Goal: Task Accomplishment & Management: Complete application form

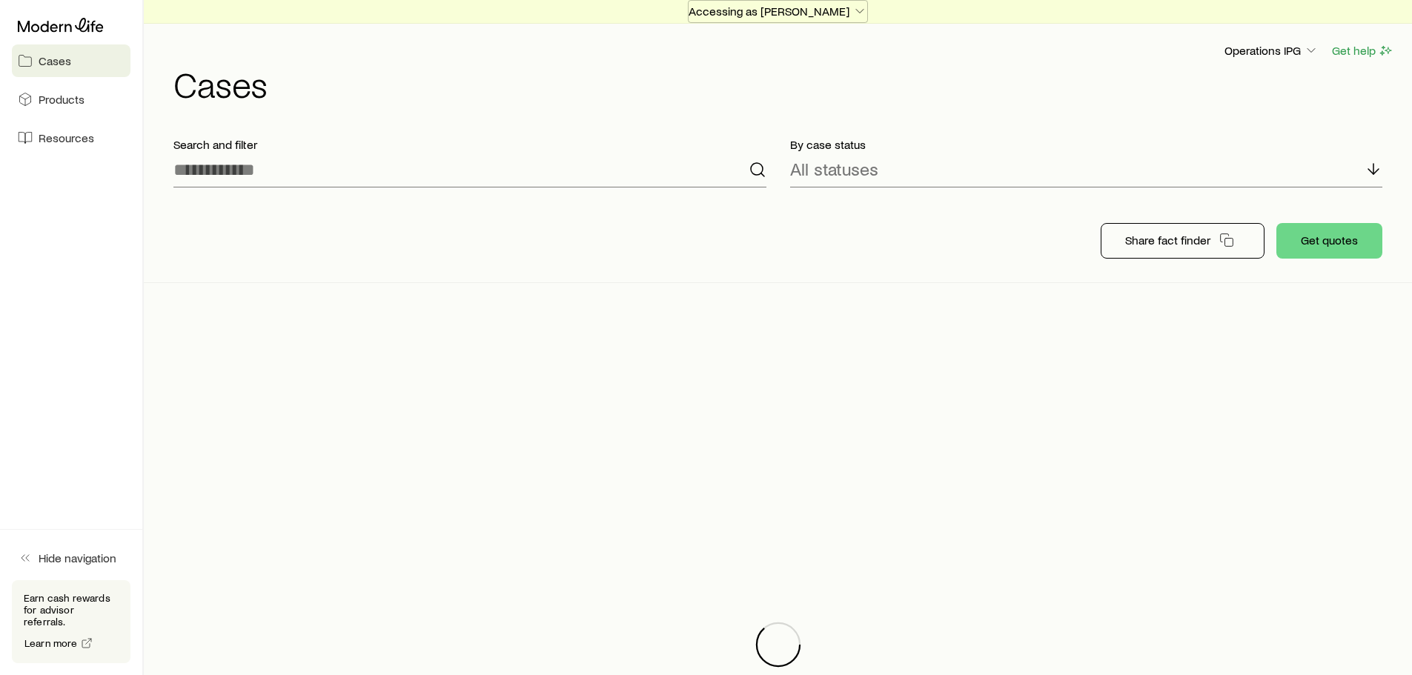
click at [726, 4] on p "Accessing as [PERSON_NAME]" at bounding box center [778, 11] width 179 height 15
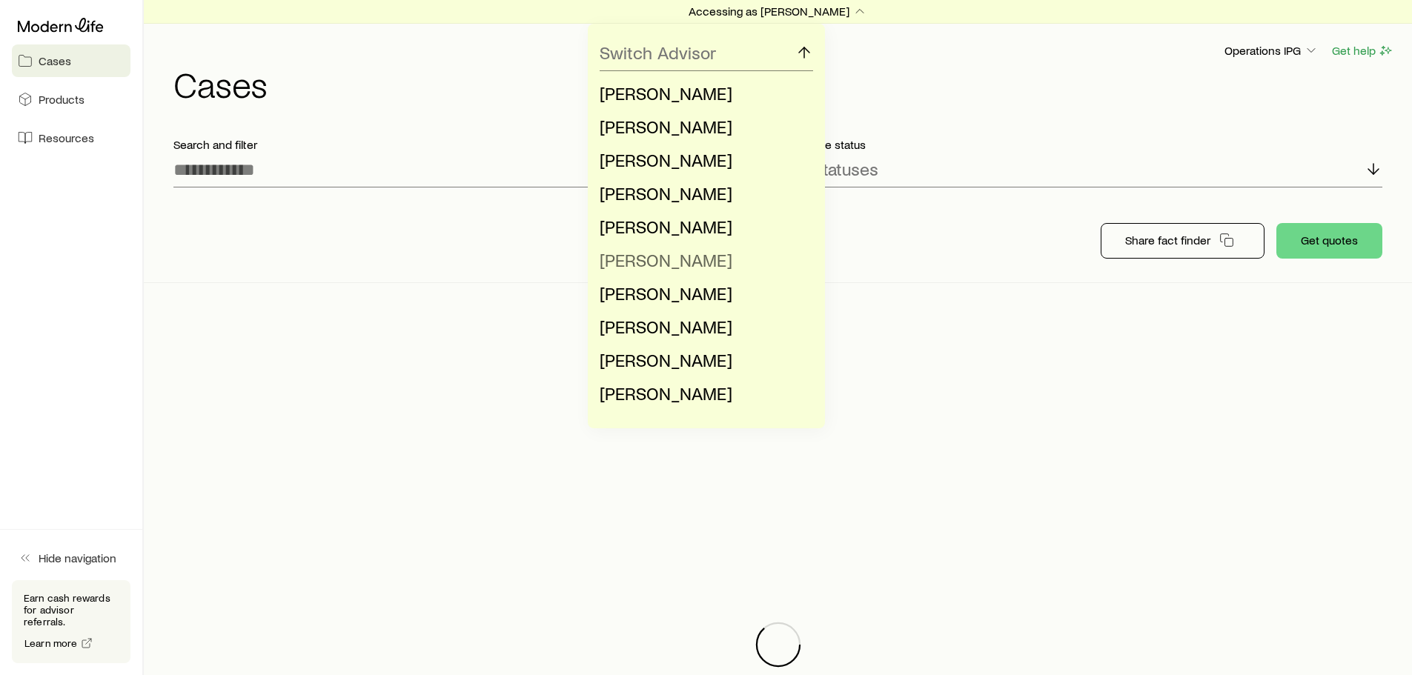
click at [659, 258] on span "[PERSON_NAME]" at bounding box center [666, 259] width 133 height 21
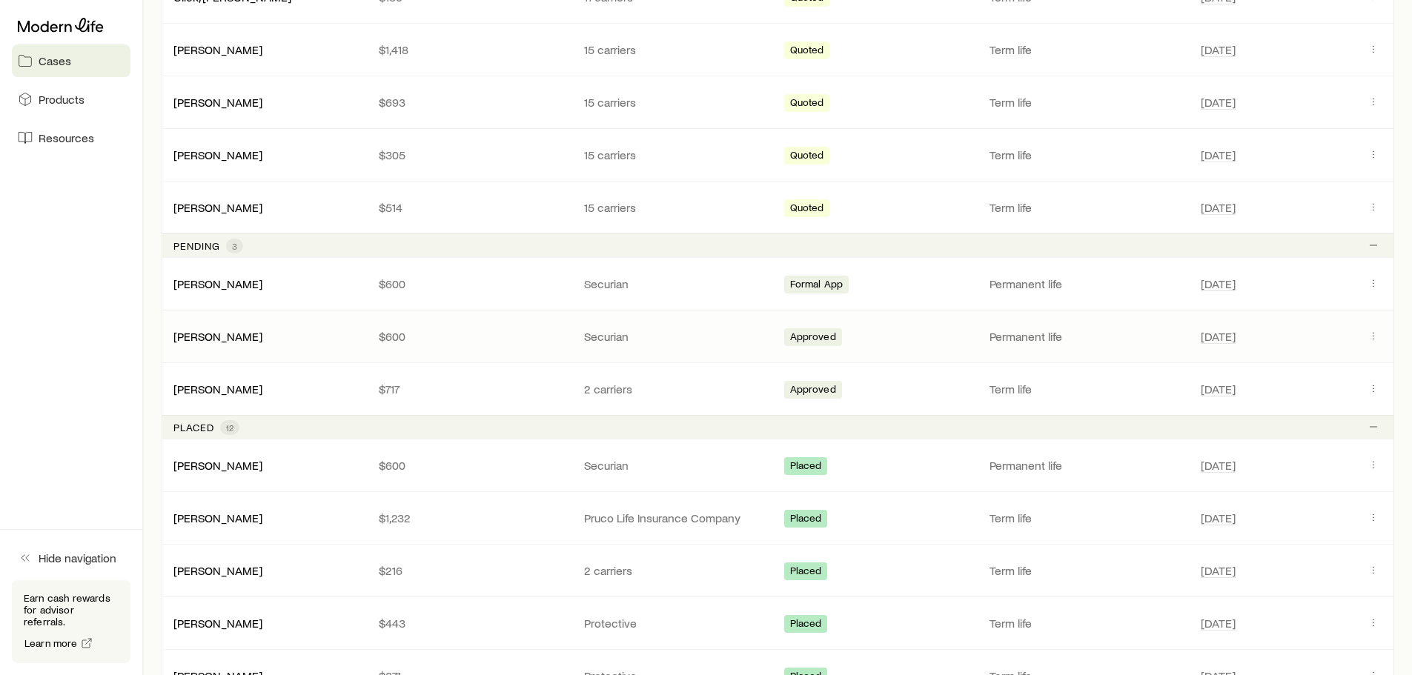
scroll to position [741, 0]
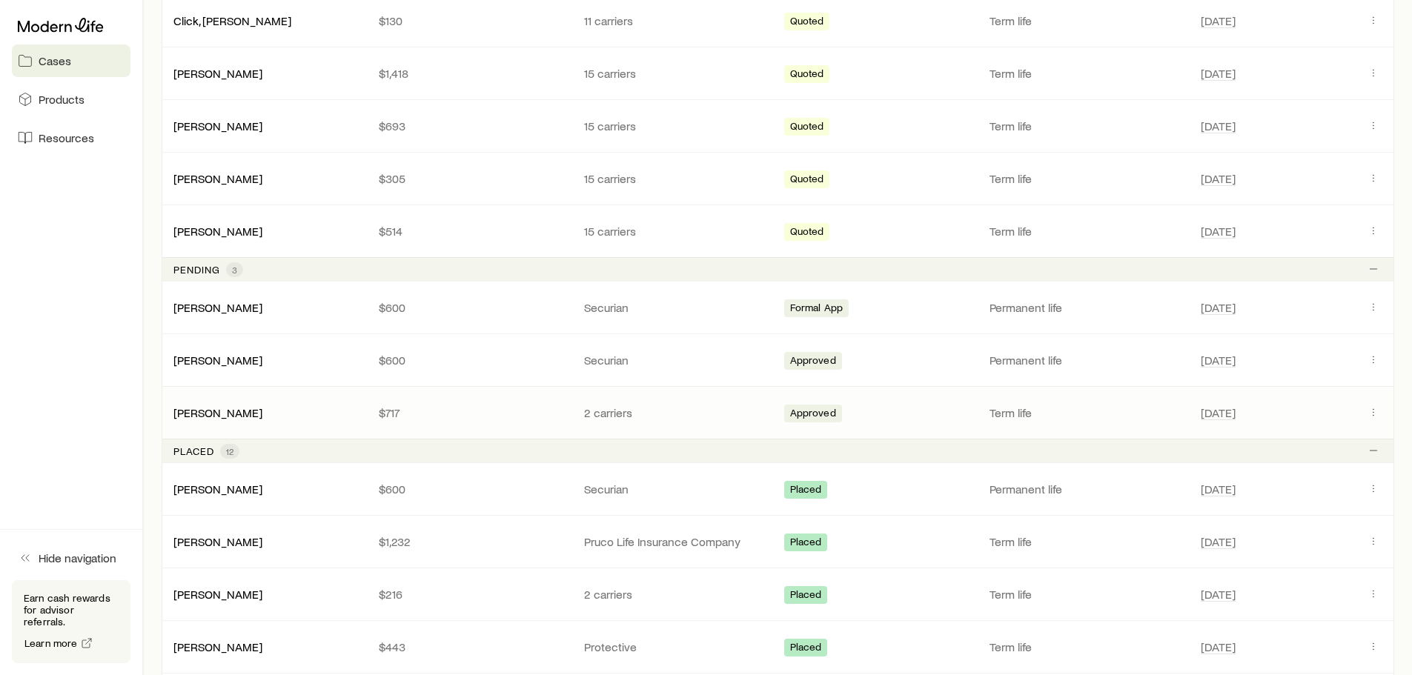
click at [704, 416] on p "2 carriers" at bounding box center [675, 412] width 182 height 15
click at [1372, 412] on icon "Client cases" at bounding box center [1373, 412] width 12 height 12
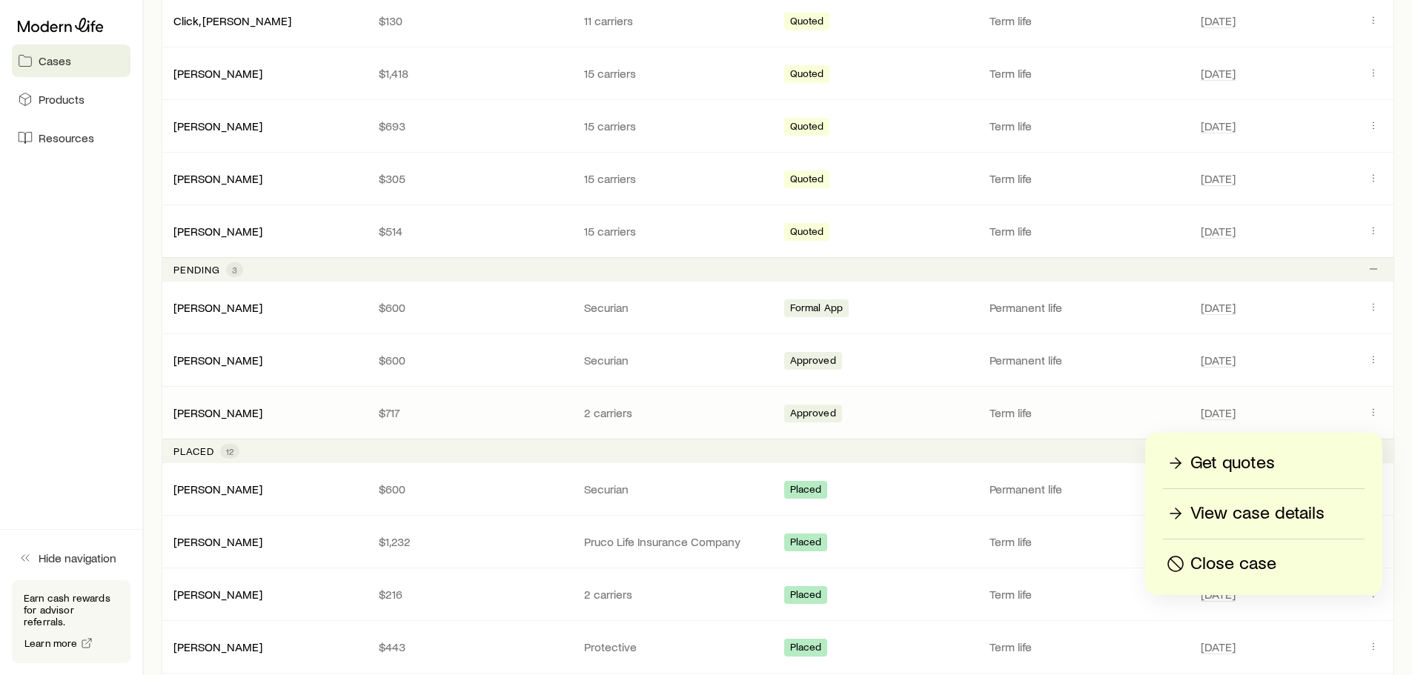
click at [1249, 516] on p "View case details" at bounding box center [1257, 514] width 134 height 24
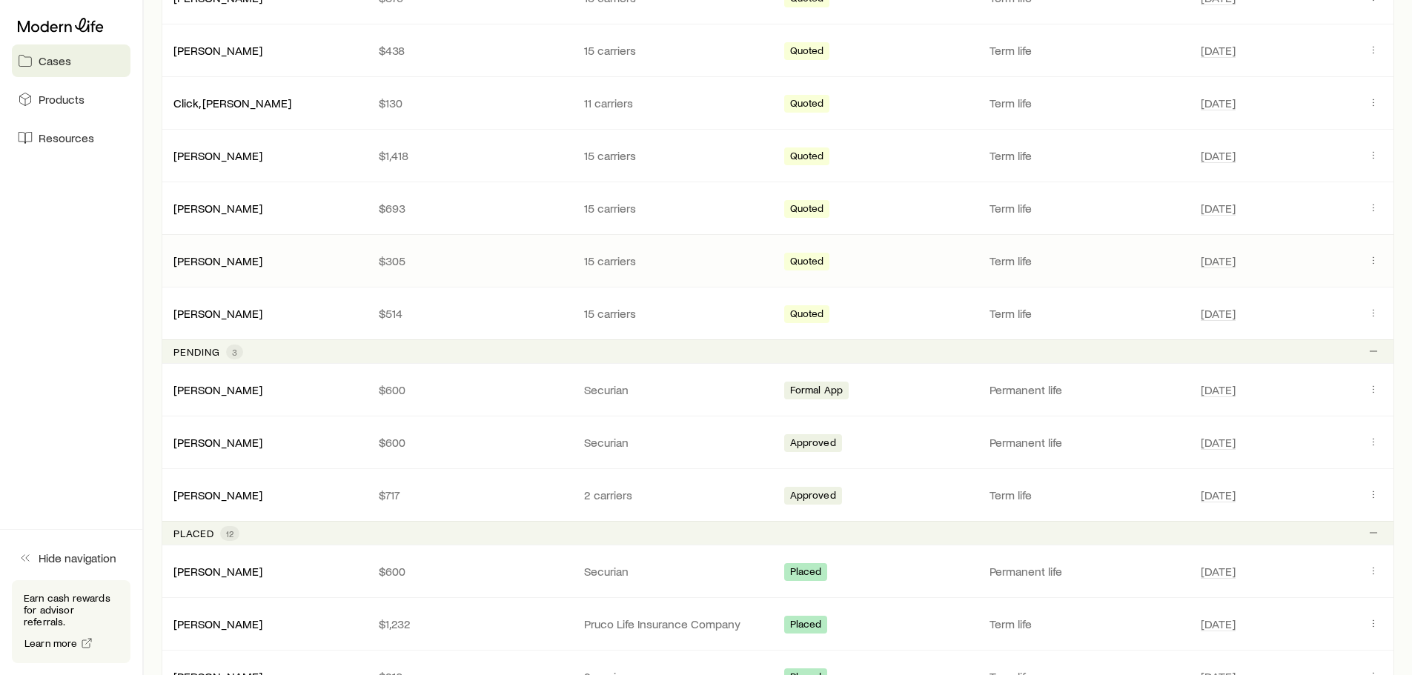
scroll to position [815, 0]
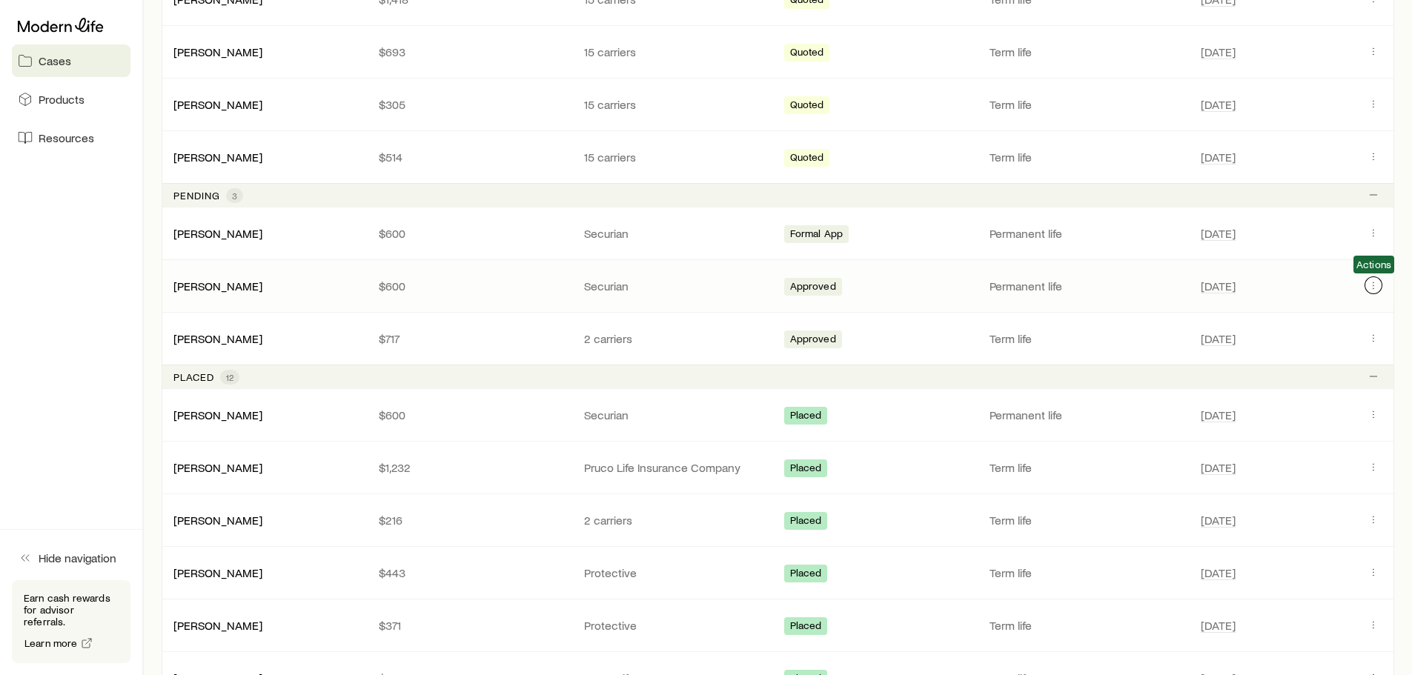
click at [1373, 282] on icon "Client cases" at bounding box center [1373, 285] width 12 height 12
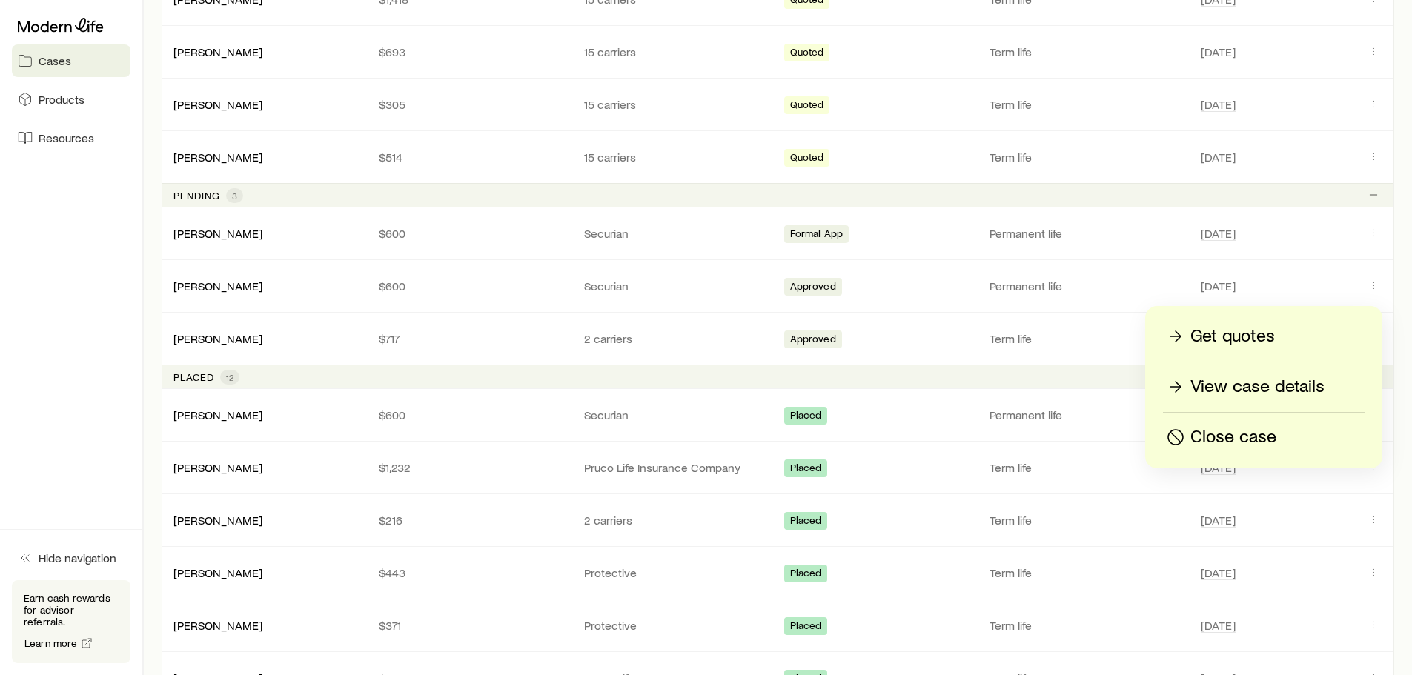
click at [1279, 383] on p "View case details" at bounding box center [1257, 387] width 134 height 24
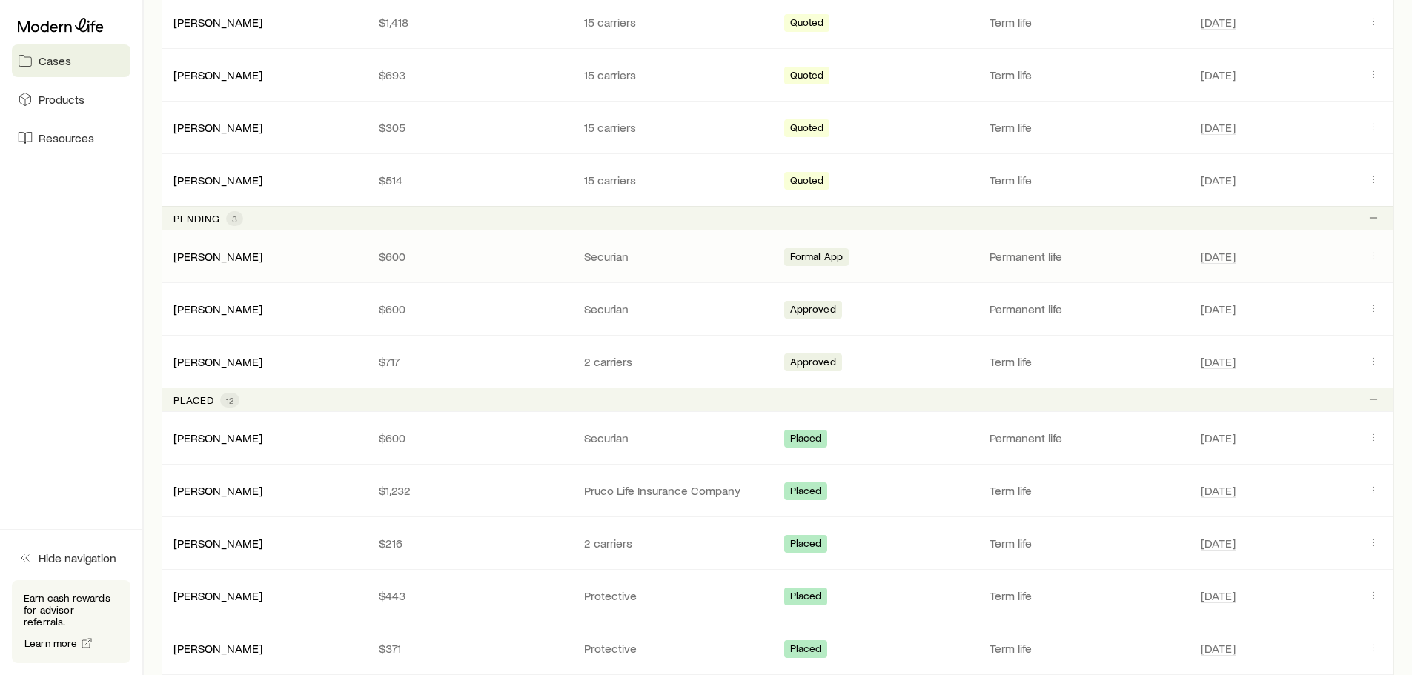
scroll to position [815, 0]
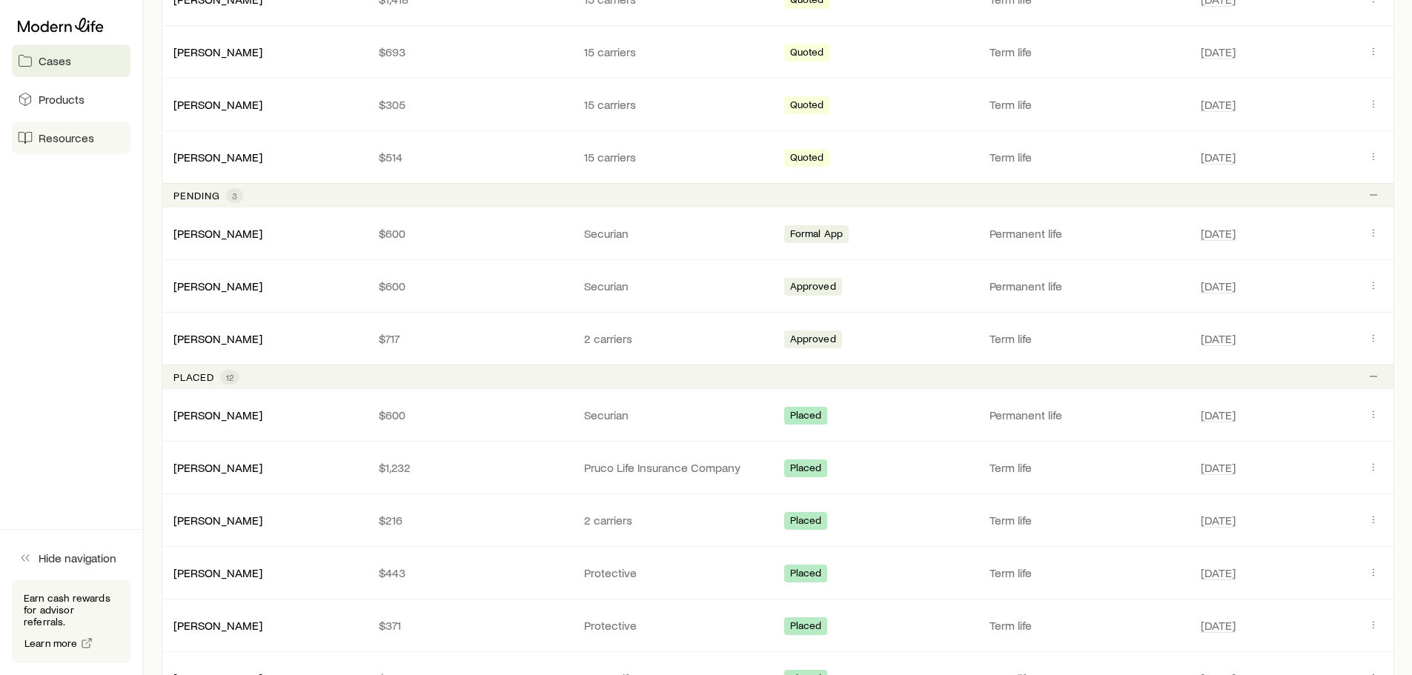
click at [80, 134] on span "Resources" at bounding box center [67, 137] width 56 height 15
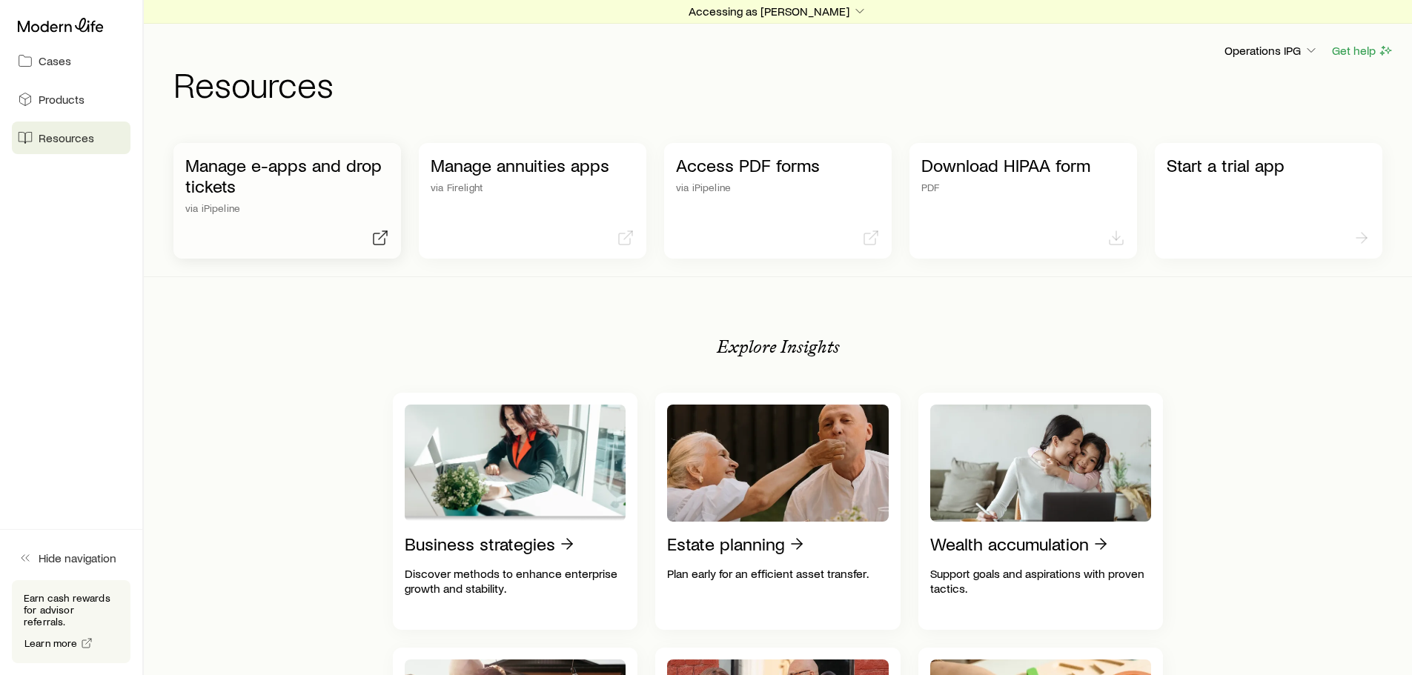
click at [330, 205] on p "via iPipeline" at bounding box center [287, 208] width 204 height 12
click at [743, 10] on p "Accessing as [PERSON_NAME]" at bounding box center [778, 11] width 179 height 15
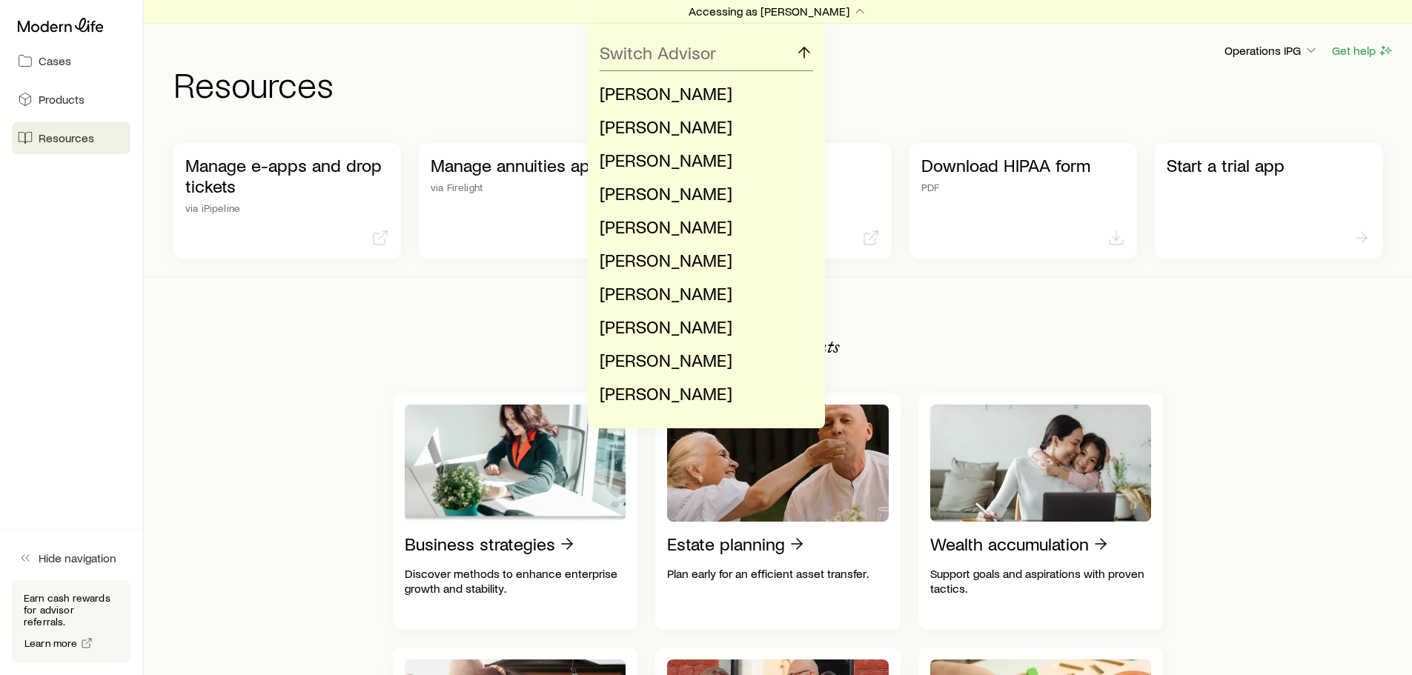
click at [1209, 310] on div "Switch Advisor [PERSON_NAME] [PERSON_NAME] [PERSON_NAME] [PERSON_NAME] [PERSON_…" at bounding box center [706, 226] width 1412 height 405
click at [897, 70] on div "Switch Advisor [PERSON_NAME] [PERSON_NAME] [PERSON_NAME] [PERSON_NAME] [PERSON_…" at bounding box center [706, 226] width 1412 height 405
click at [800, 16] on p "Accessing as [PERSON_NAME]" at bounding box center [778, 11] width 179 height 15
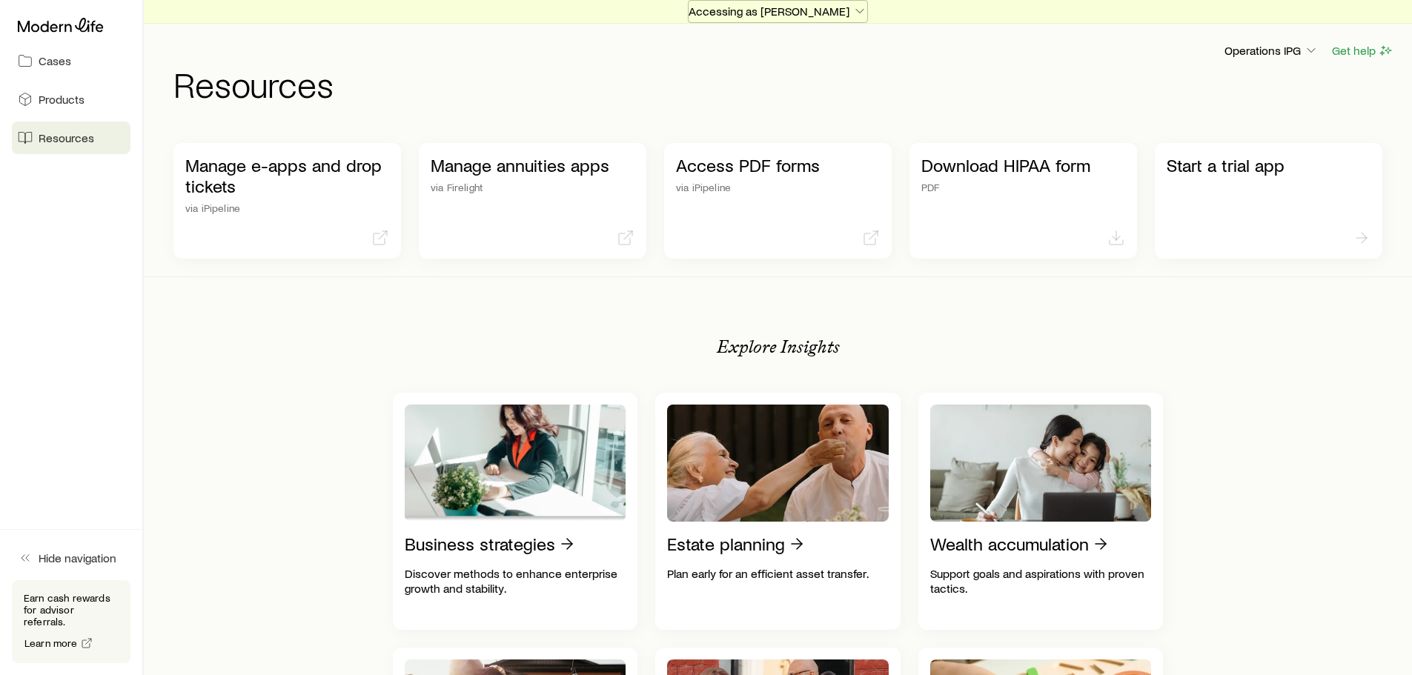
click at [758, 13] on p "Accessing as [PERSON_NAME]" at bounding box center [778, 11] width 179 height 15
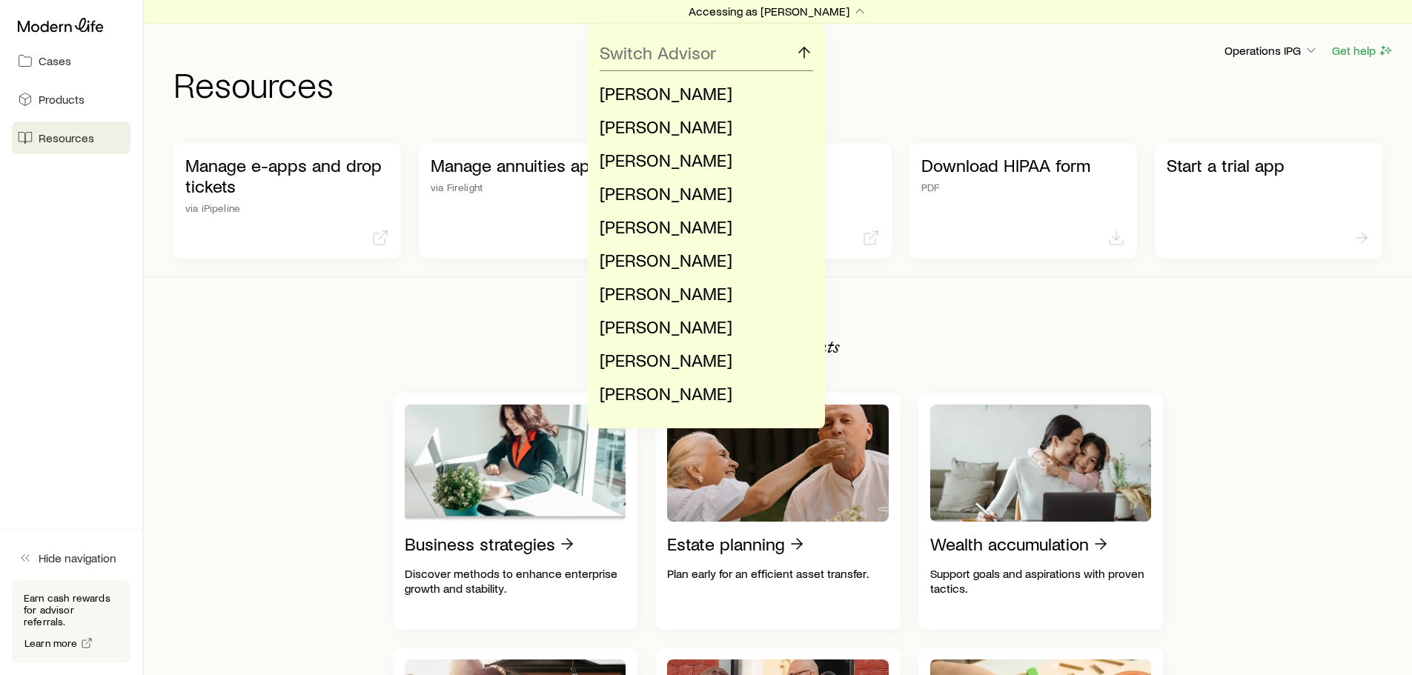
click at [668, 88] on span "[PERSON_NAME]" at bounding box center [666, 92] width 133 height 21
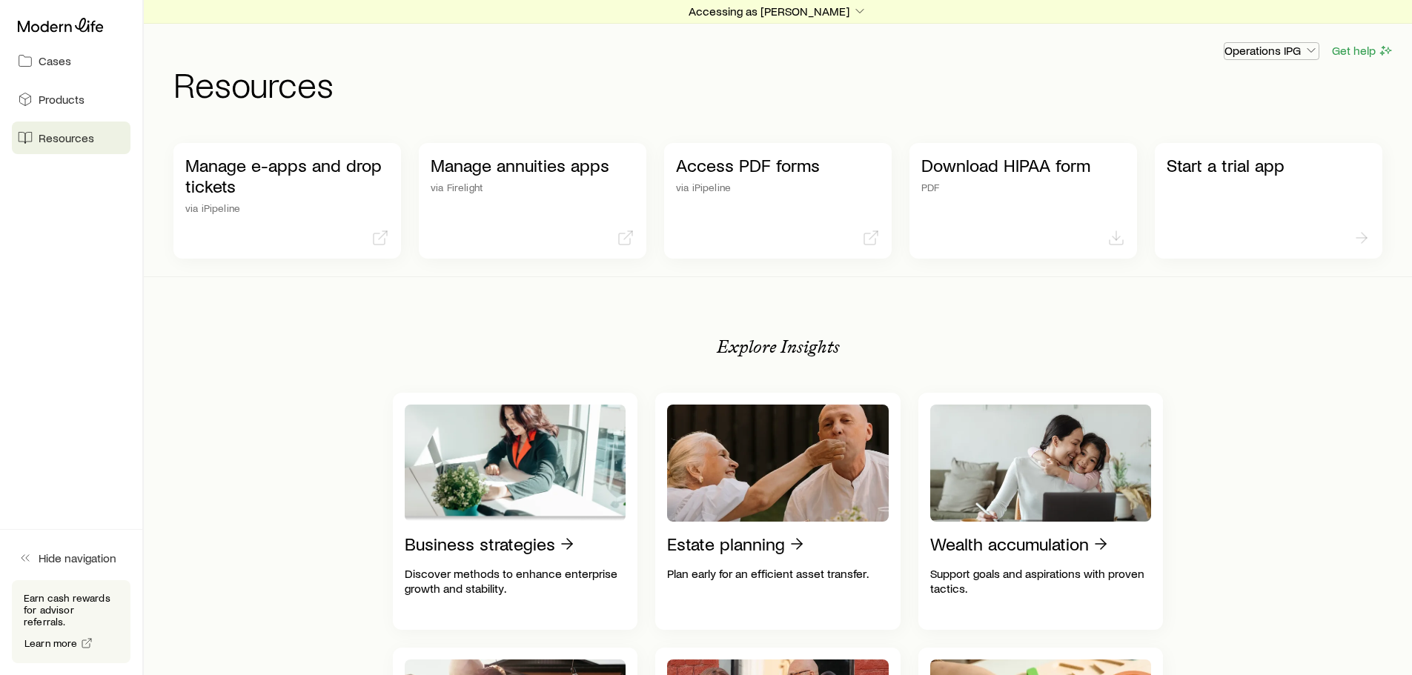
click at [1245, 43] on p "Operations IPG" at bounding box center [1271, 50] width 94 height 15
click at [1207, 98] on span "Licenses and contracts" at bounding box center [1236, 91] width 122 height 15
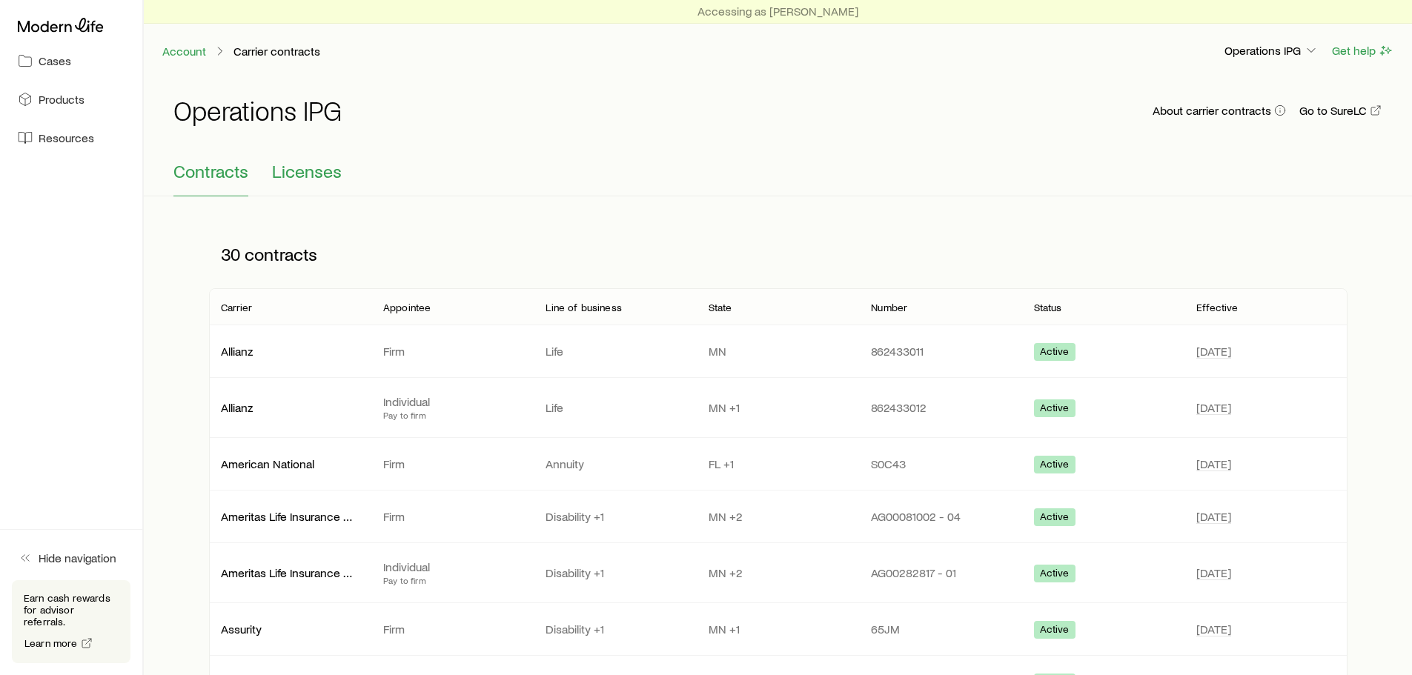
click at [322, 172] on span "Licenses" at bounding box center [307, 171] width 70 height 21
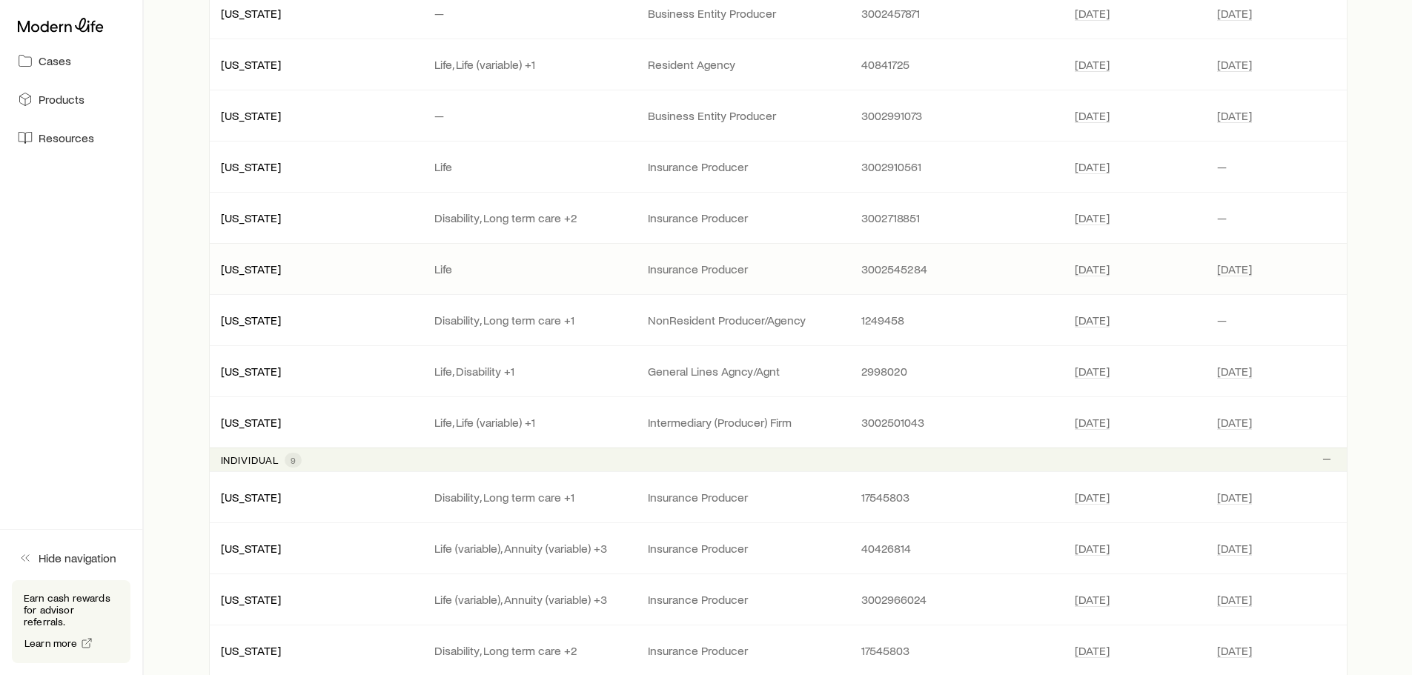
scroll to position [445, 0]
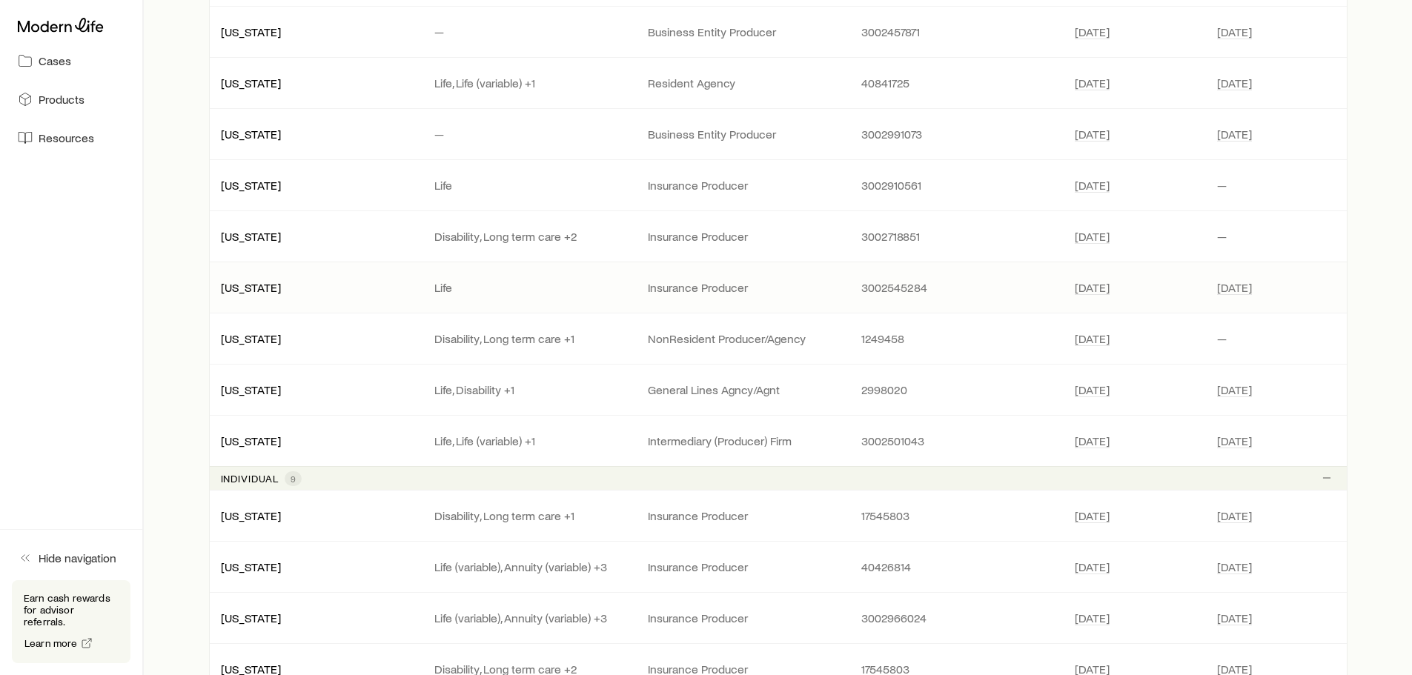
click at [511, 275] on div "[US_STATE] Life Insurance Producer 3002545284 [DATE] May 31" at bounding box center [778, 287] width 1138 height 50
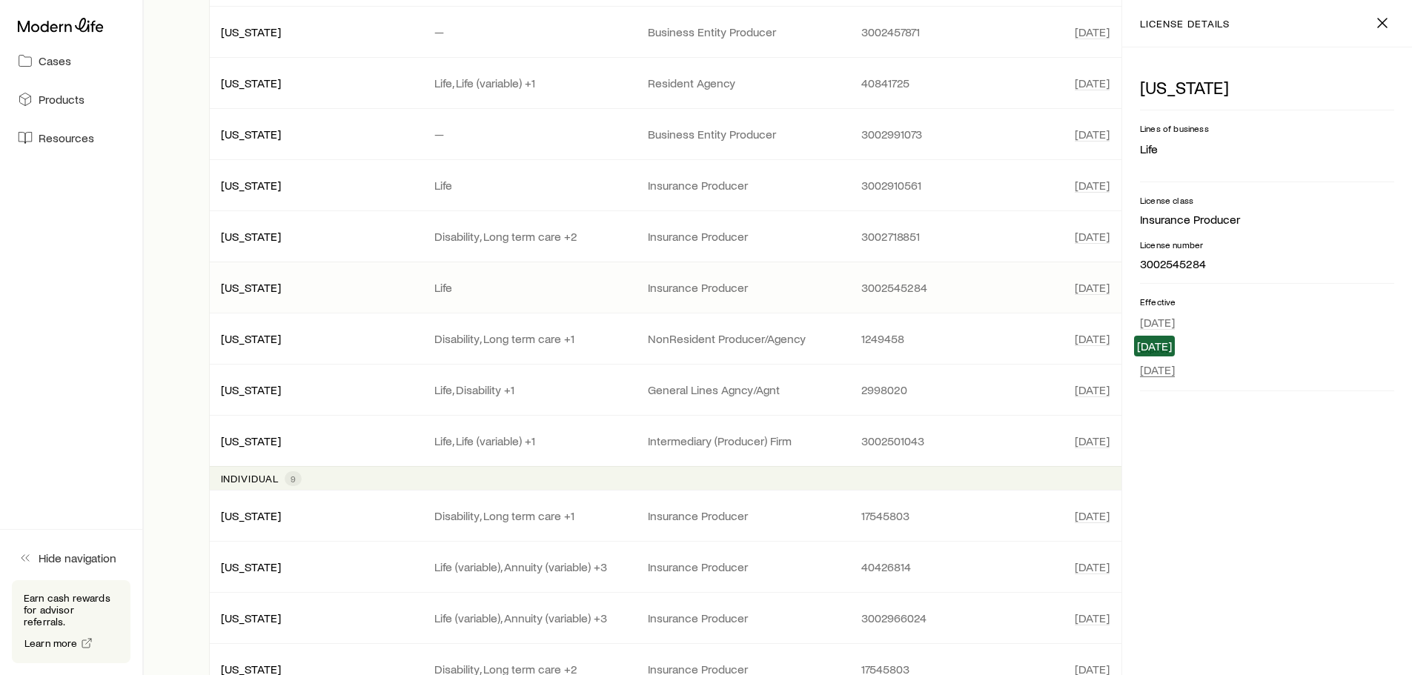
click at [1165, 371] on span "[DATE]" at bounding box center [1157, 369] width 35 height 15
click at [1188, 365] on div "[DATE]" at bounding box center [1267, 370] width 254 height 18
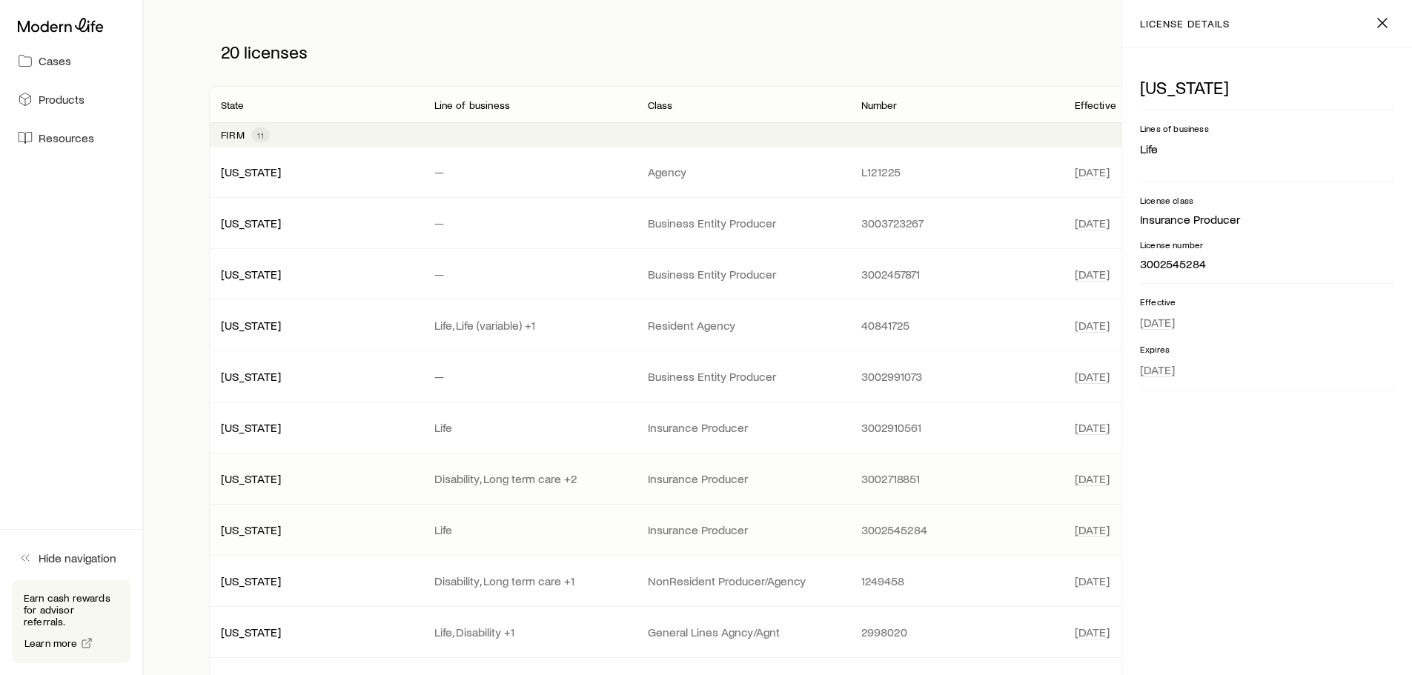
scroll to position [235, 0]
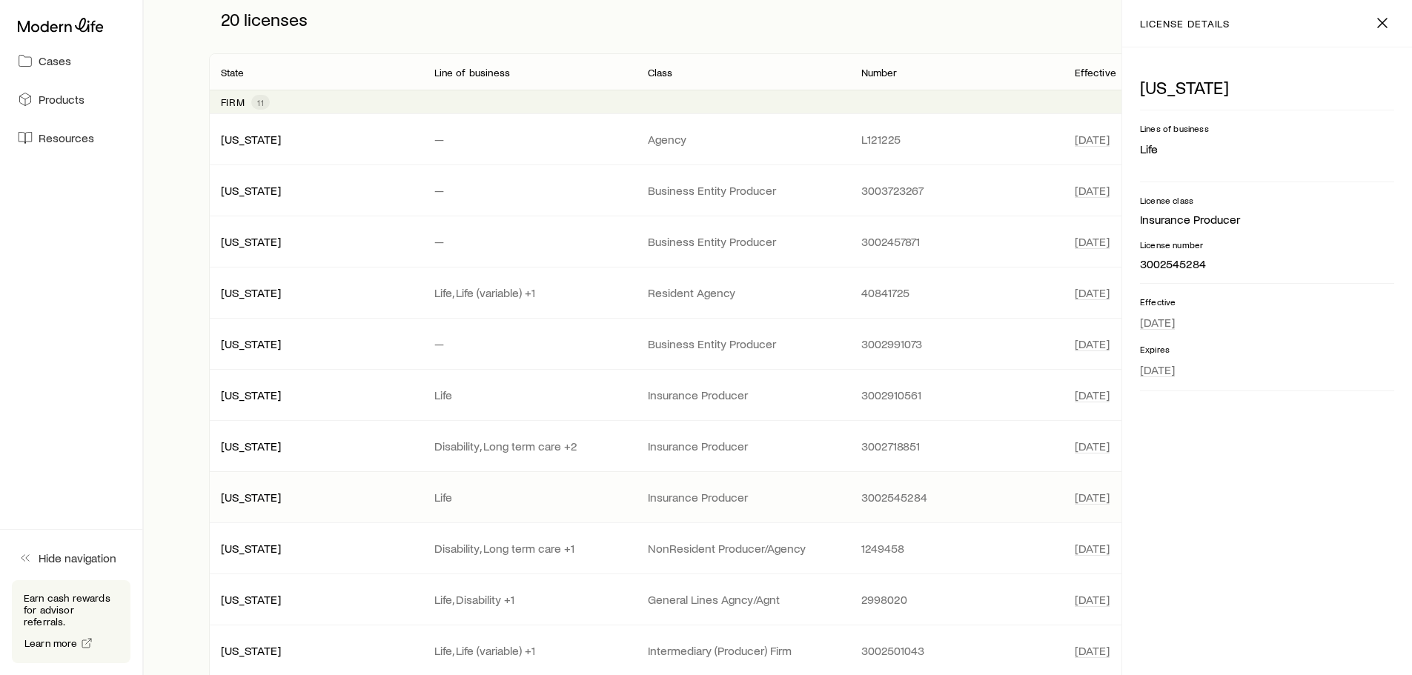
click at [1229, 347] on p "Expires" at bounding box center [1267, 349] width 254 height 12
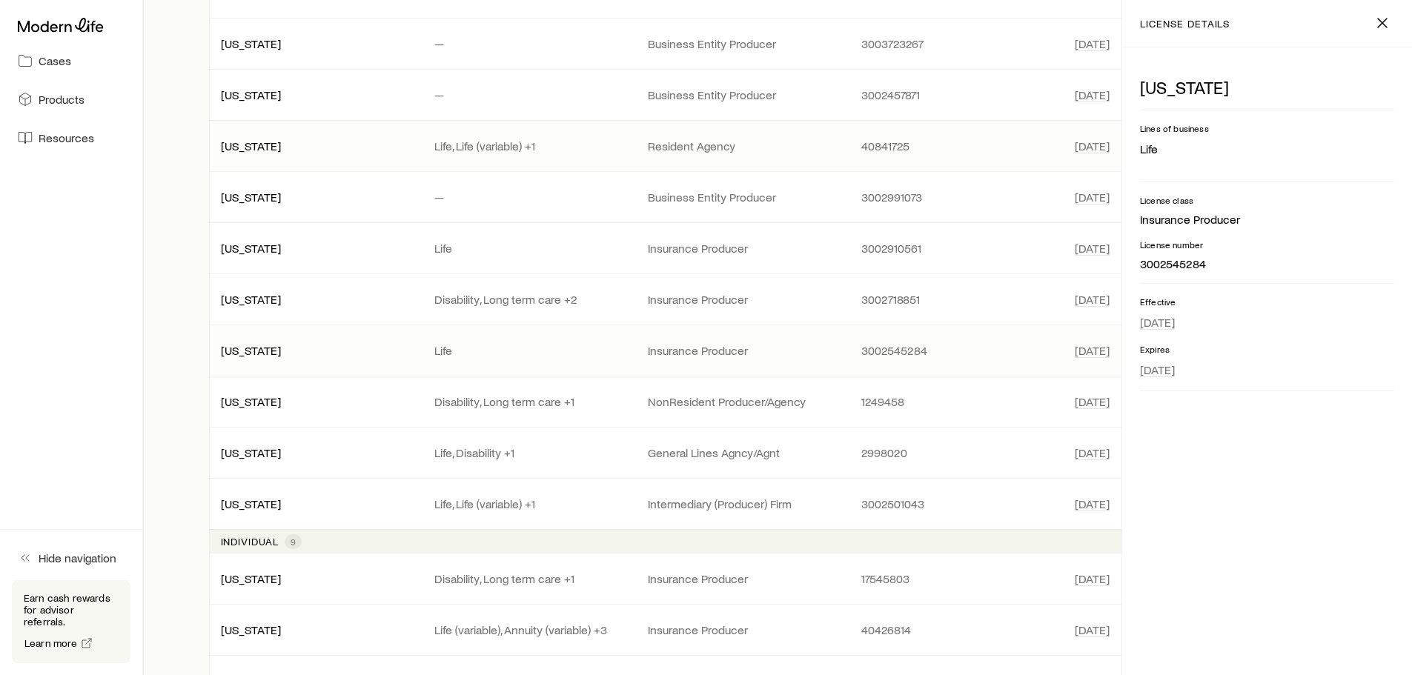
scroll to position [383, 0]
click at [258, 347] on p "[US_STATE]" at bounding box center [316, 349] width 190 height 15
click at [600, 356] on div "[US_STATE] Life Insurance Producer 3002545284 [DATE] May 31" at bounding box center [778, 349] width 1138 height 50
click at [909, 346] on p "3002545284" at bounding box center [956, 349] width 190 height 15
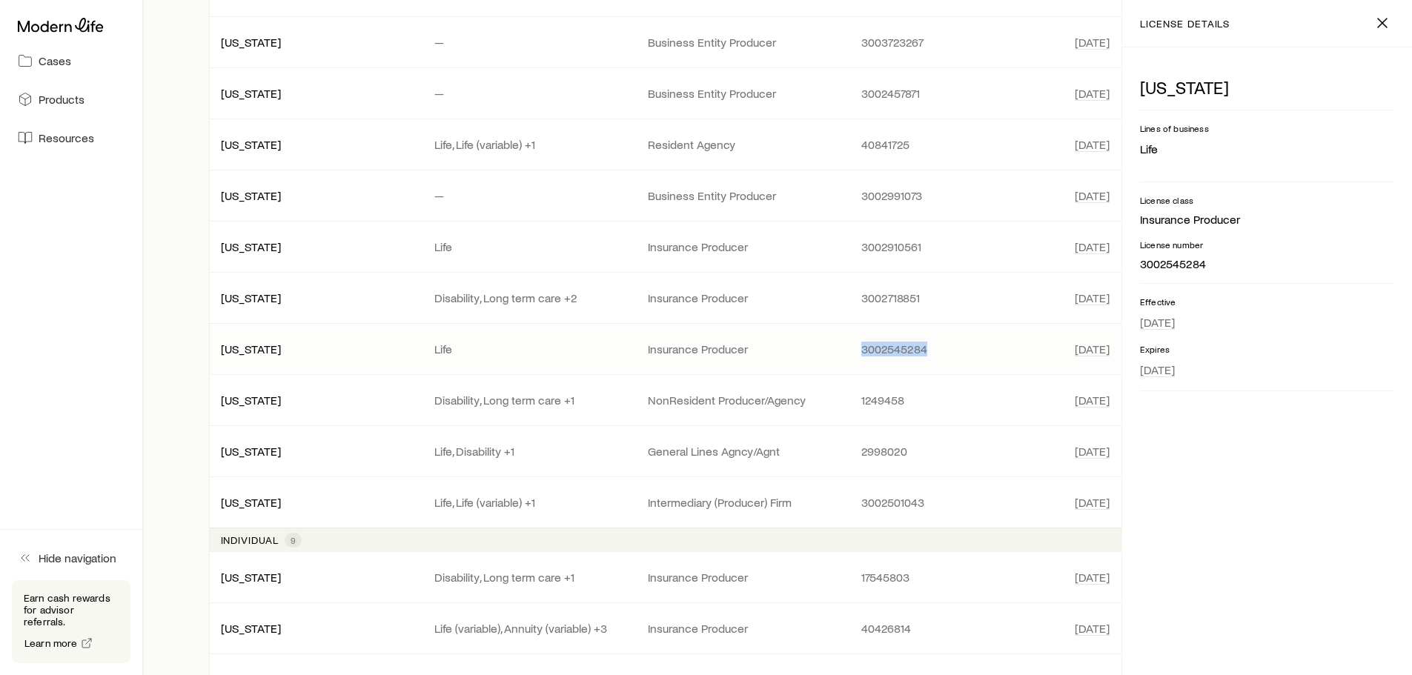
click at [909, 346] on p "3002545284" at bounding box center [956, 349] width 190 height 15
click at [978, 348] on p "3002545284" at bounding box center [956, 349] width 190 height 15
click at [1378, 22] on icon "button" at bounding box center [1382, 23] width 18 height 18
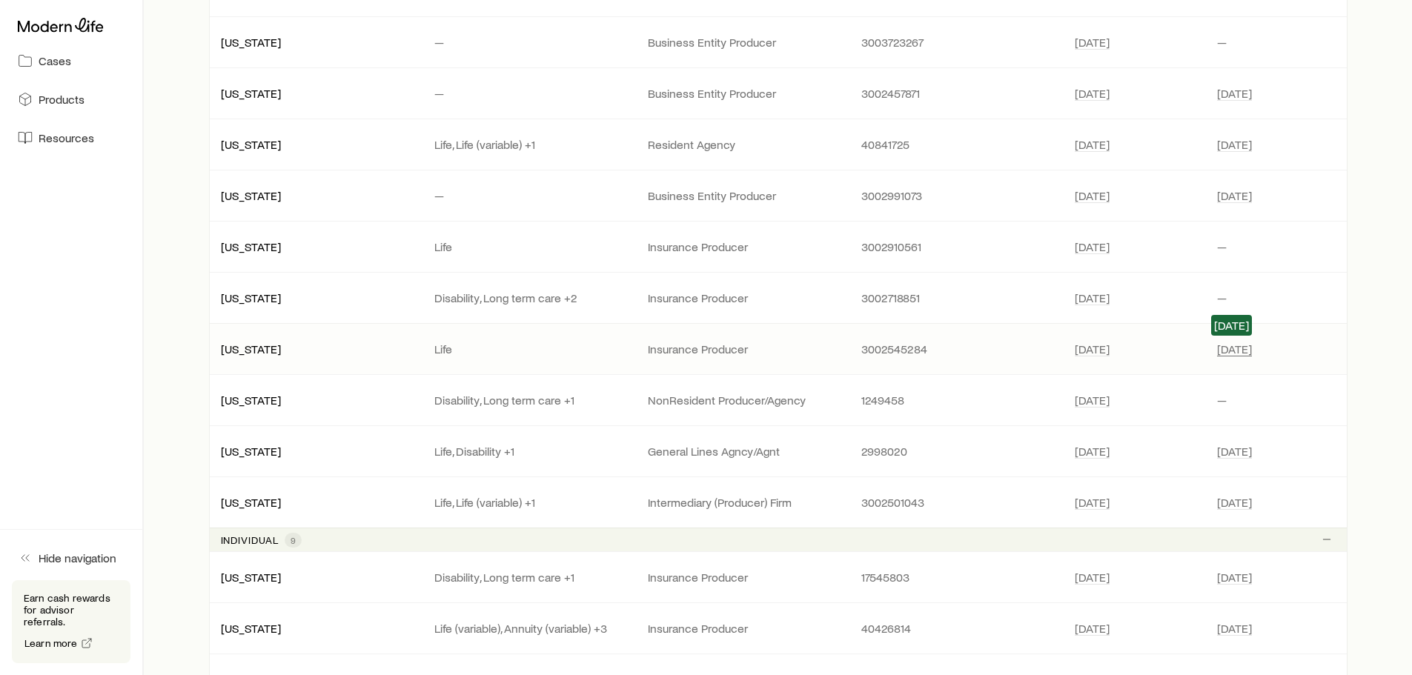
click at [1241, 350] on span "[DATE]" at bounding box center [1234, 349] width 35 height 15
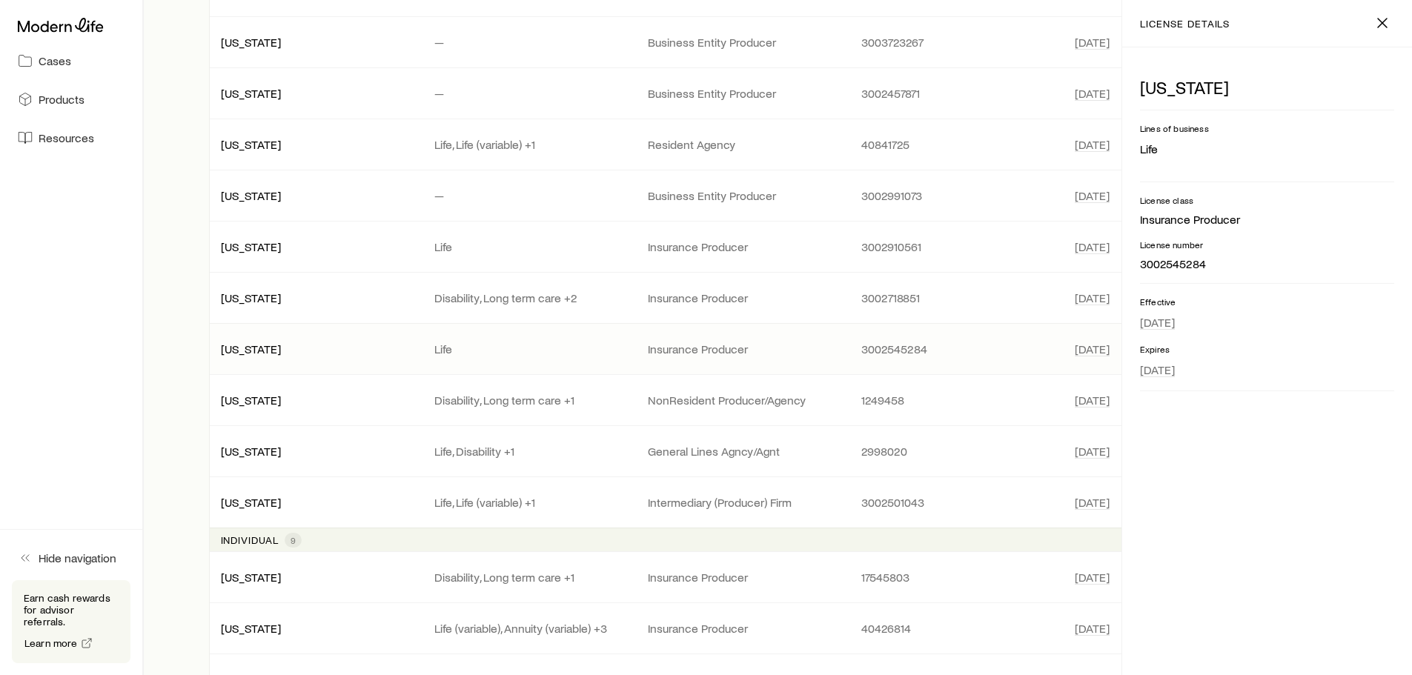
click at [437, 359] on div "[US_STATE] Life Insurance Producer 3002545284 [DATE] May 31" at bounding box center [778, 349] width 1138 height 50
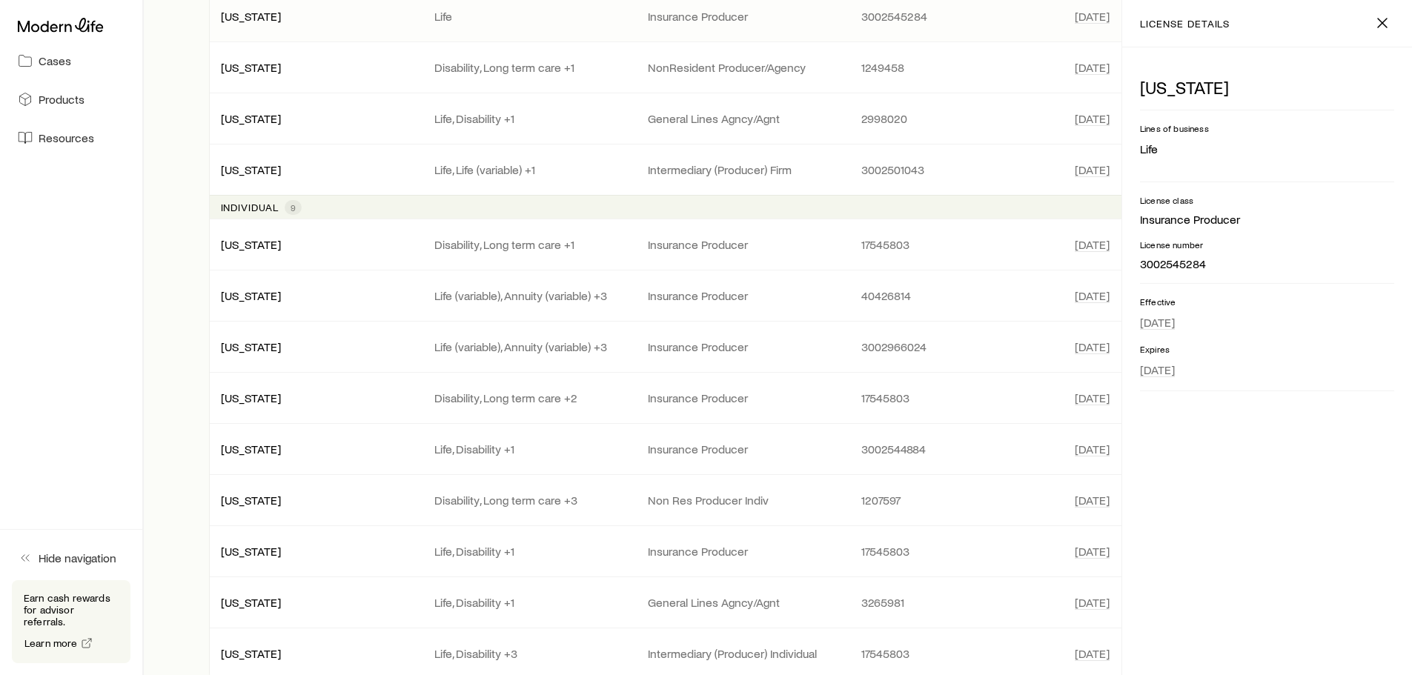
scroll to position [754, 0]
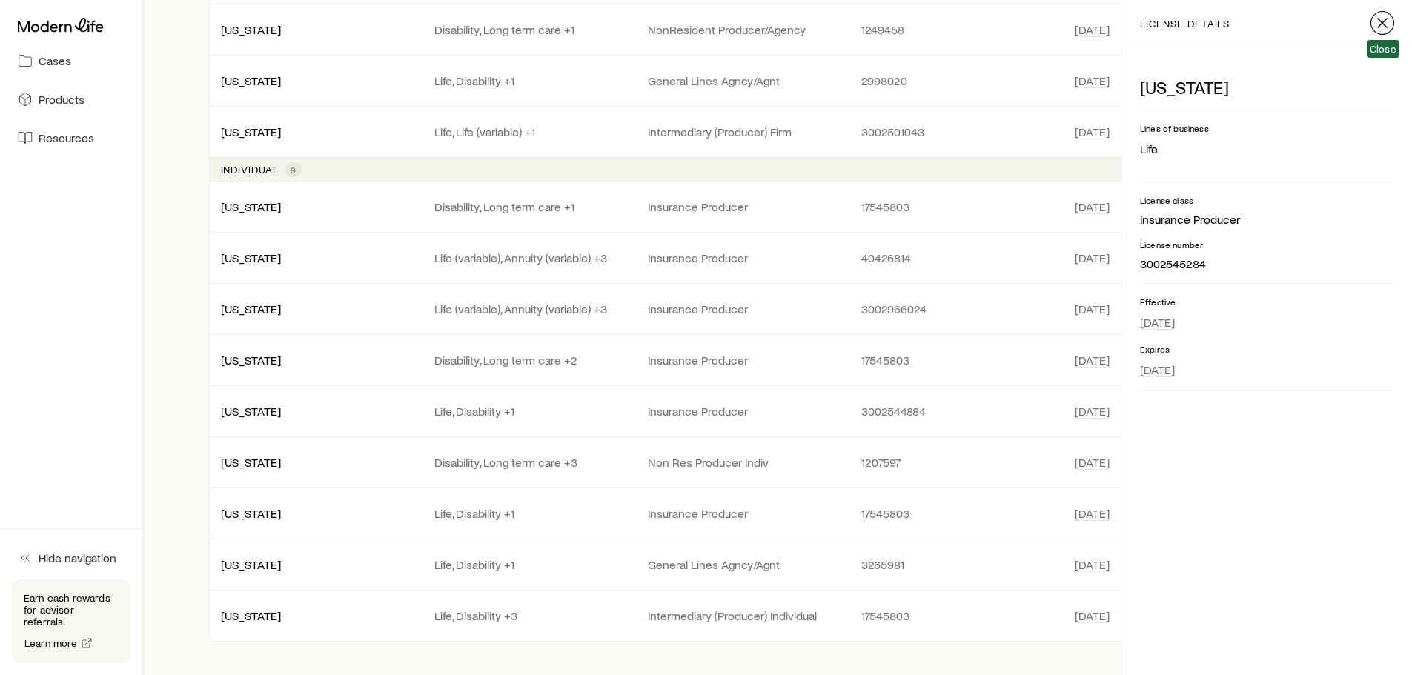
click at [1380, 23] on icon "button" at bounding box center [1382, 23] width 18 height 18
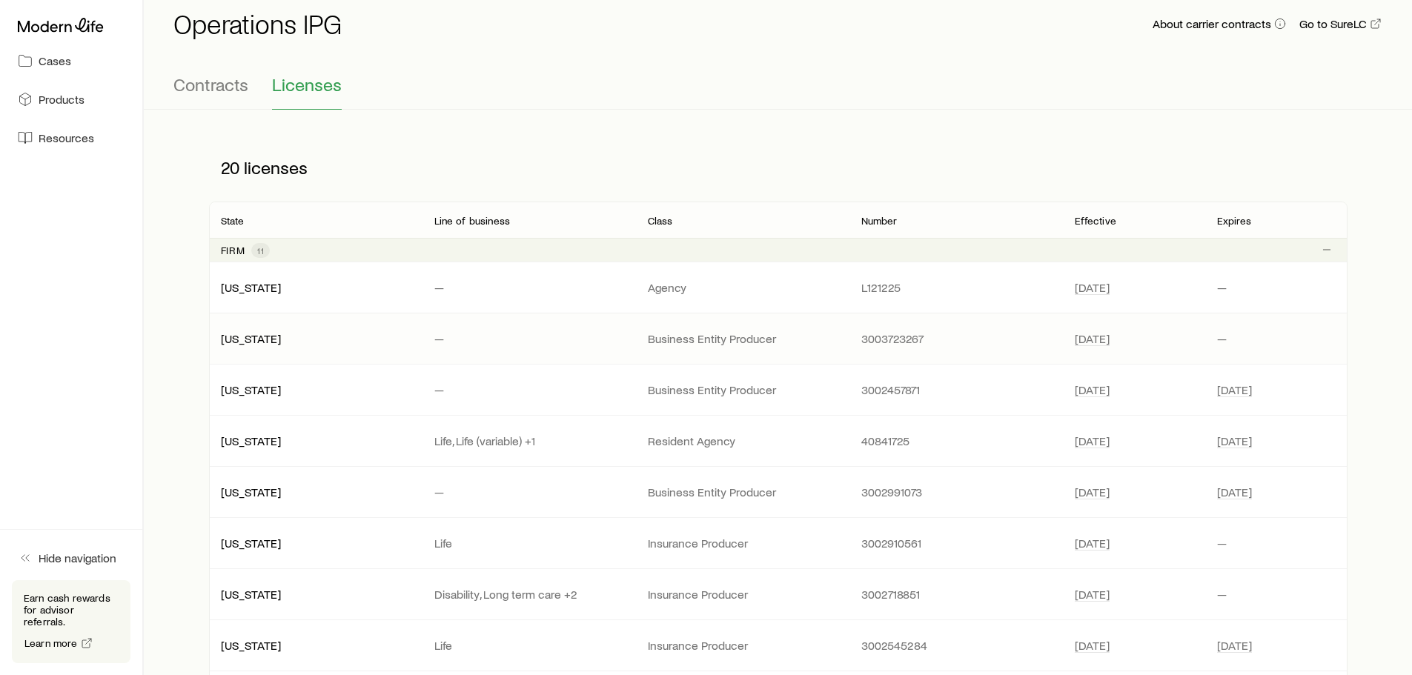
scroll to position [0, 0]
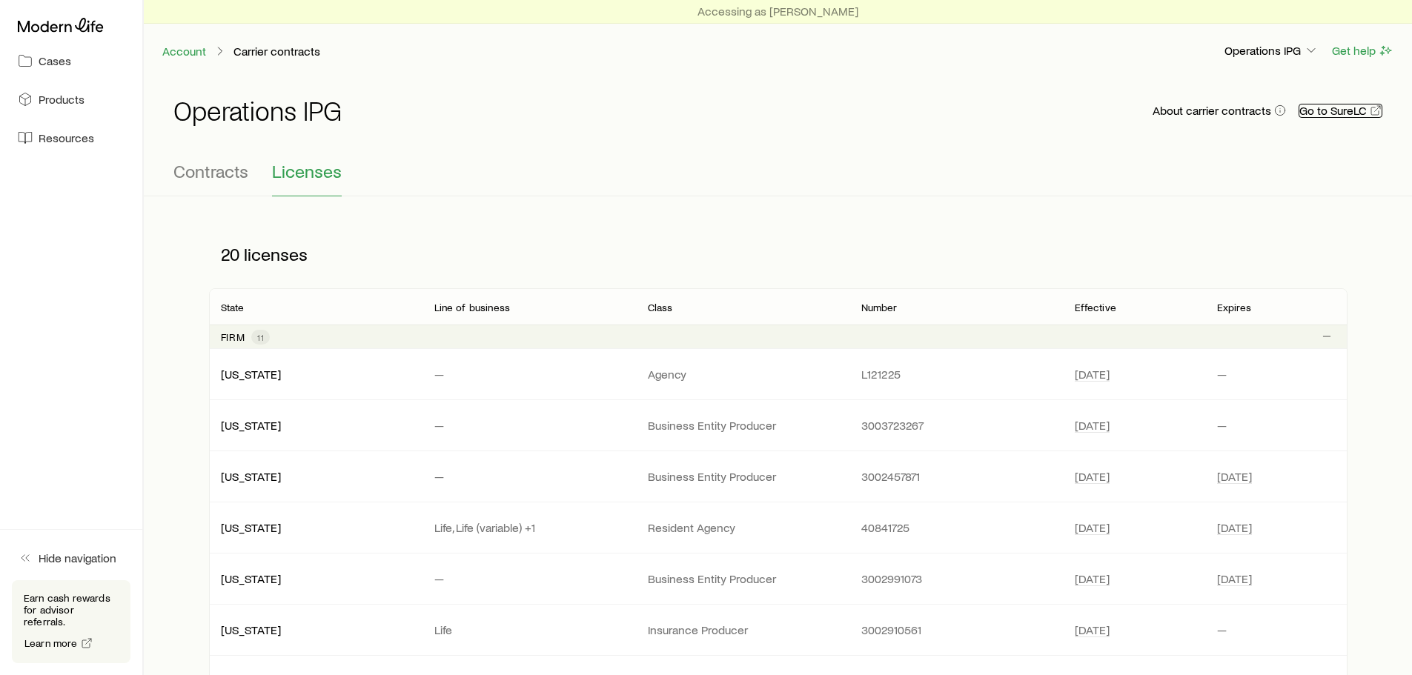
click at [1340, 112] on link "Go to SureLC" at bounding box center [1340, 111] width 84 height 14
click at [222, 155] on div "Operations IPG About carrier contracts Go to SureLC" at bounding box center [777, 119] width 1209 height 83
click at [217, 167] on span "Contracts" at bounding box center [210, 171] width 75 height 21
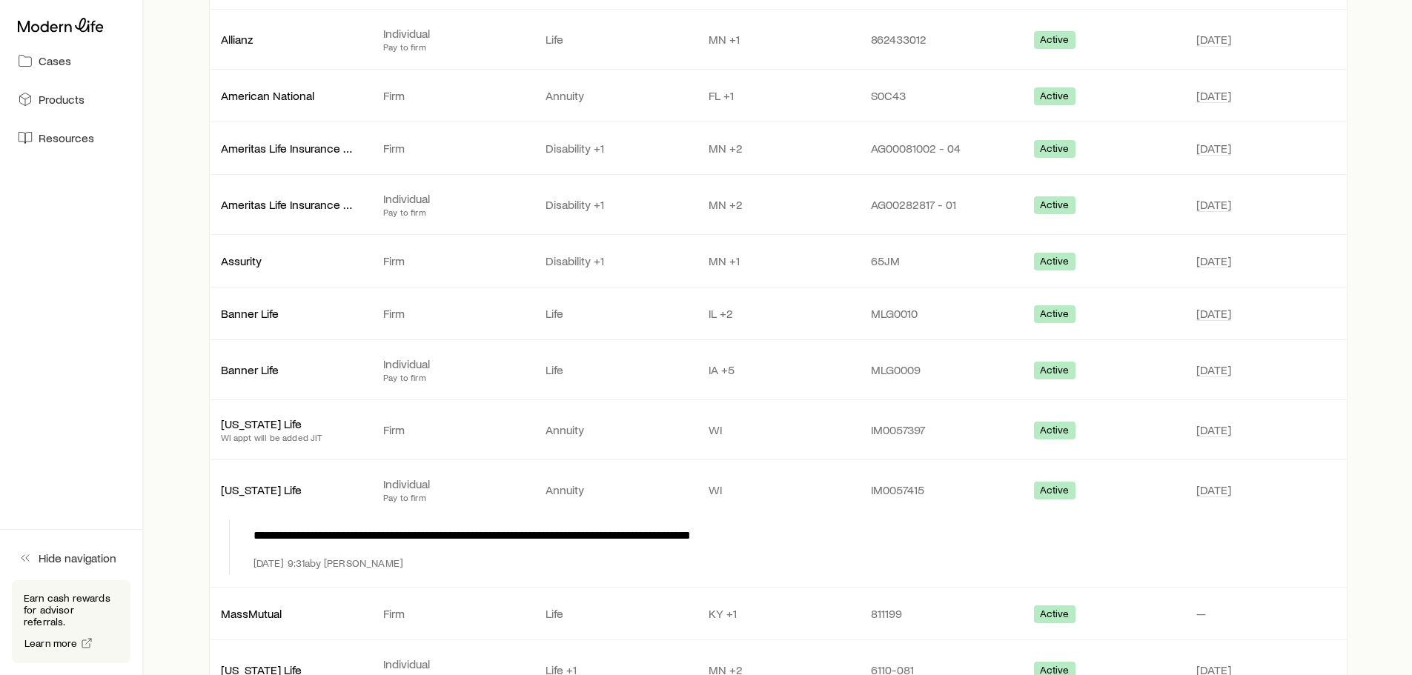
scroll to position [74, 0]
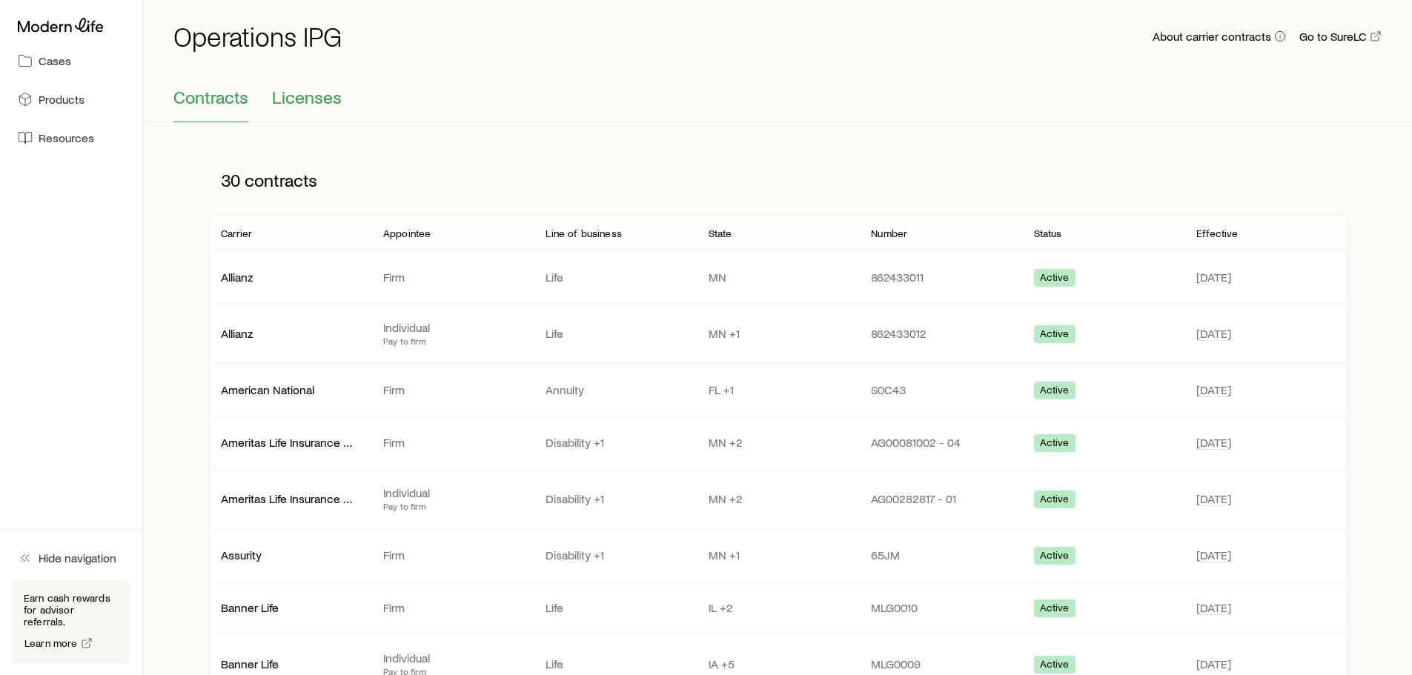
click at [294, 97] on span "Licenses" at bounding box center [307, 97] width 70 height 21
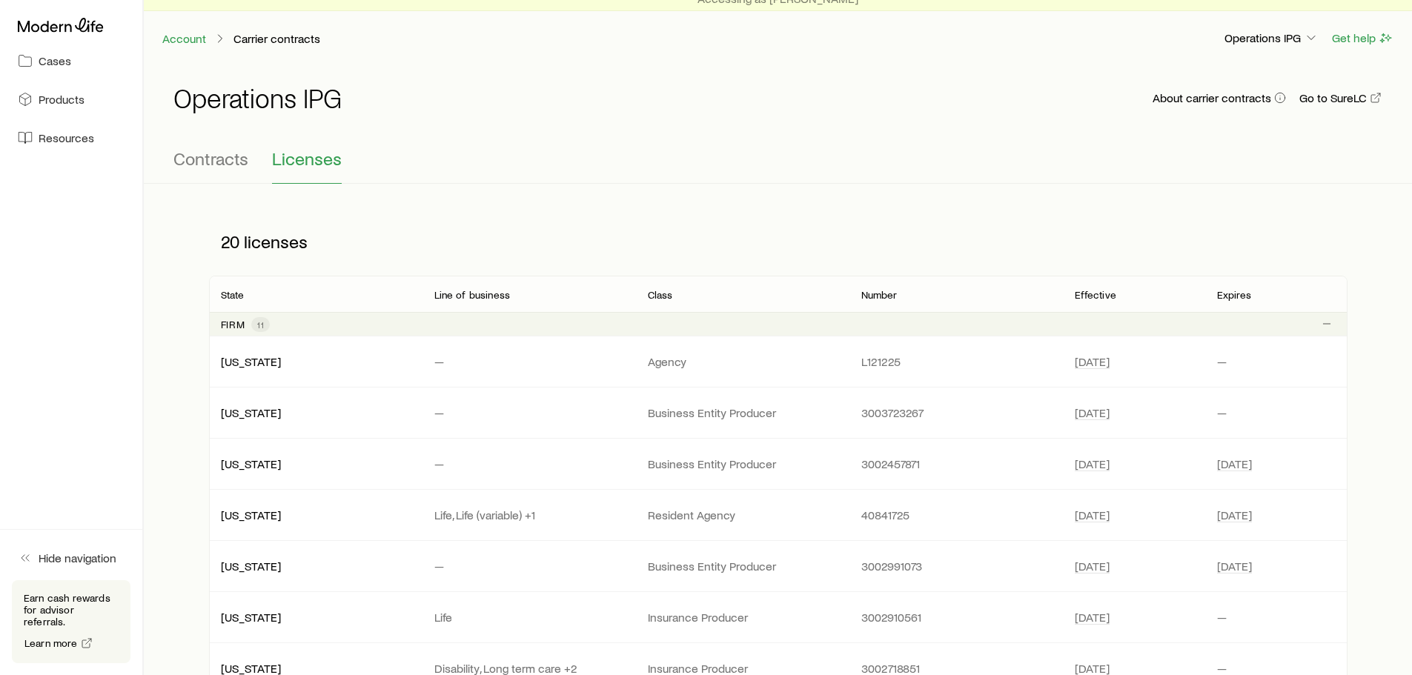
scroll to position [0, 0]
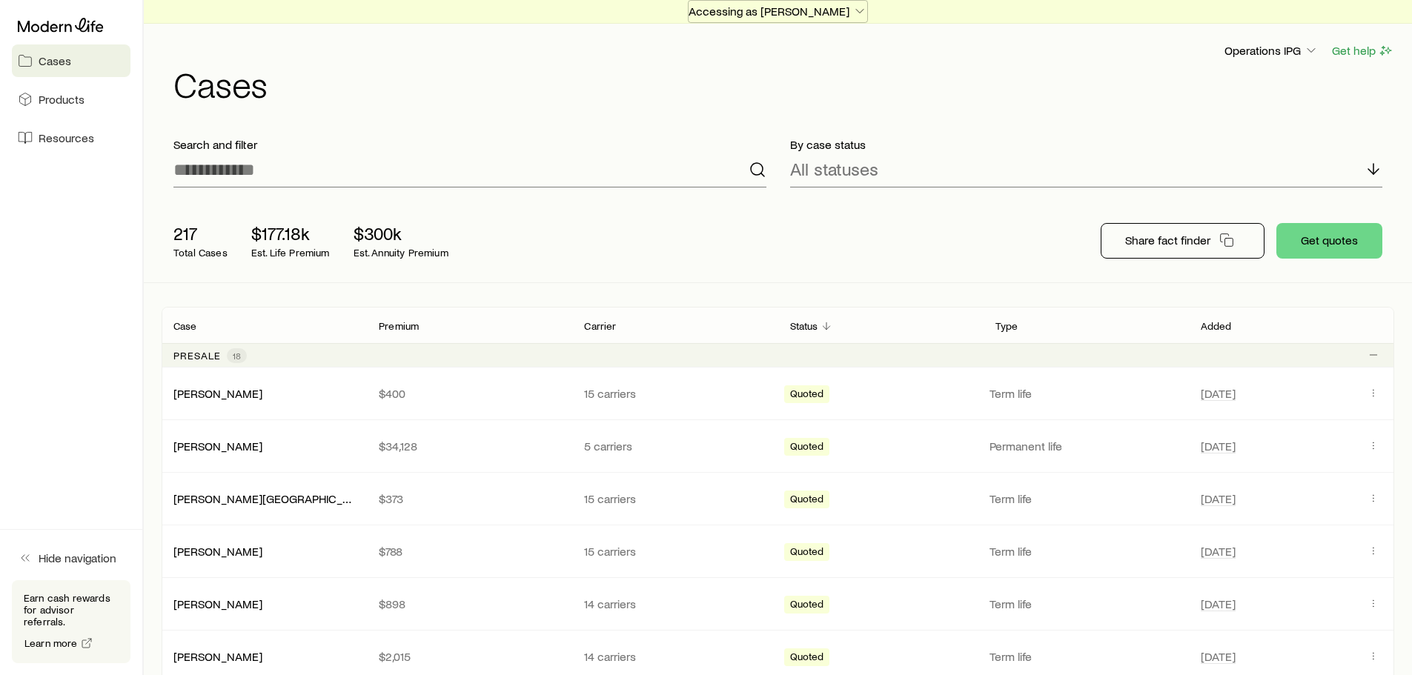
click at [735, 9] on p "Accessing as [PERSON_NAME]" at bounding box center [778, 11] width 179 height 15
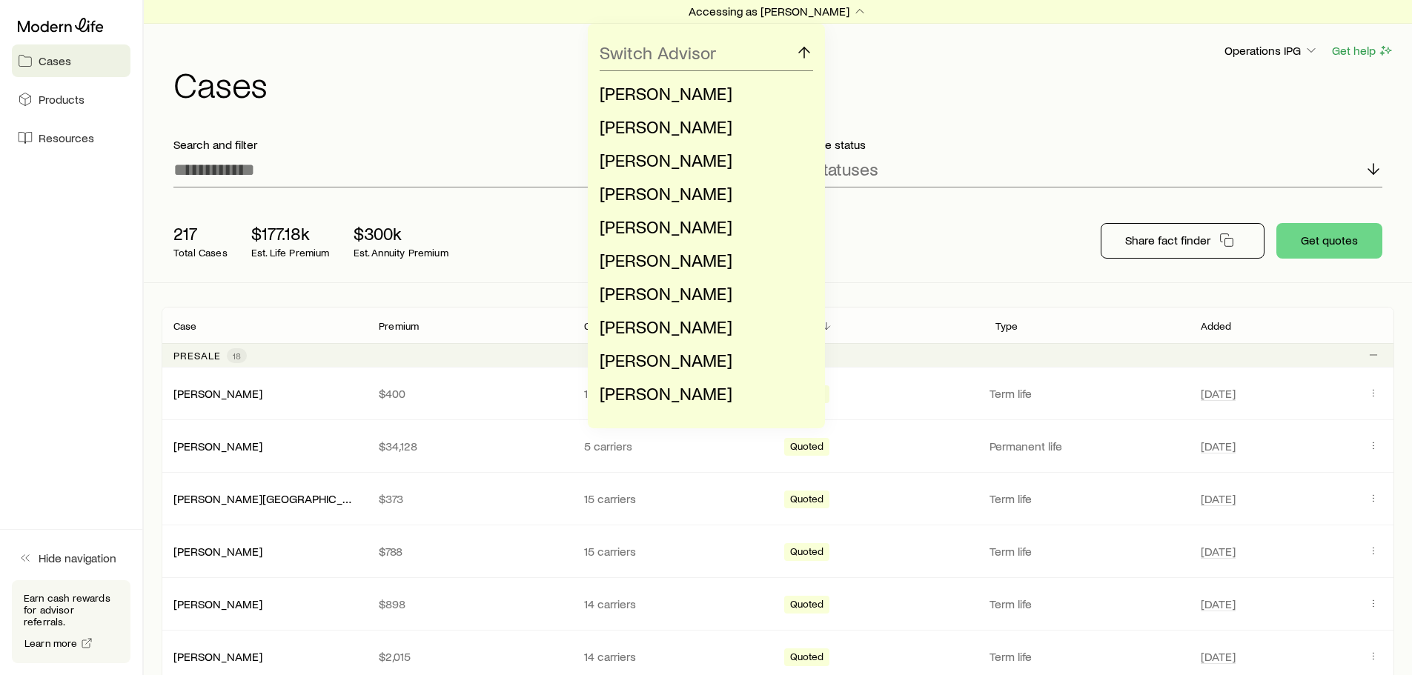
click at [568, 230] on div "Switch Advisor [PERSON_NAME] [PERSON_NAME] [PERSON_NAME] [PERSON_NAME] [PERSON_…" at bounding box center [706, 226] width 1412 height 405
click at [648, 356] on span "[PERSON_NAME]" at bounding box center [666, 359] width 133 height 21
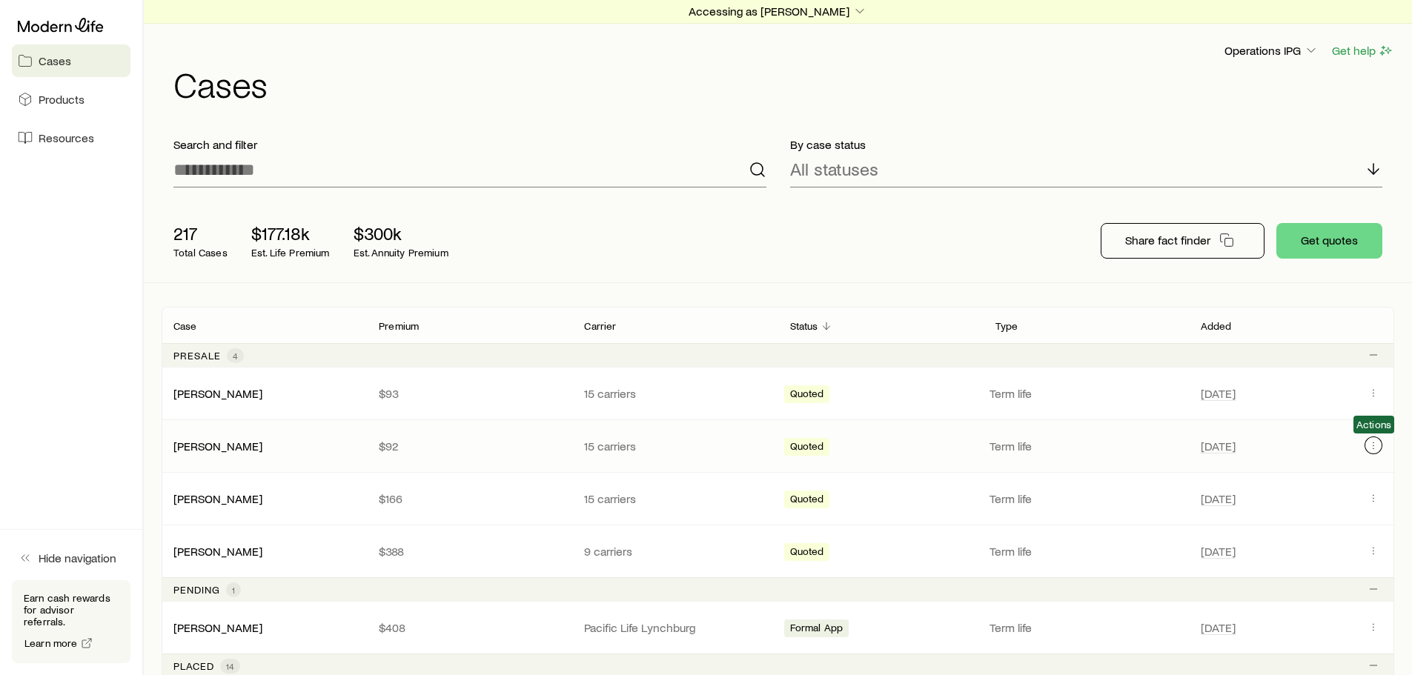
click at [1372, 445] on icon "Client cases" at bounding box center [1373, 445] width 12 height 12
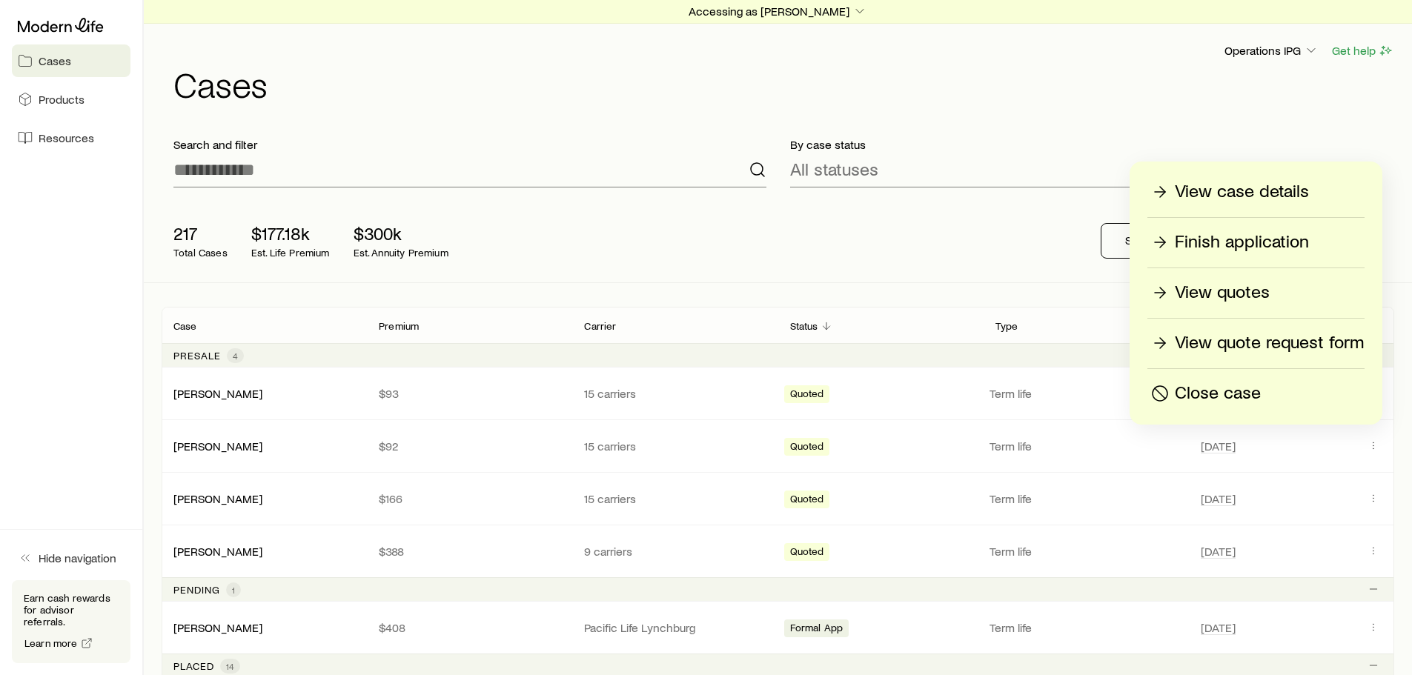
click at [1222, 244] on p "Finish application" at bounding box center [1242, 242] width 134 height 24
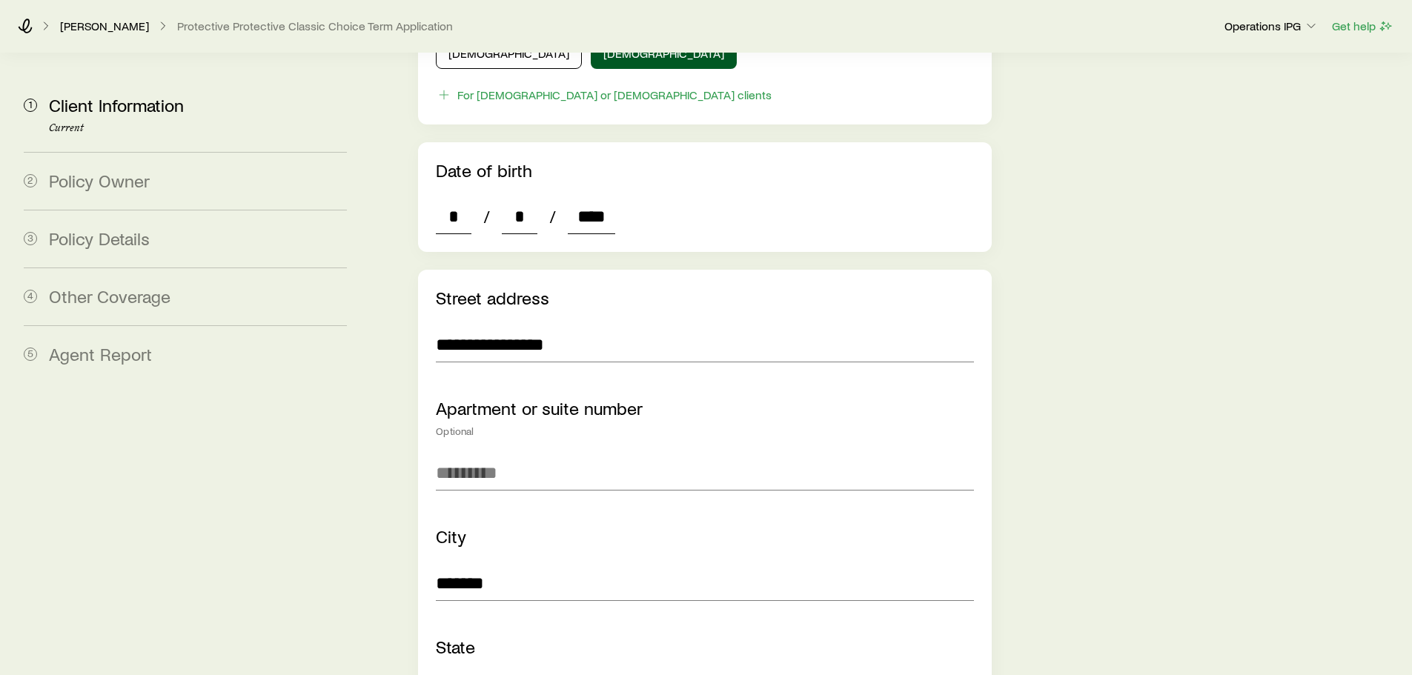
scroll to position [815, 0]
click at [527, 198] on input "*" at bounding box center [520, 216] width 36 height 36
type input "**"
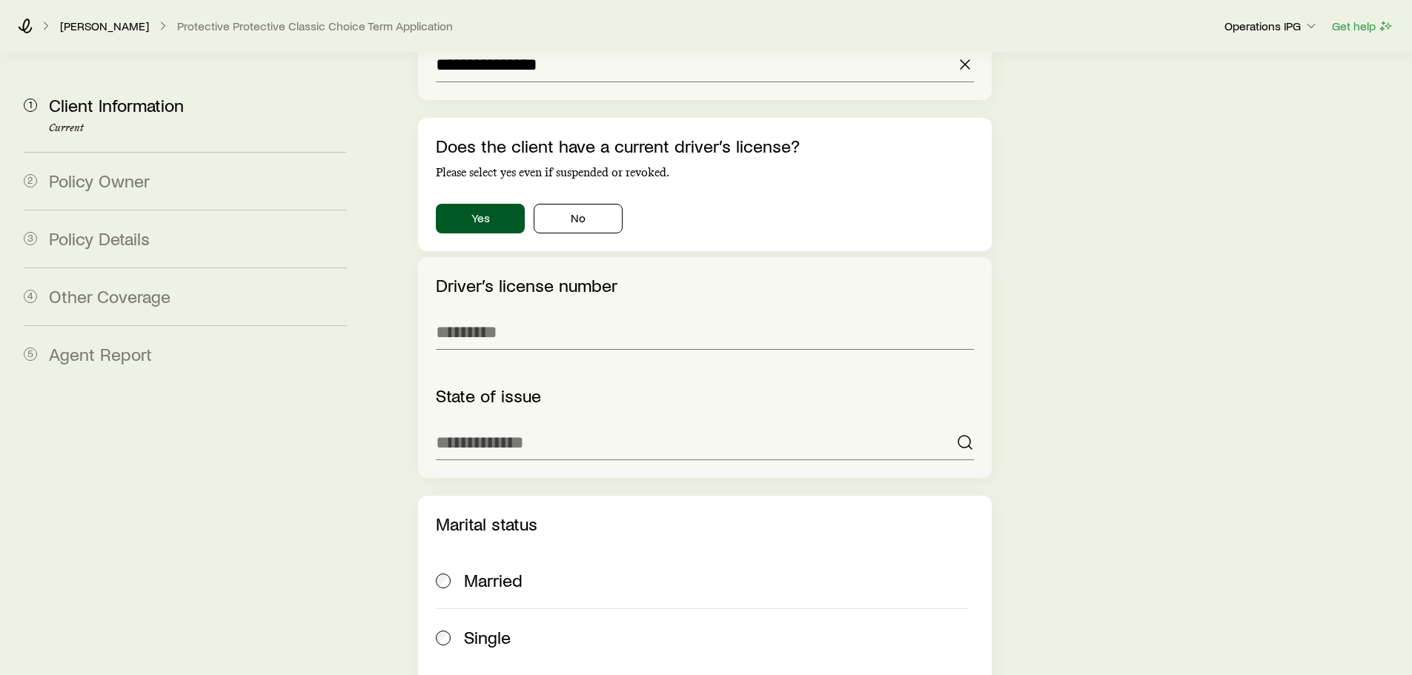
scroll to position [1927, 0]
click at [515, 313] on input "text" at bounding box center [704, 331] width 537 height 36
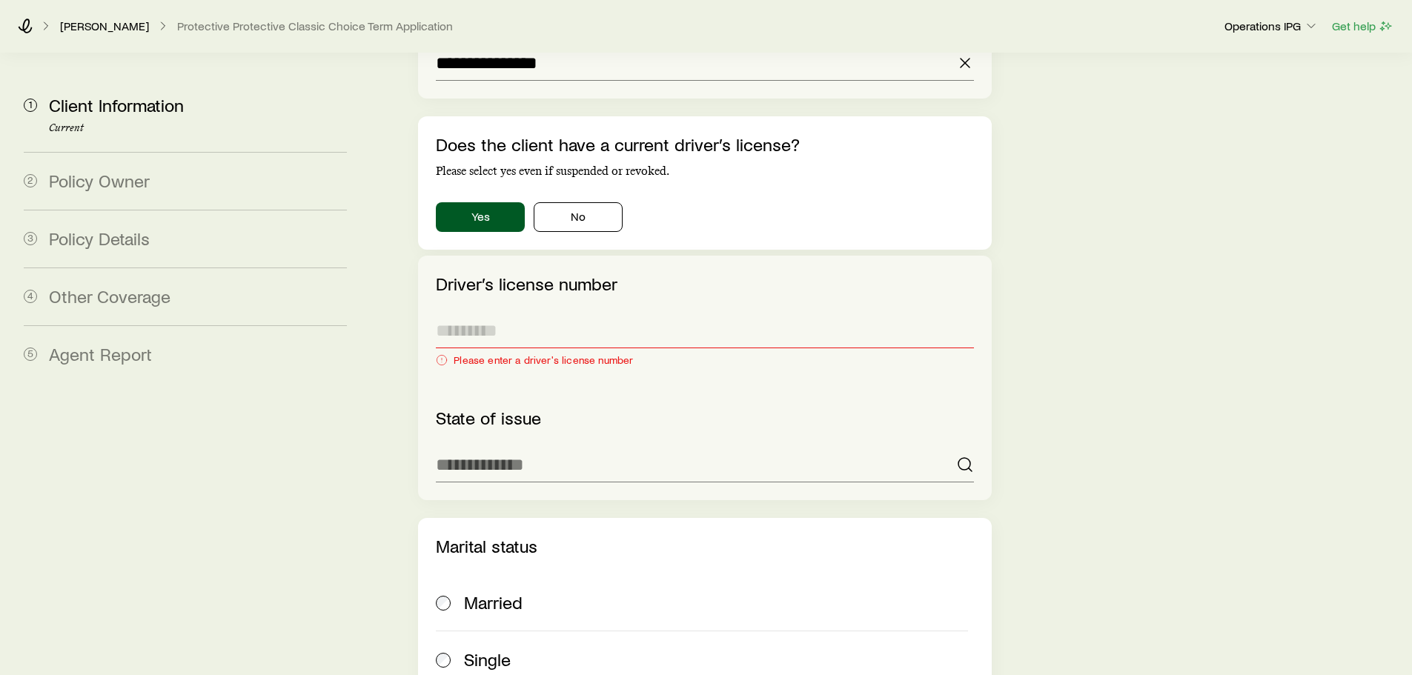
click at [538, 313] on input "text" at bounding box center [704, 331] width 537 height 36
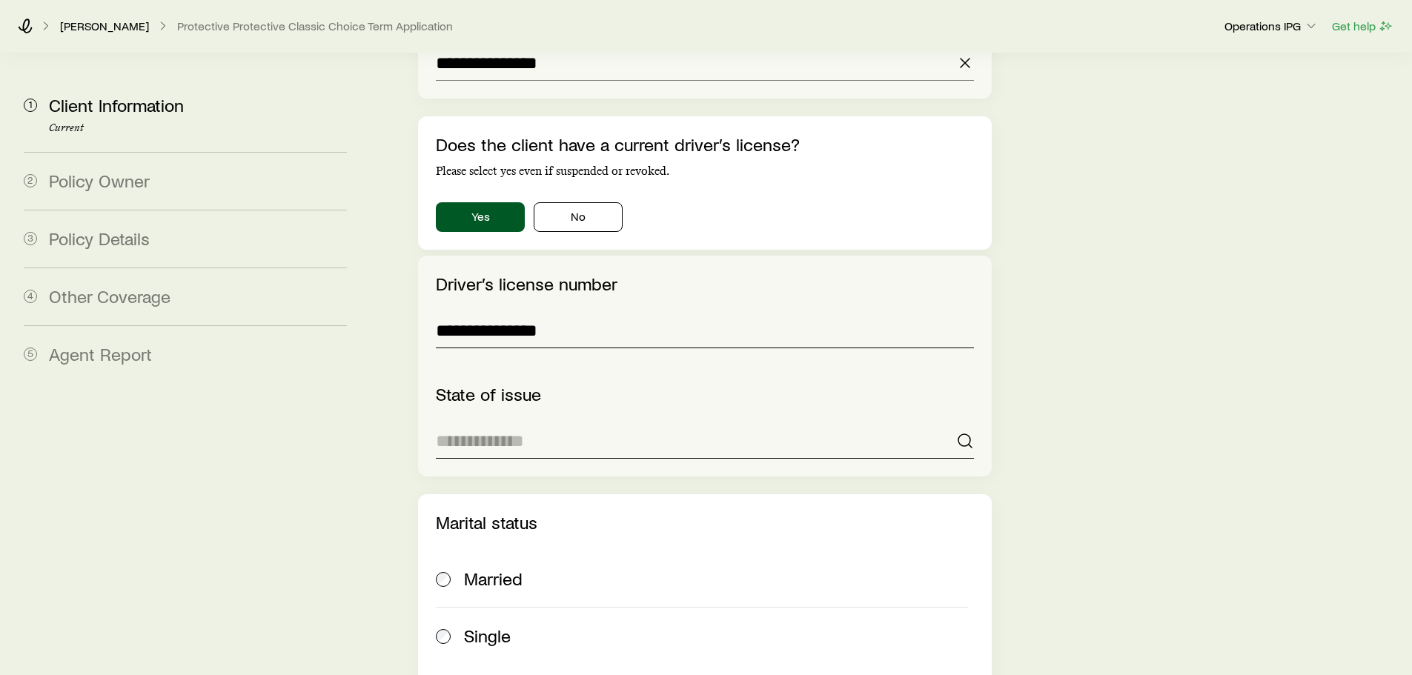
type input "**********"
click at [480, 423] on input at bounding box center [704, 441] width 537 height 36
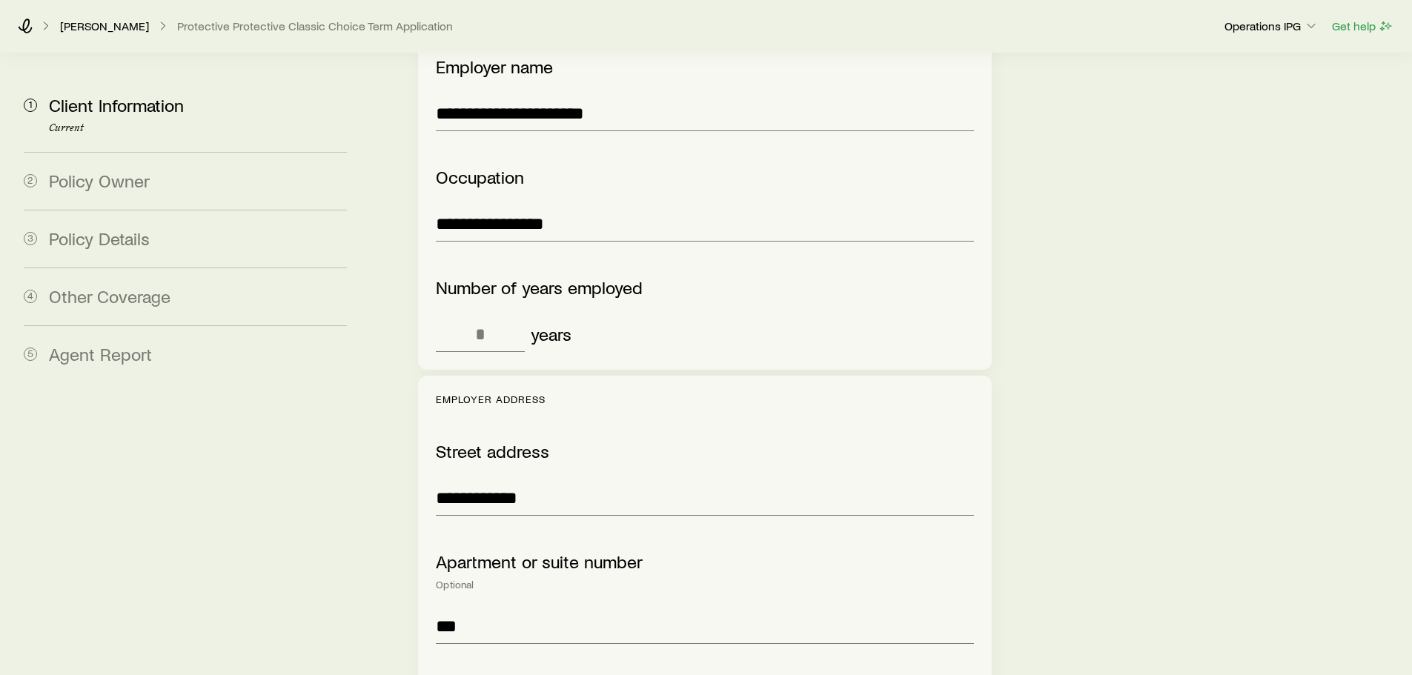
scroll to position [2964, 0]
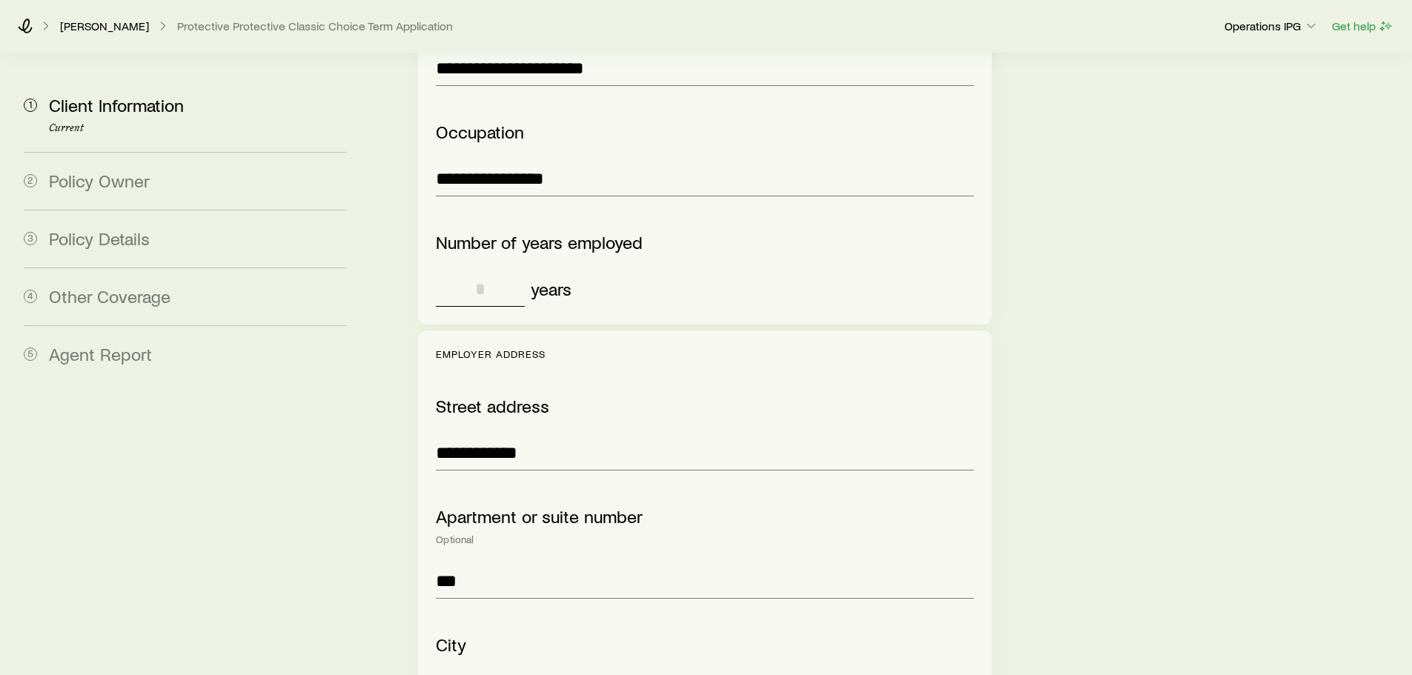
type input "**********"
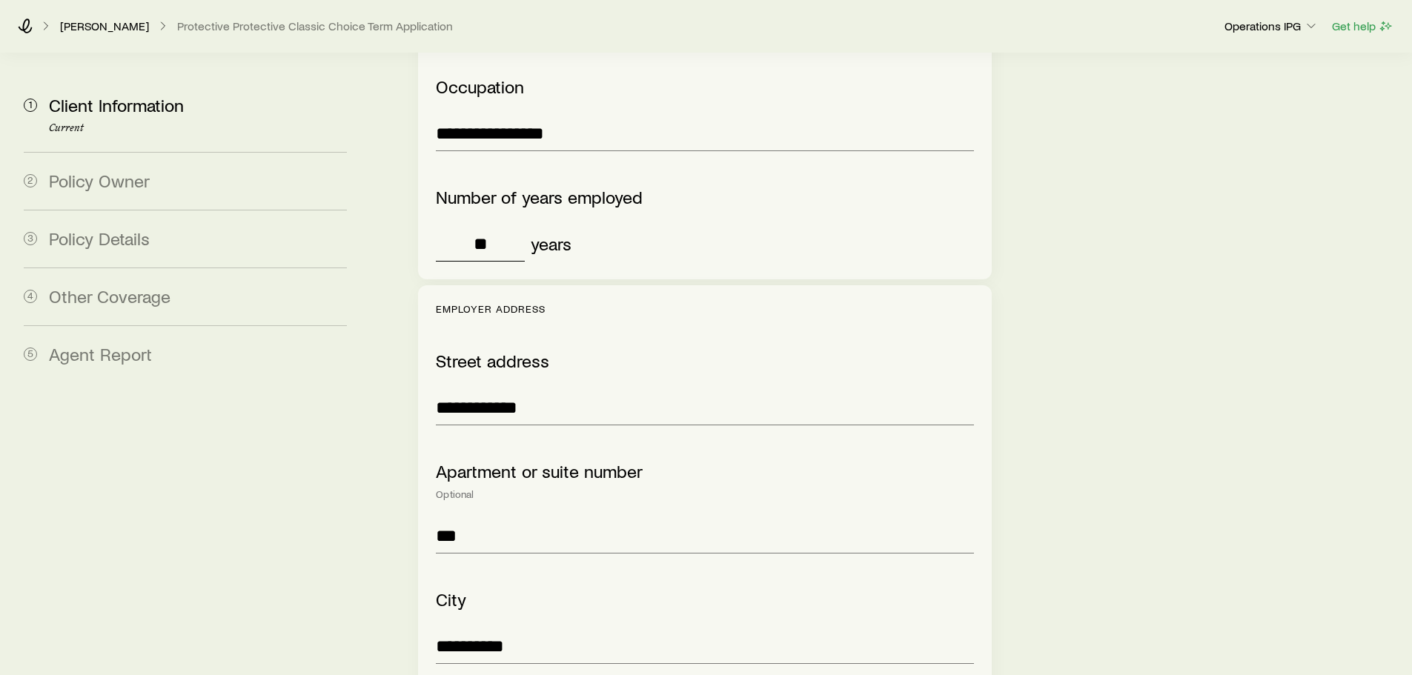
type input "**"
click at [588, 351] on div "Street address" at bounding box center [704, 361] width 537 height 21
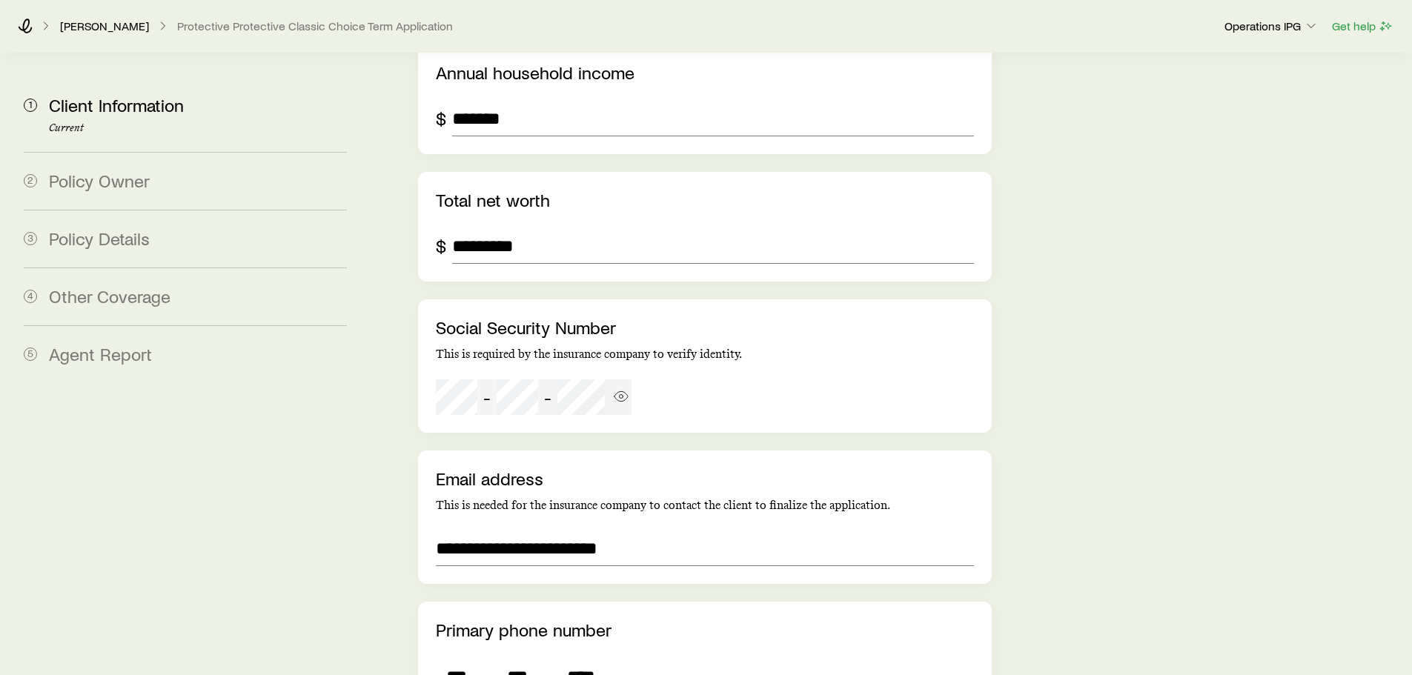
scroll to position [3854, 0]
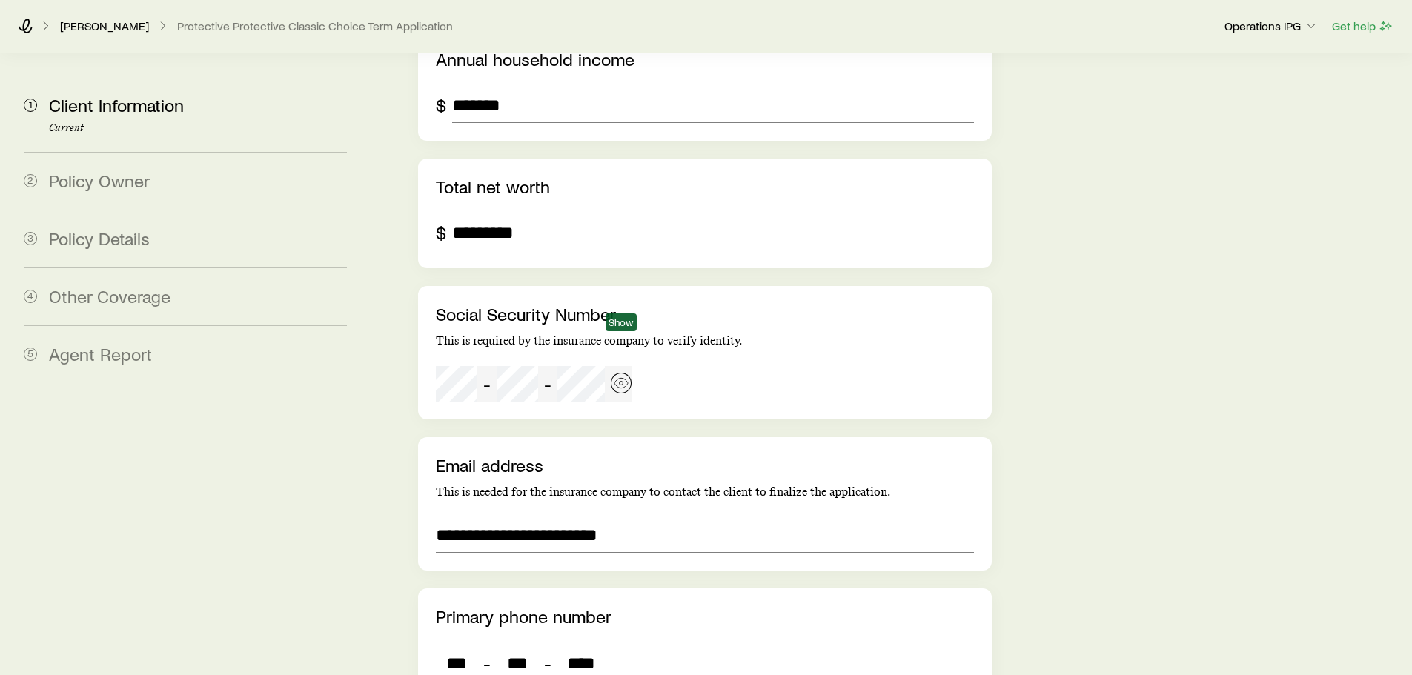
click at [614, 376] on icon "button" at bounding box center [621, 383] width 15 height 15
click at [733, 366] on div "- -" at bounding box center [704, 384] width 537 height 36
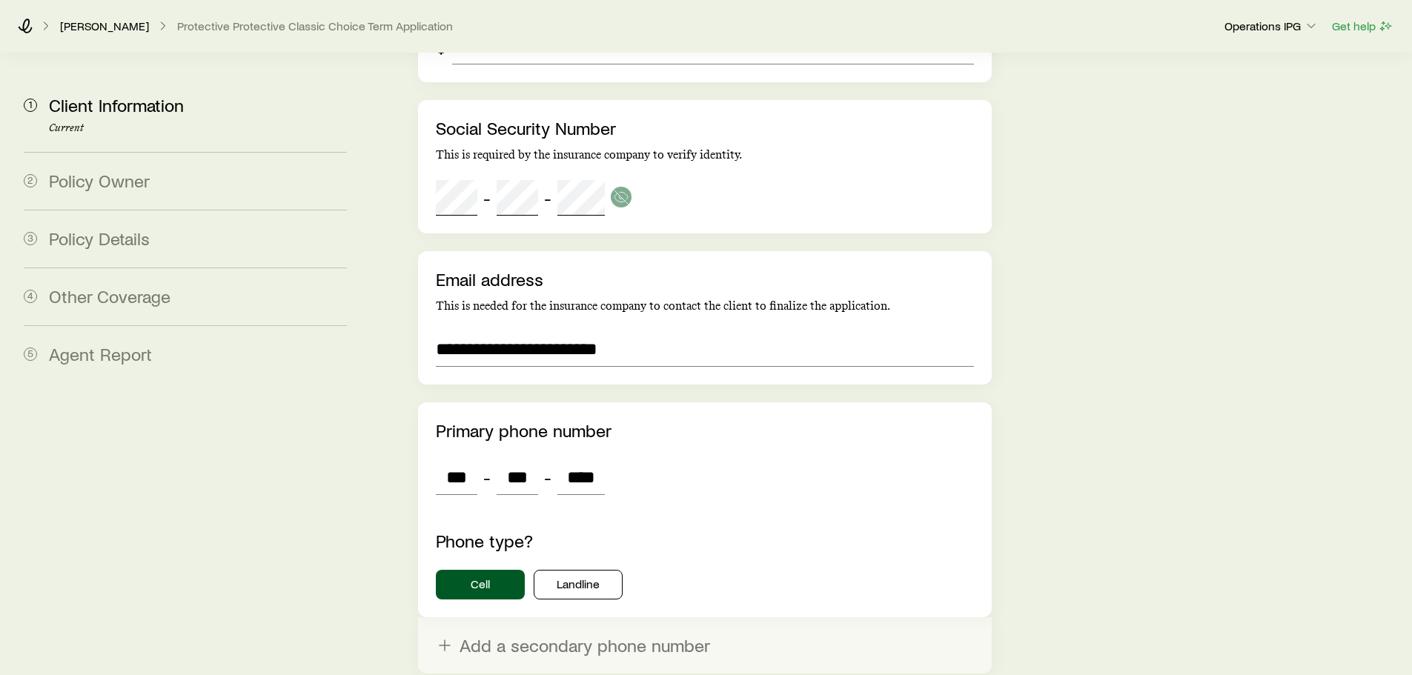
scroll to position [4146, 0]
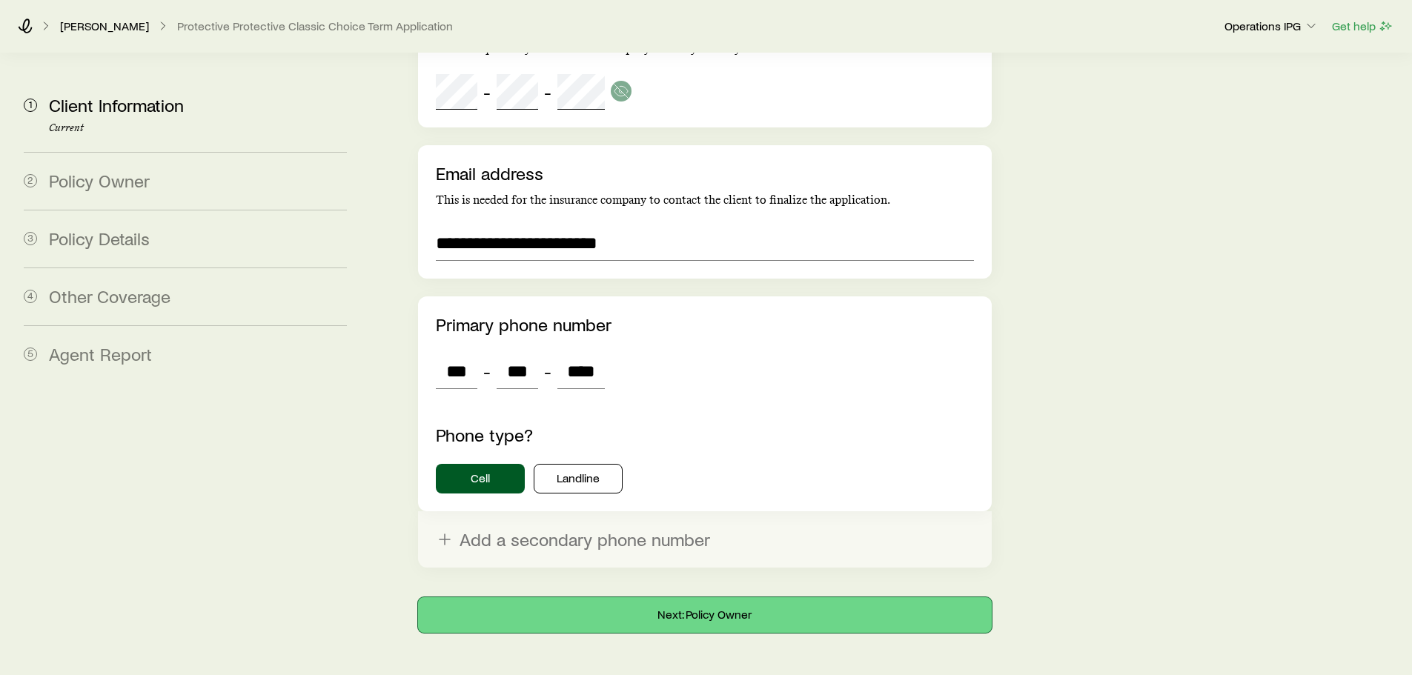
click at [626, 597] on button "Next: Policy Owner" at bounding box center [704, 615] width 573 height 36
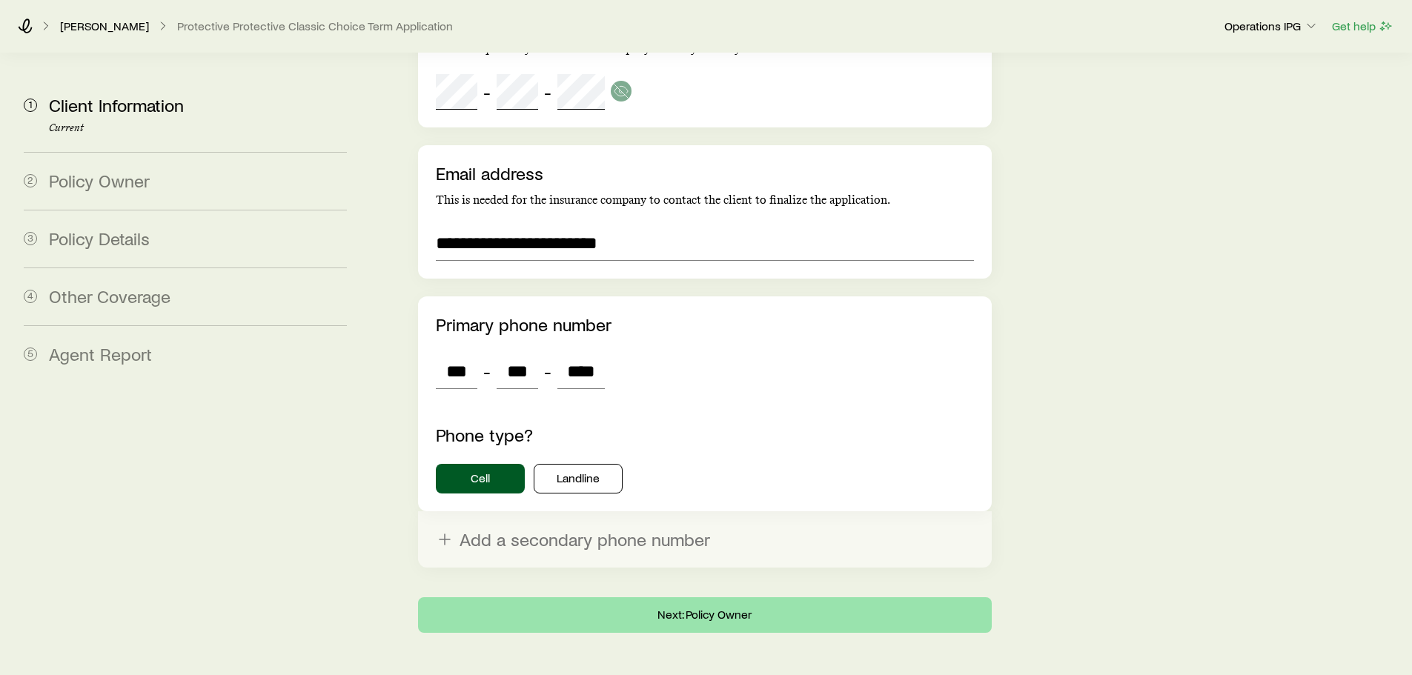
scroll to position [0, 0]
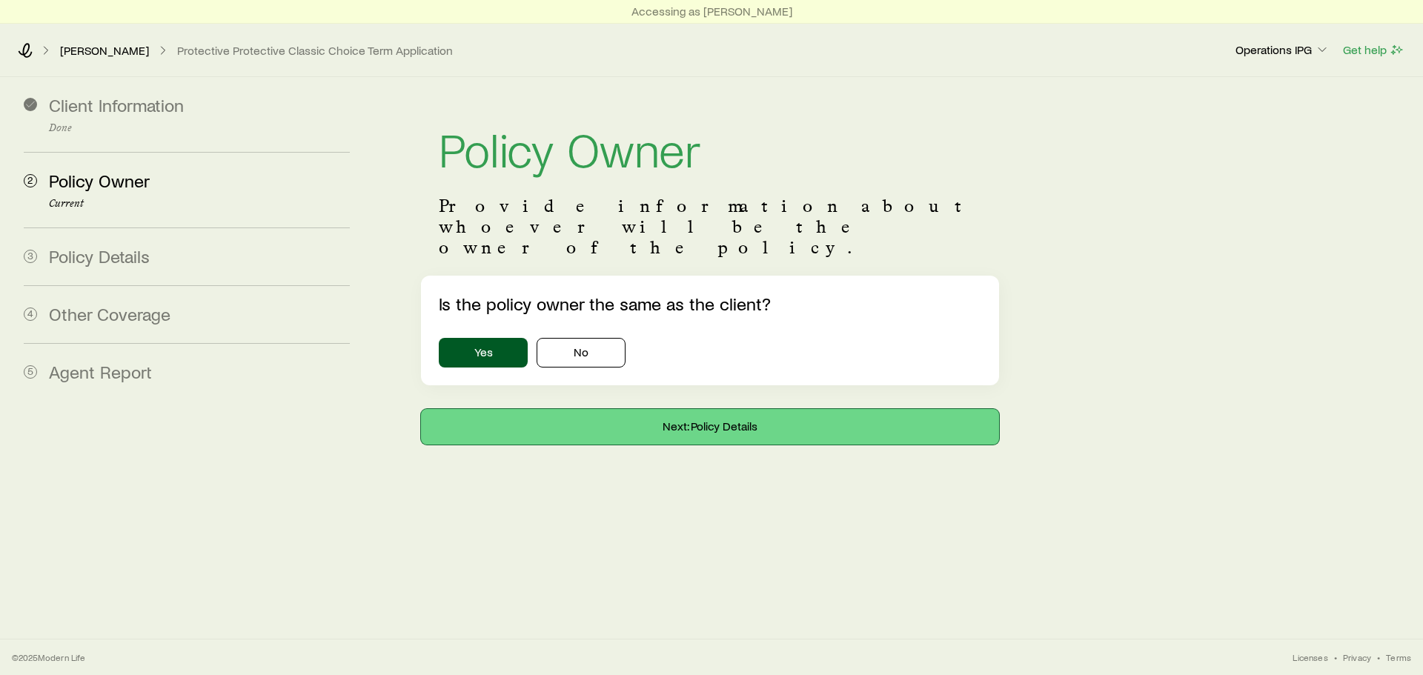
click at [548, 409] on button "Next: Policy Details" at bounding box center [710, 427] width 578 height 36
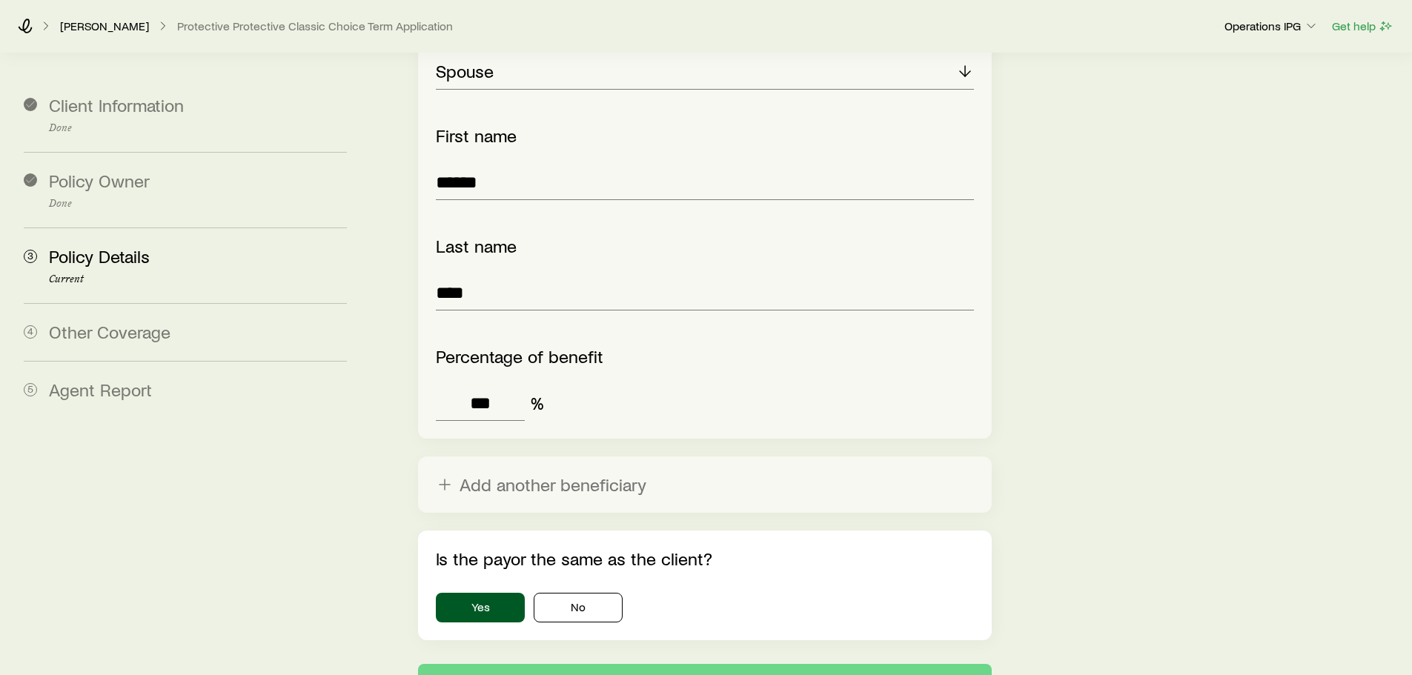
scroll to position [2275, 0]
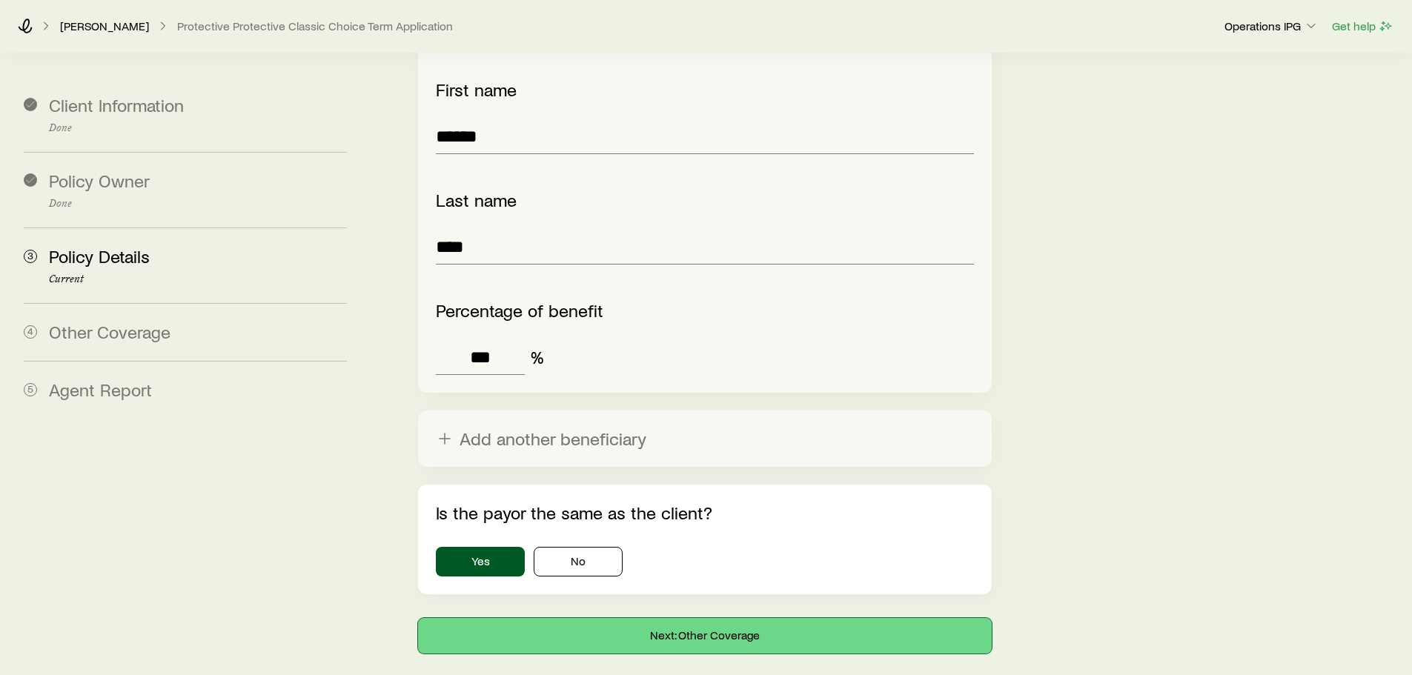
click at [640, 618] on button "Next: Other Coverage" at bounding box center [704, 636] width 573 height 36
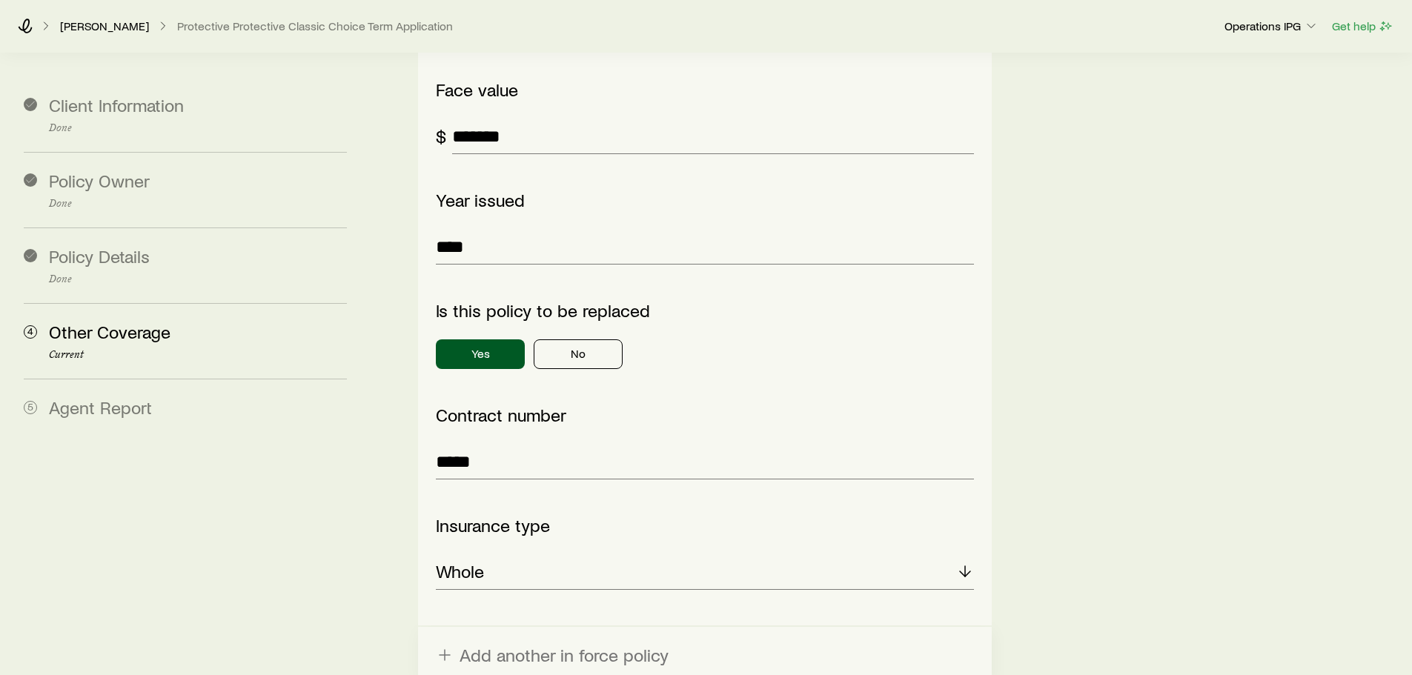
scroll to position [519, 0]
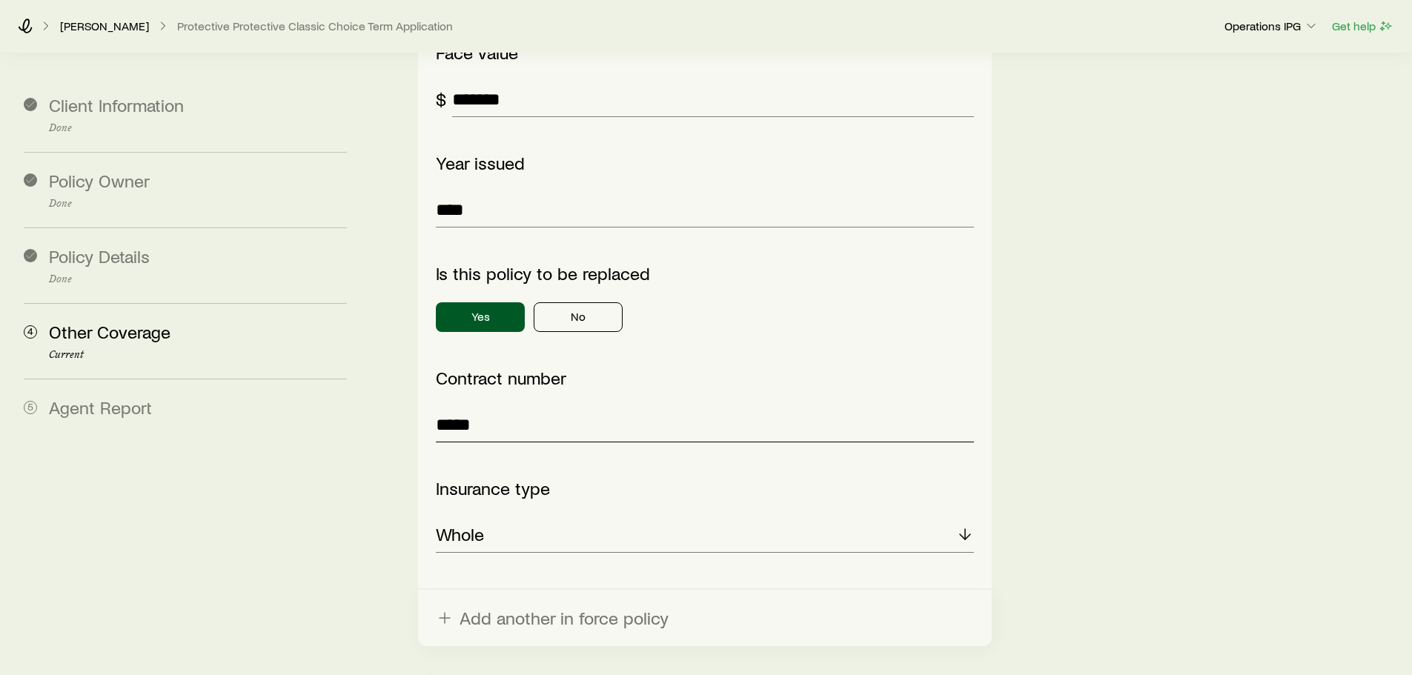
click at [506, 407] on input "*****" at bounding box center [704, 425] width 537 height 36
type input "*"
click at [714, 321] on div "**********" at bounding box center [704, 242] width 537 height 621
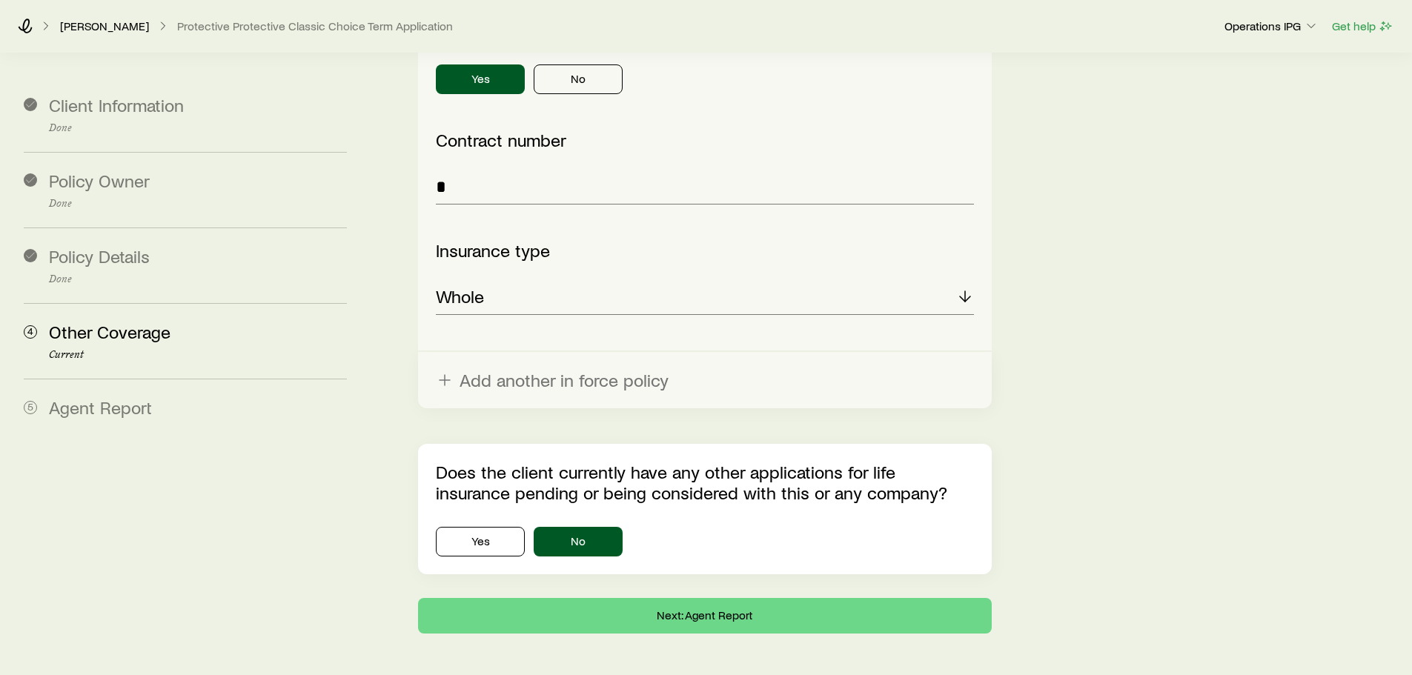
scroll to position [757, 0]
click at [617, 597] on button "Next: Agent Report" at bounding box center [704, 615] width 573 height 36
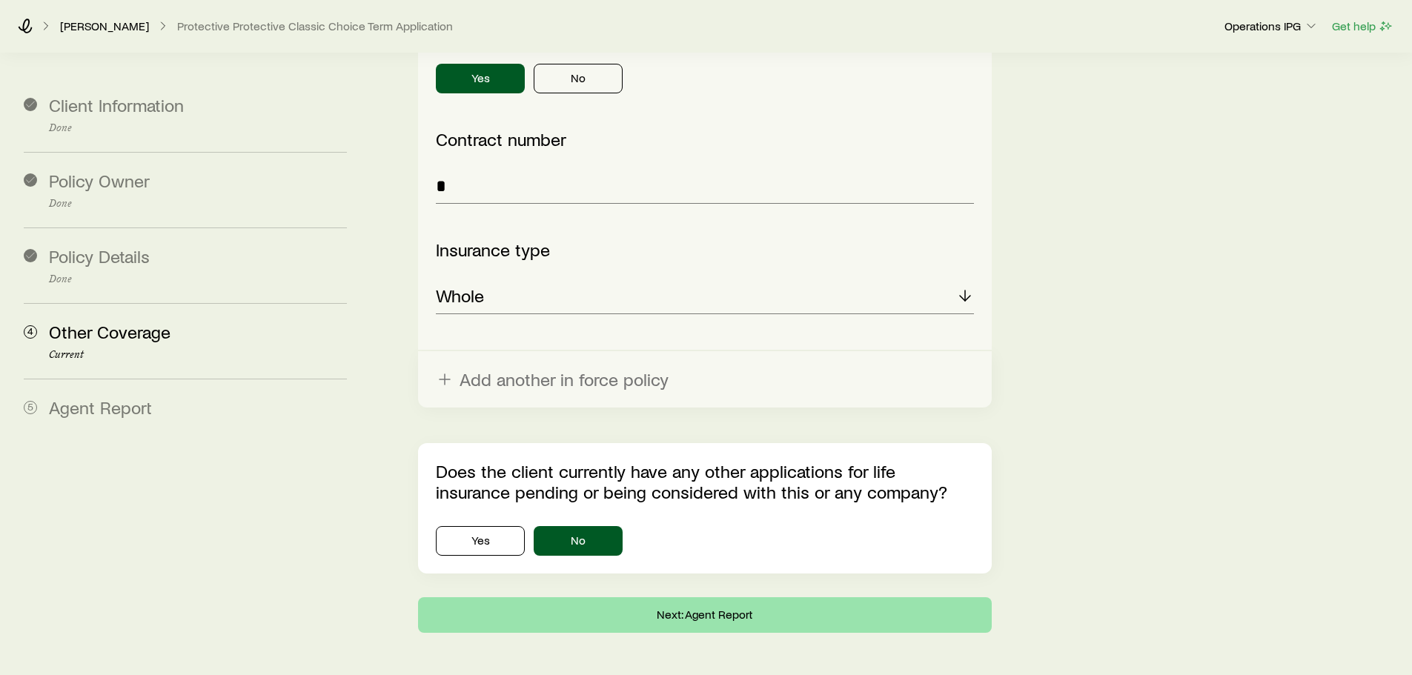
scroll to position [0, 0]
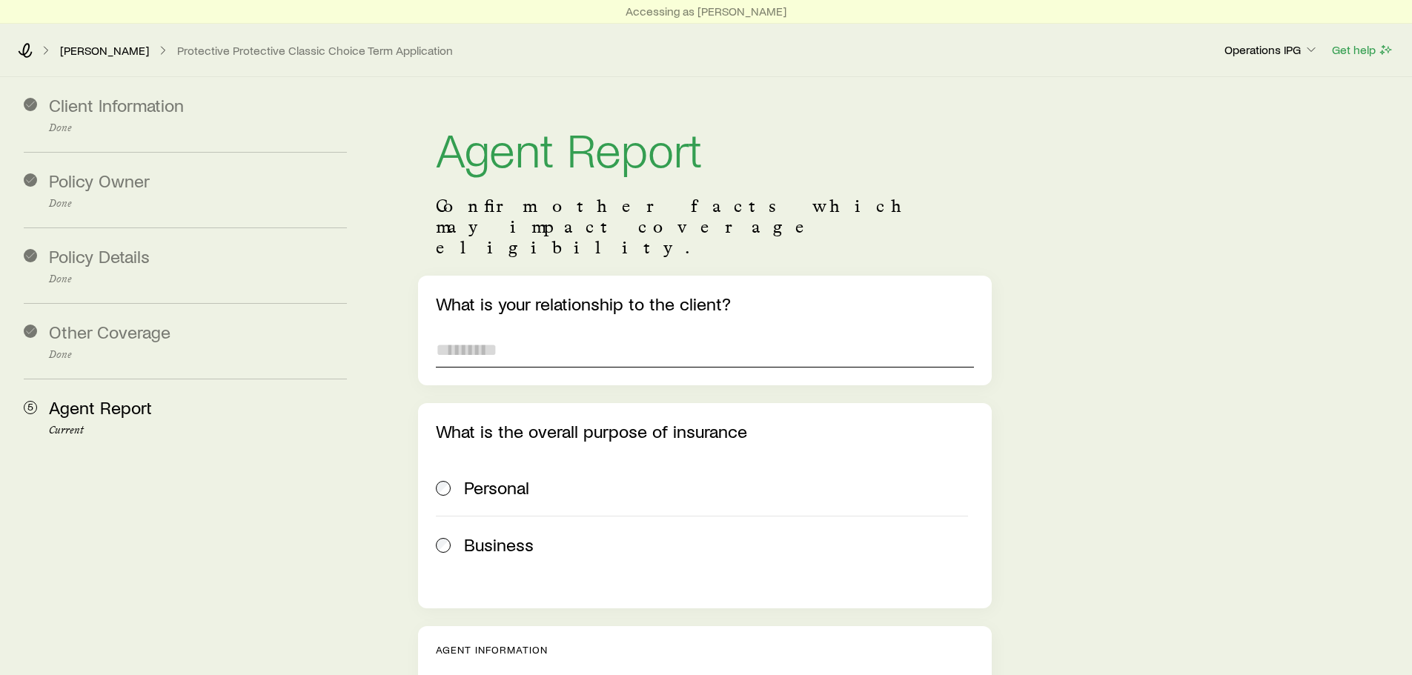
click at [505, 332] on input "text" at bounding box center [704, 350] width 537 height 36
type input "**********"
click at [489, 477] on span "Personal" at bounding box center [496, 487] width 65 height 21
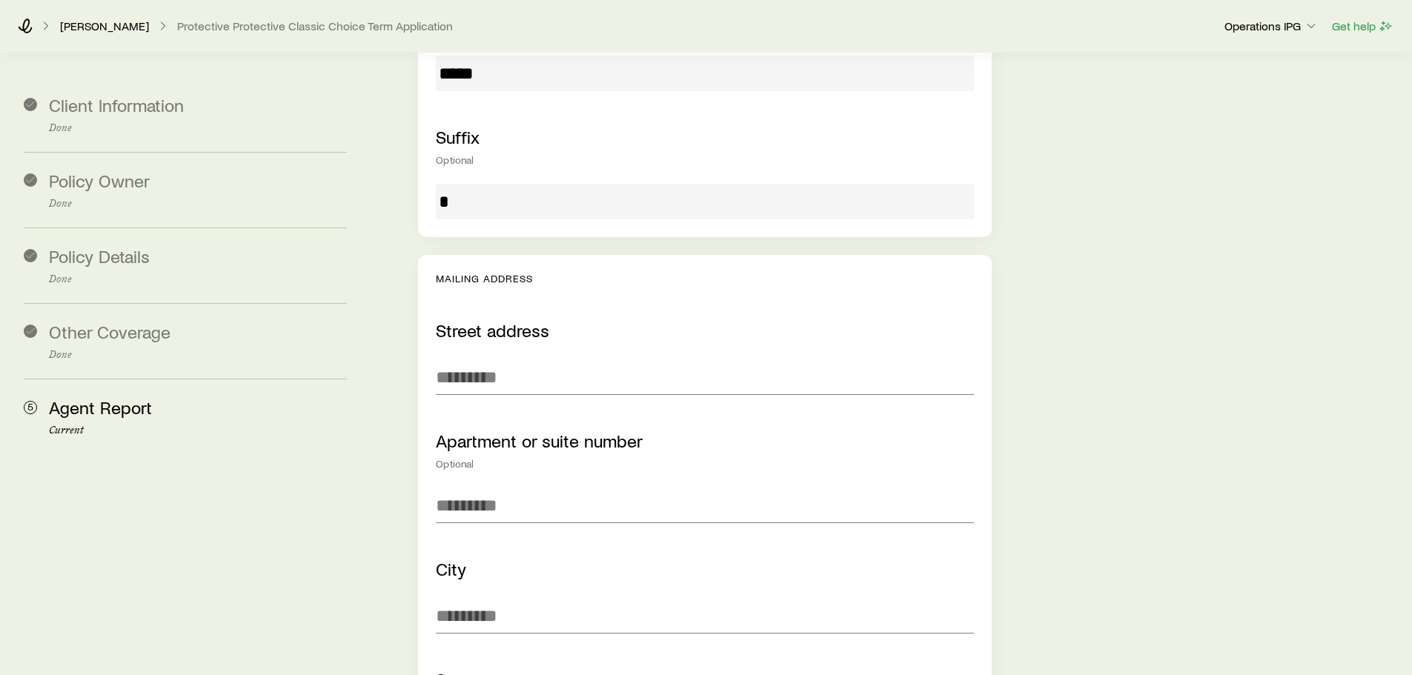
scroll to position [889, 0]
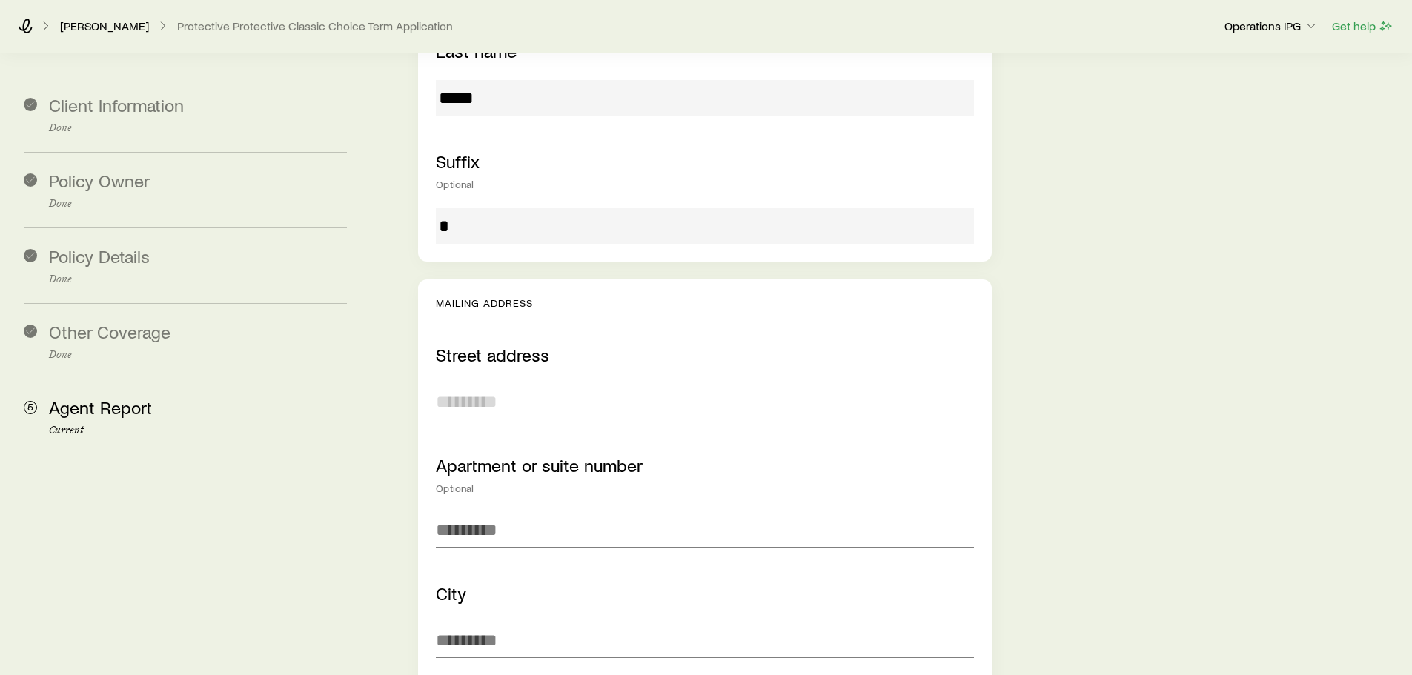
click at [505, 384] on input "text" at bounding box center [704, 402] width 537 height 36
type input "**********"
type input "***"
type input "********"
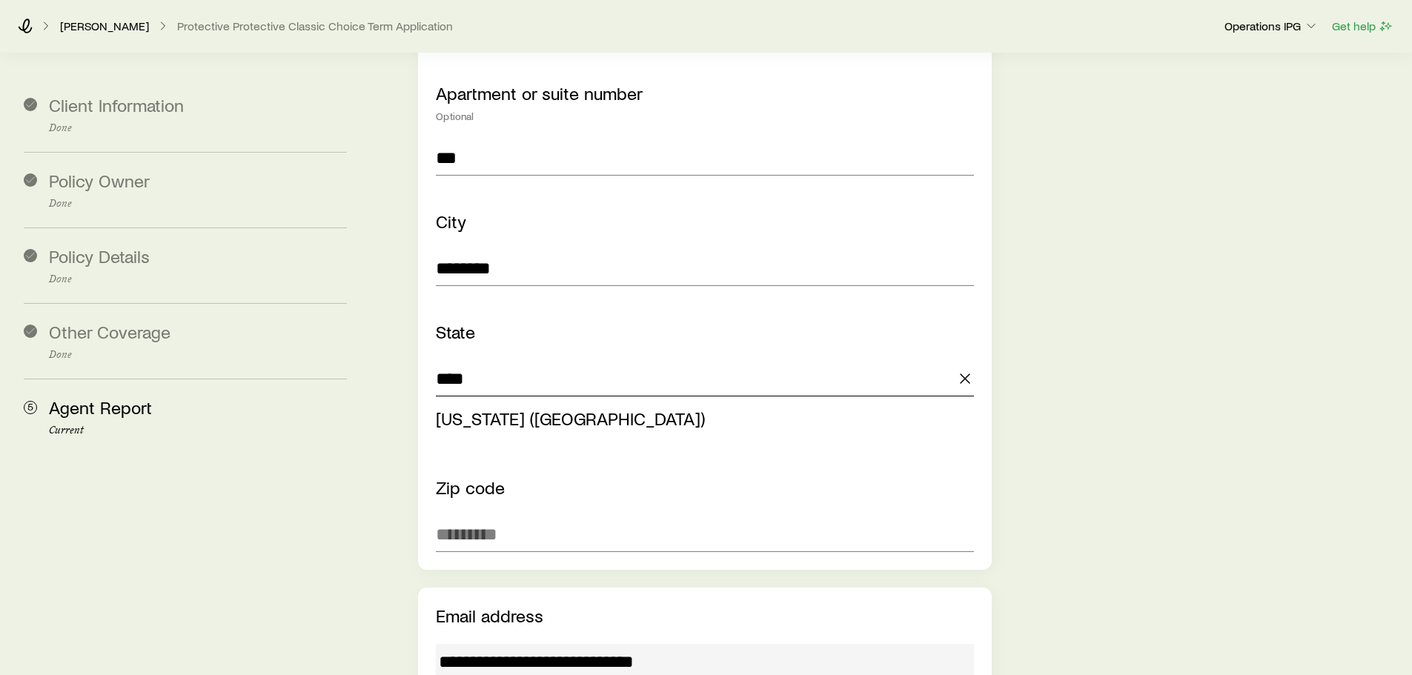
type input "**********"
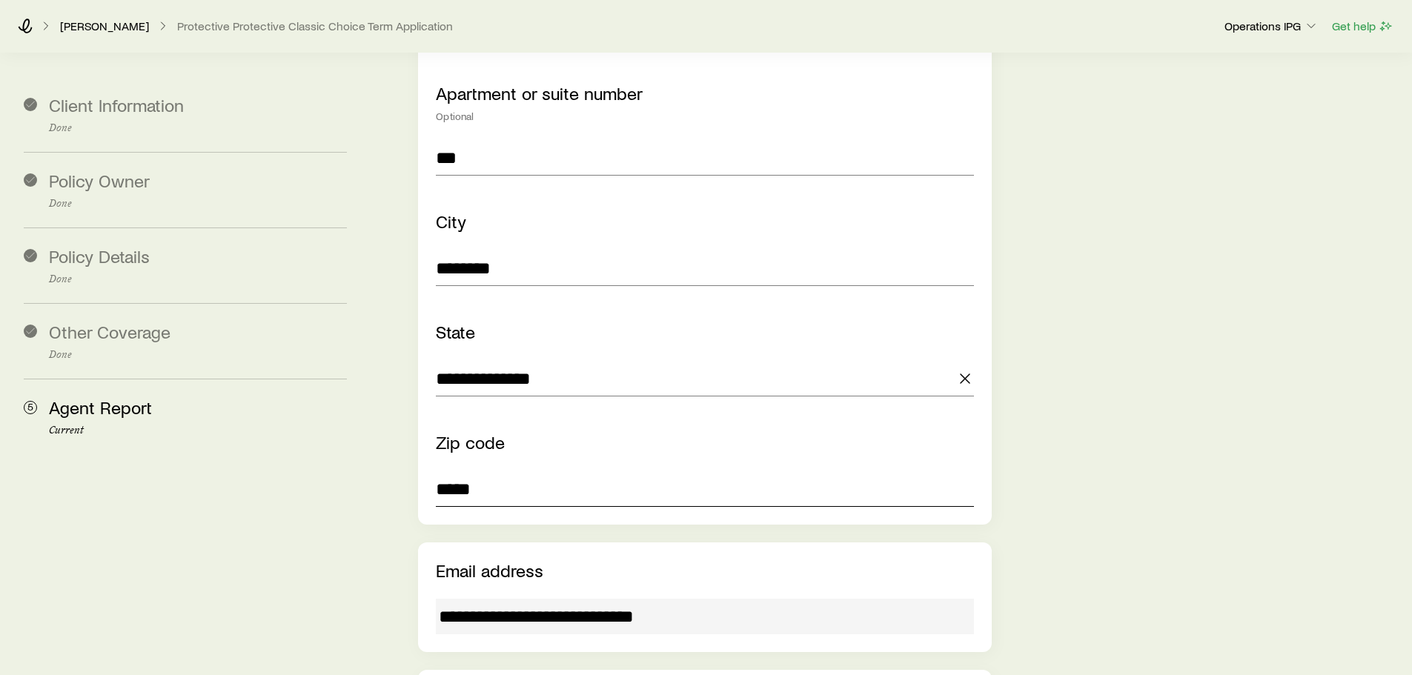
type input "*****"
click at [505, 364] on div "**********" at bounding box center [704, 240] width 537 height 534
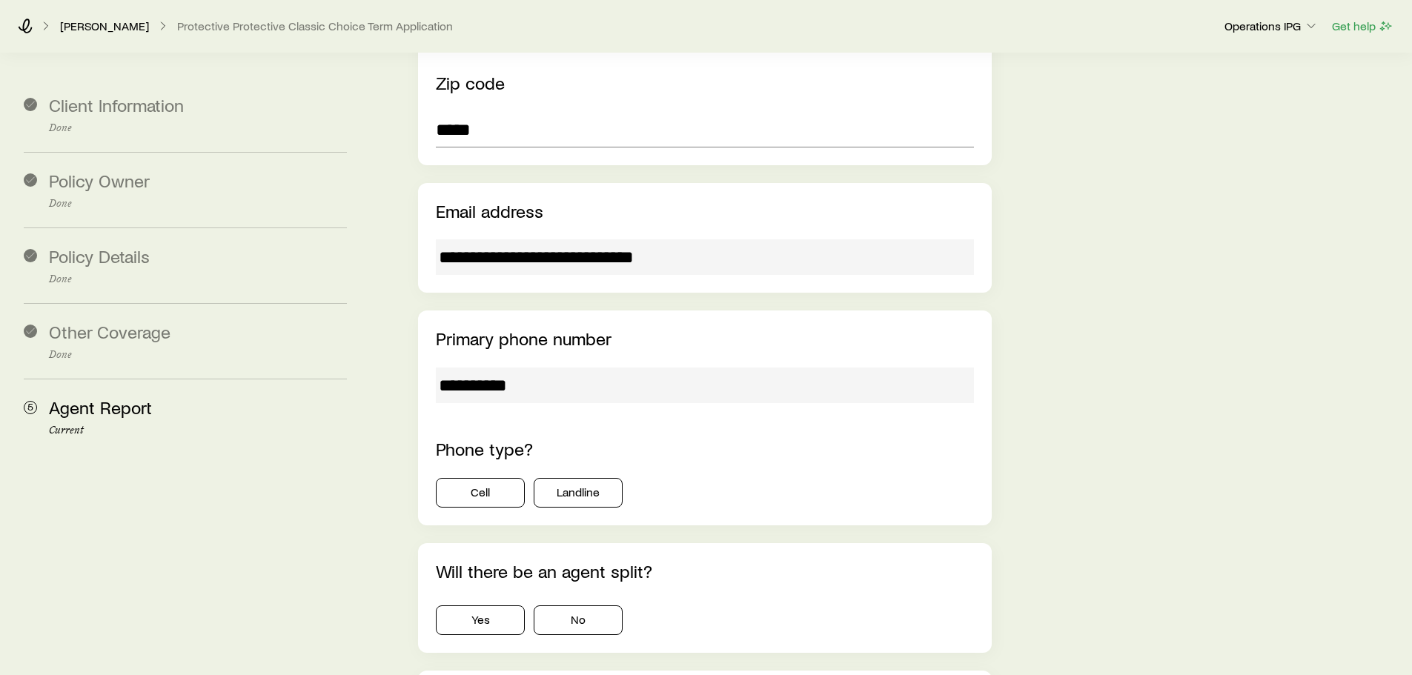
scroll to position [1632, 0]
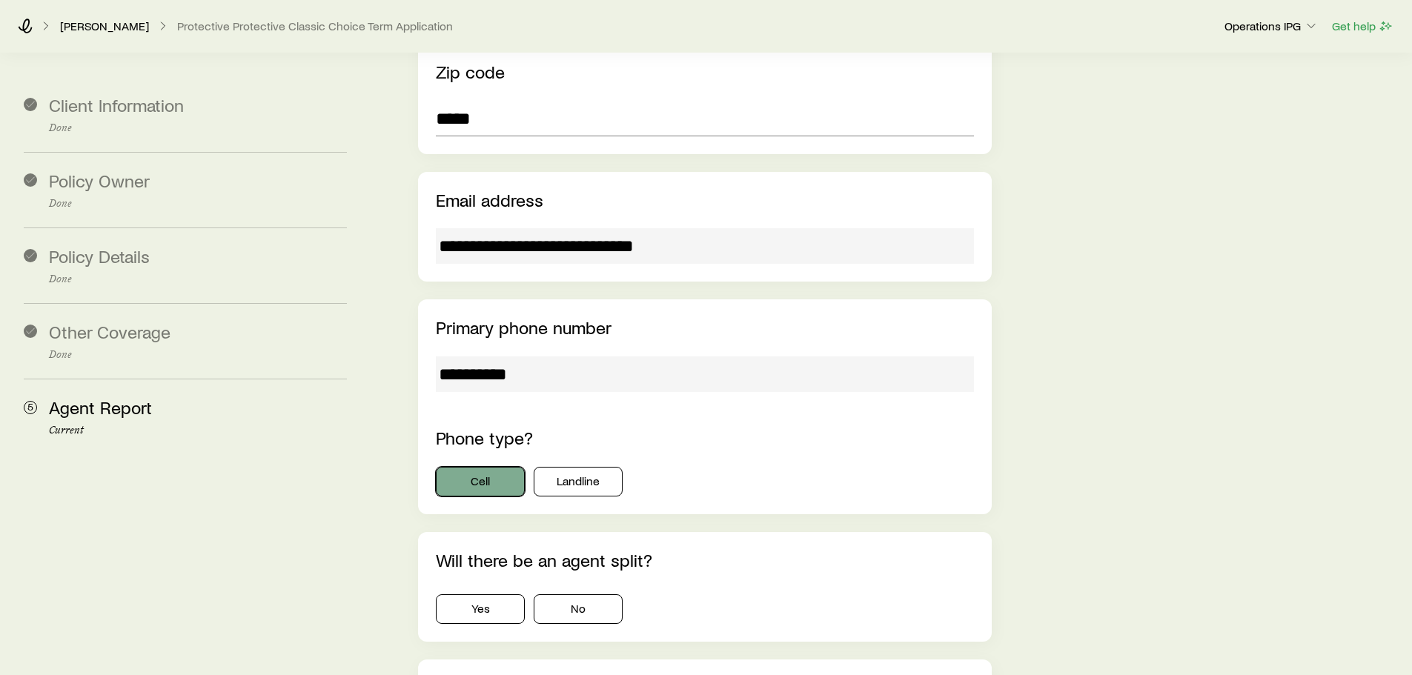
click at [472, 467] on button "Cell" at bounding box center [480, 482] width 89 height 30
click at [527, 356] on input "**********" at bounding box center [704, 374] width 537 height 36
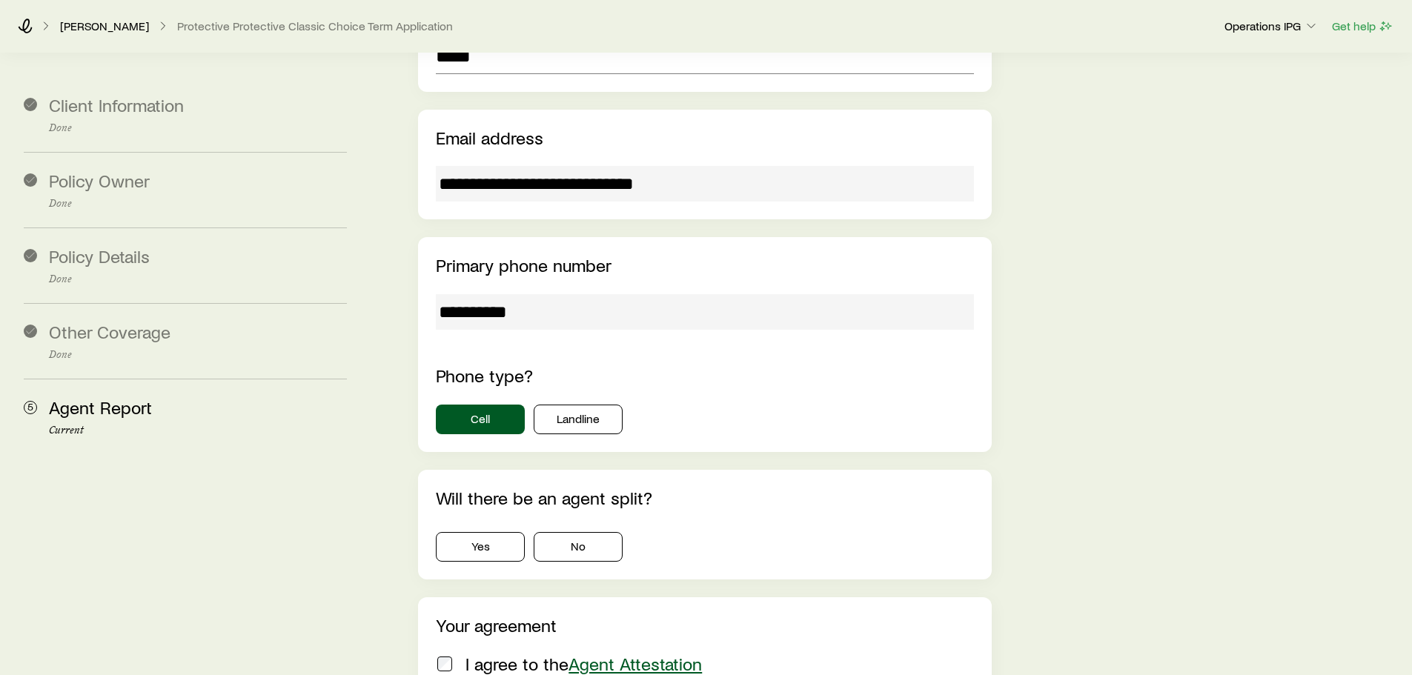
scroll to position [1780, 0]
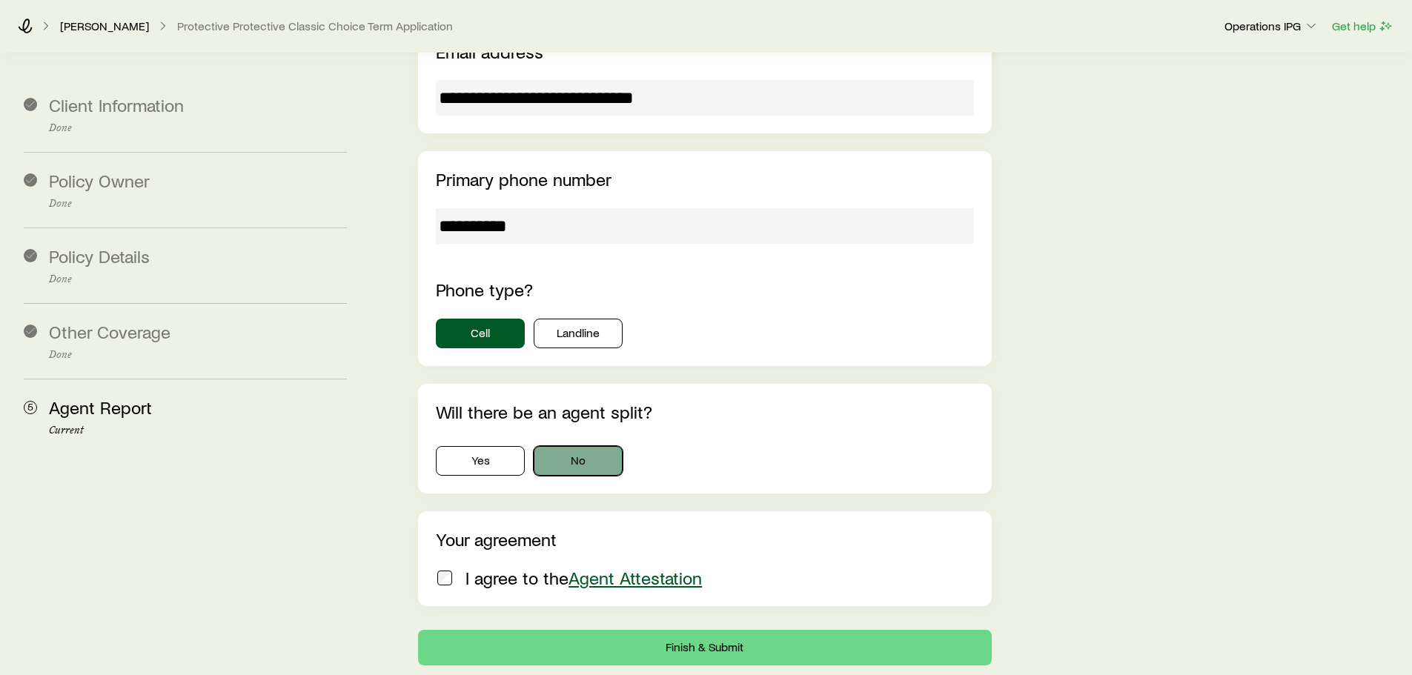
click at [586, 446] on button "No" at bounding box center [578, 461] width 89 height 30
click at [551, 630] on button "Finish & Submit" at bounding box center [704, 648] width 573 height 36
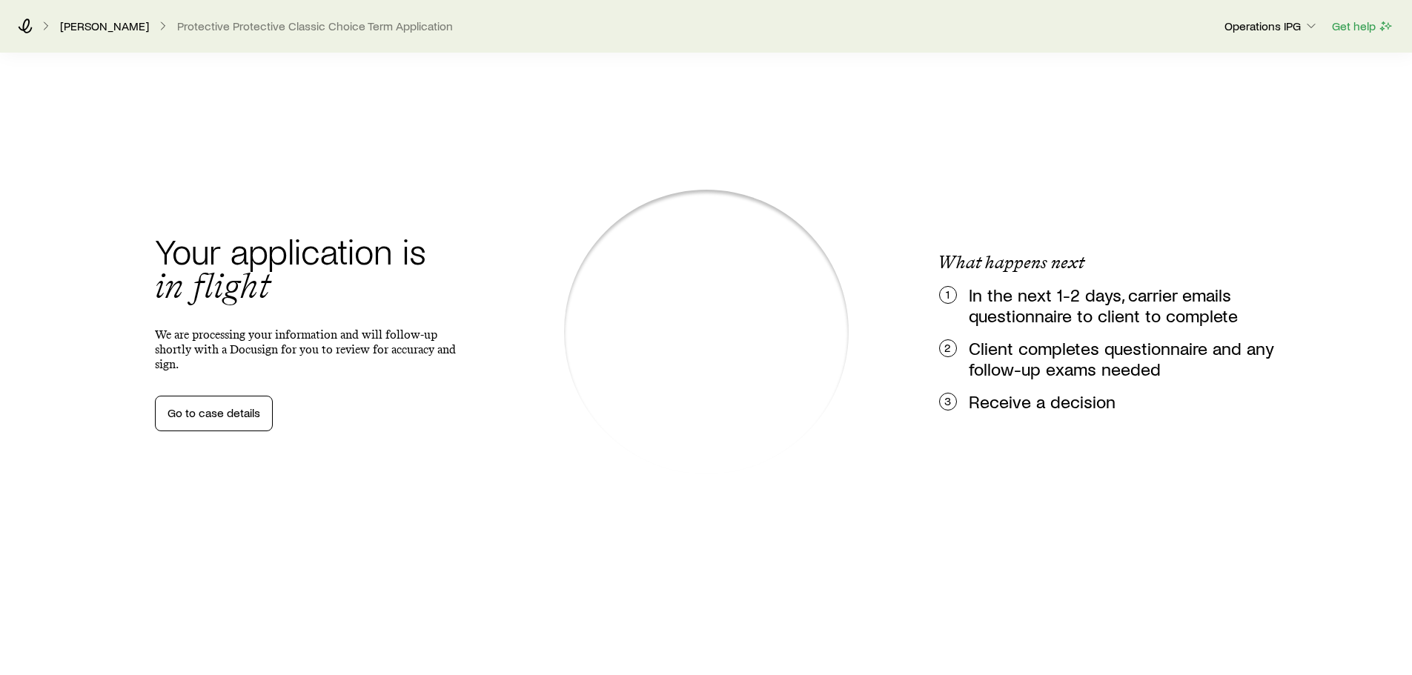
scroll to position [0, 0]
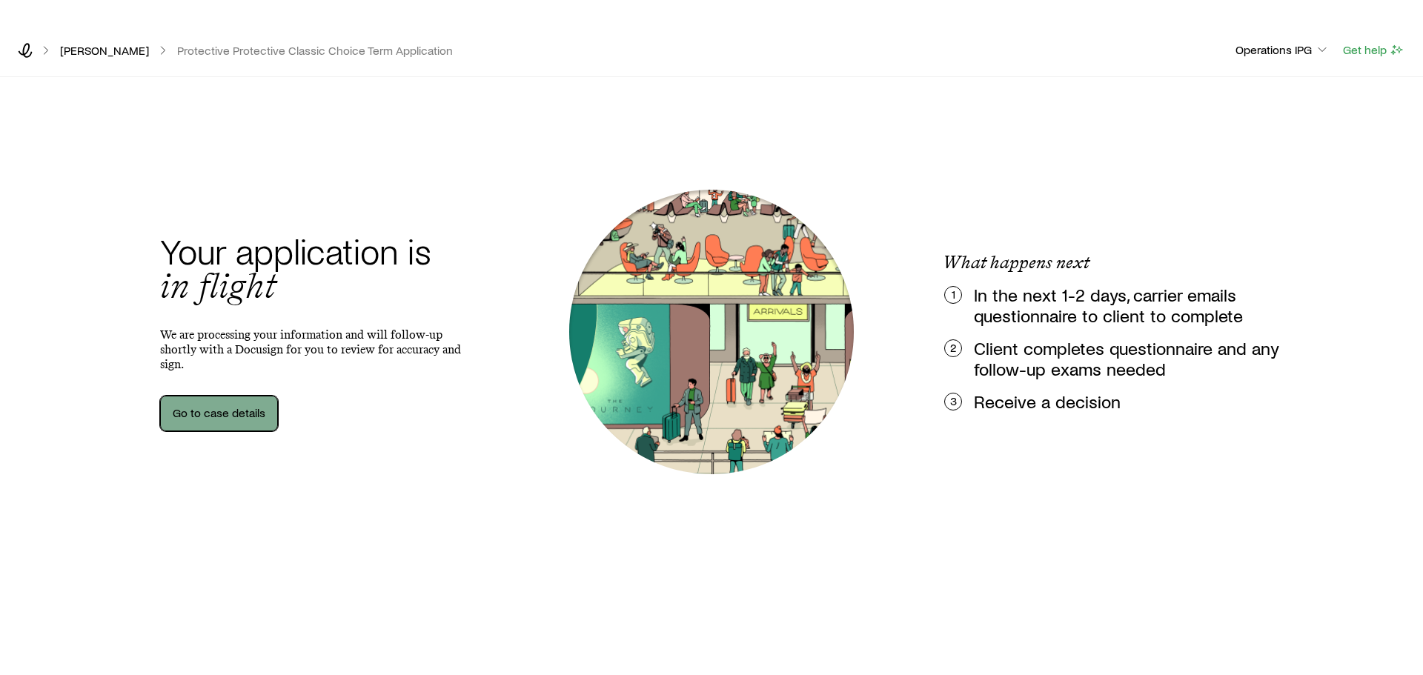
click at [247, 414] on link "Go to case details" at bounding box center [219, 414] width 118 height 36
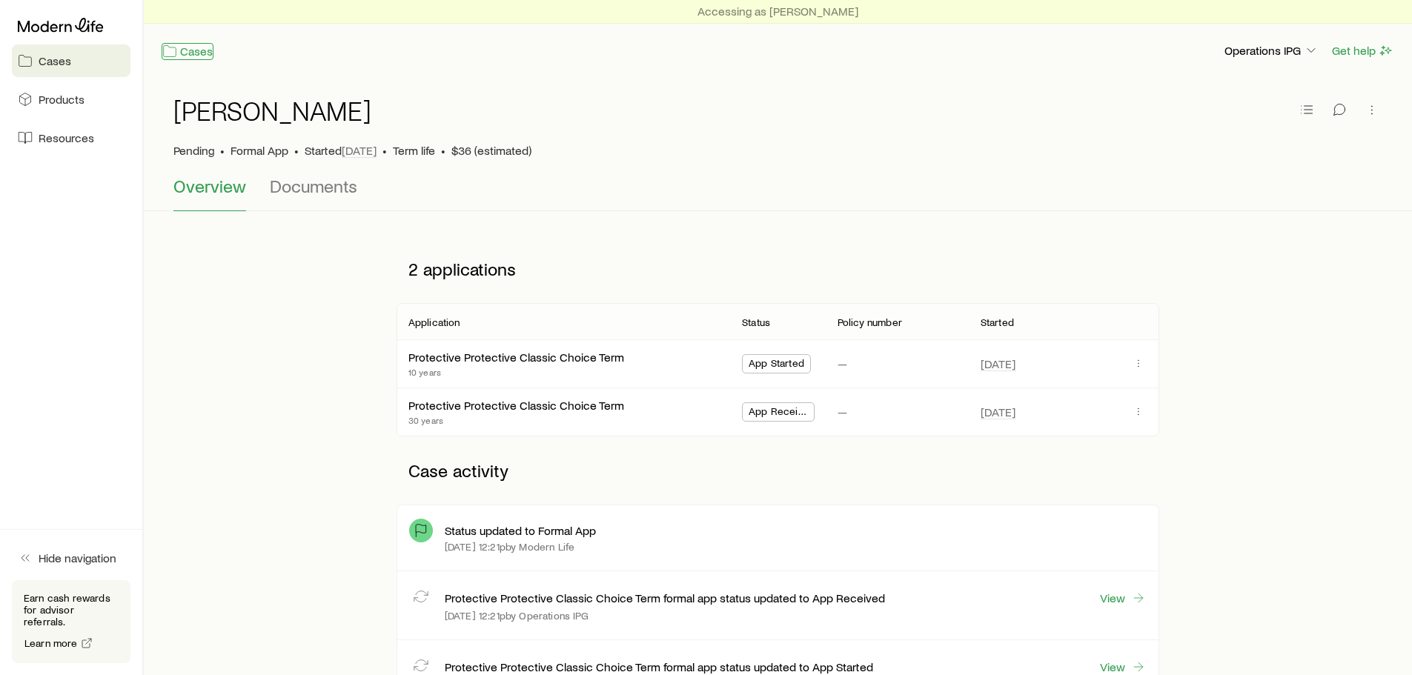
click at [182, 50] on link "Cases" at bounding box center [188, 51] width 52 height 17
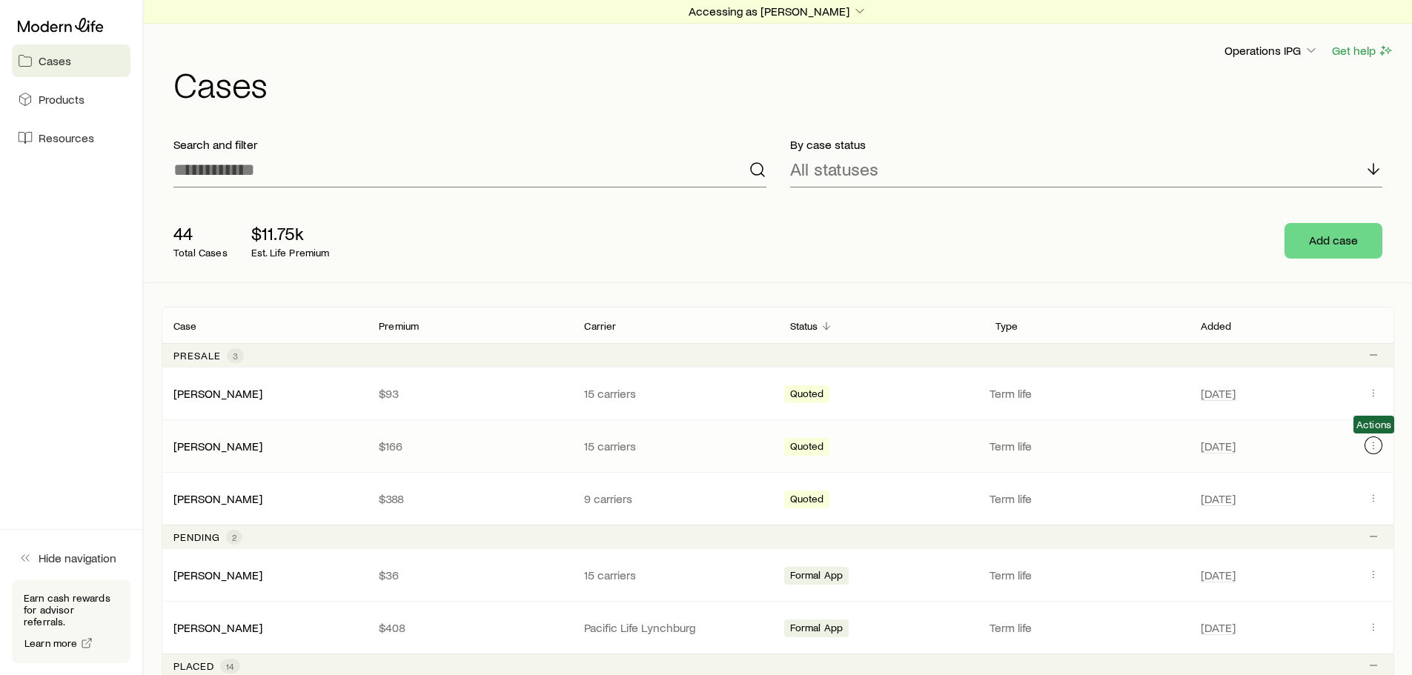
click at [1366, 446] on button "Client cases" at bounding box center [1373, 446] width 18 height 18
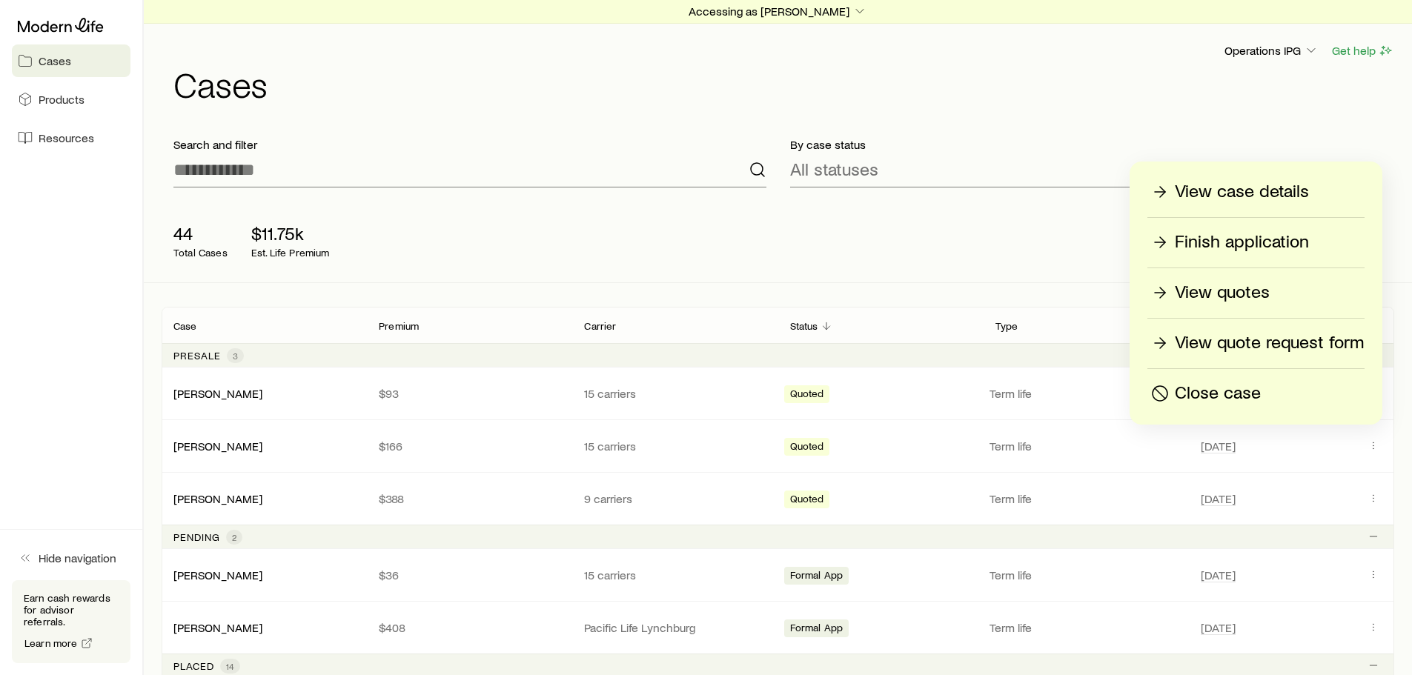
click at [1213, 245] on p "Finish application" at bounding box center [1242, 242] width 134 height 24
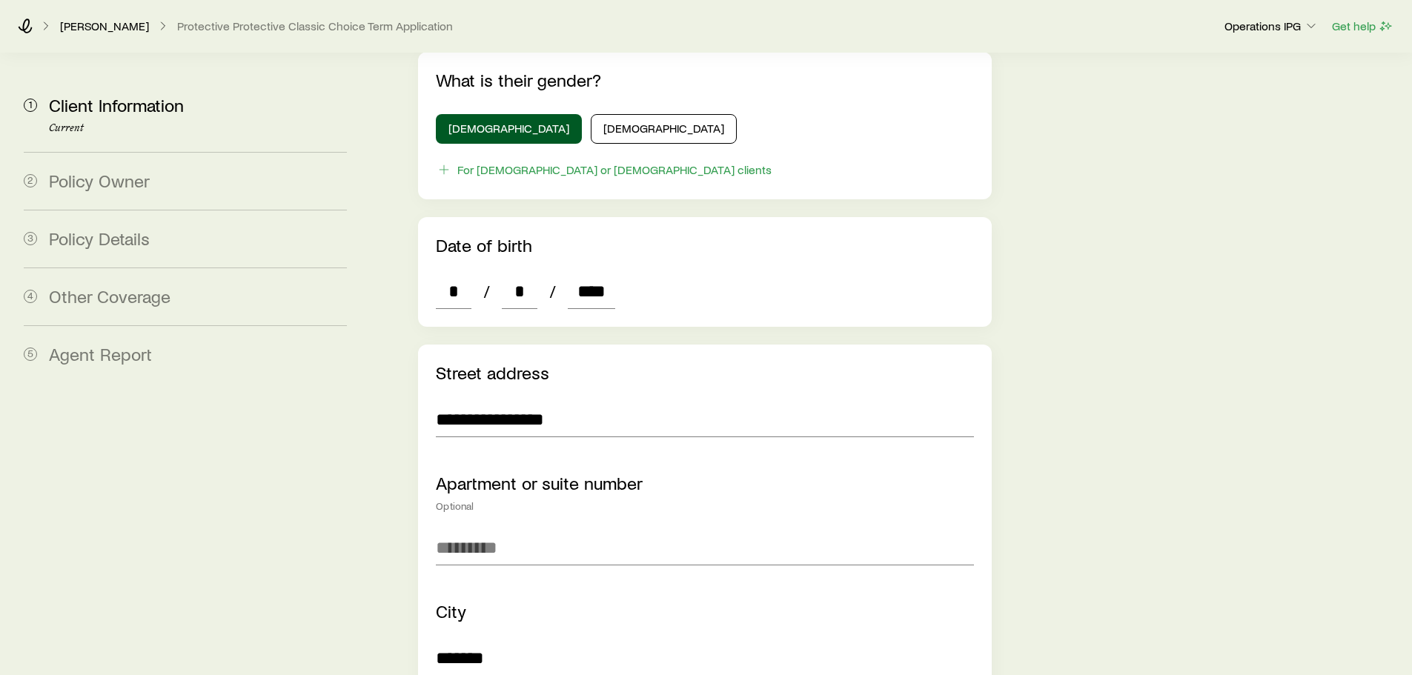
scroll to position [815, 0]
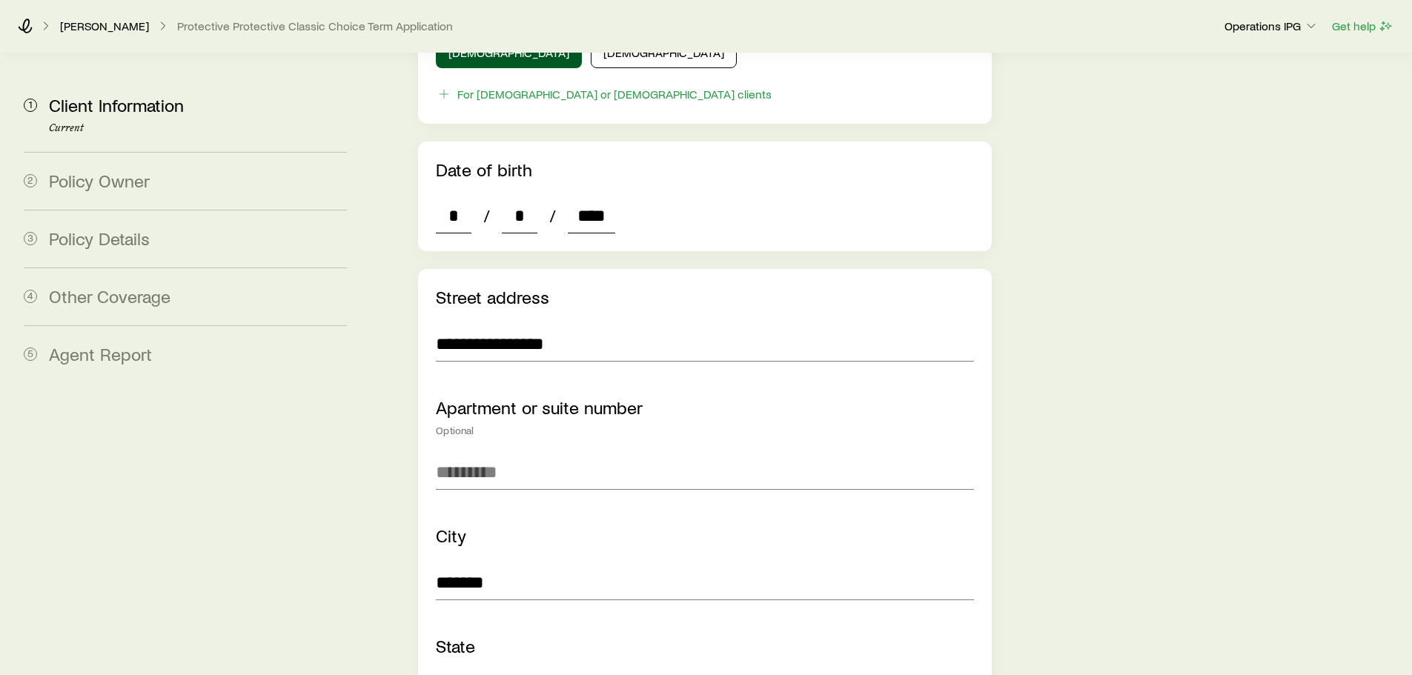
click at [520, 198] on input "*" at bounding box center [520, 216] width 36 height 36
type input "**"
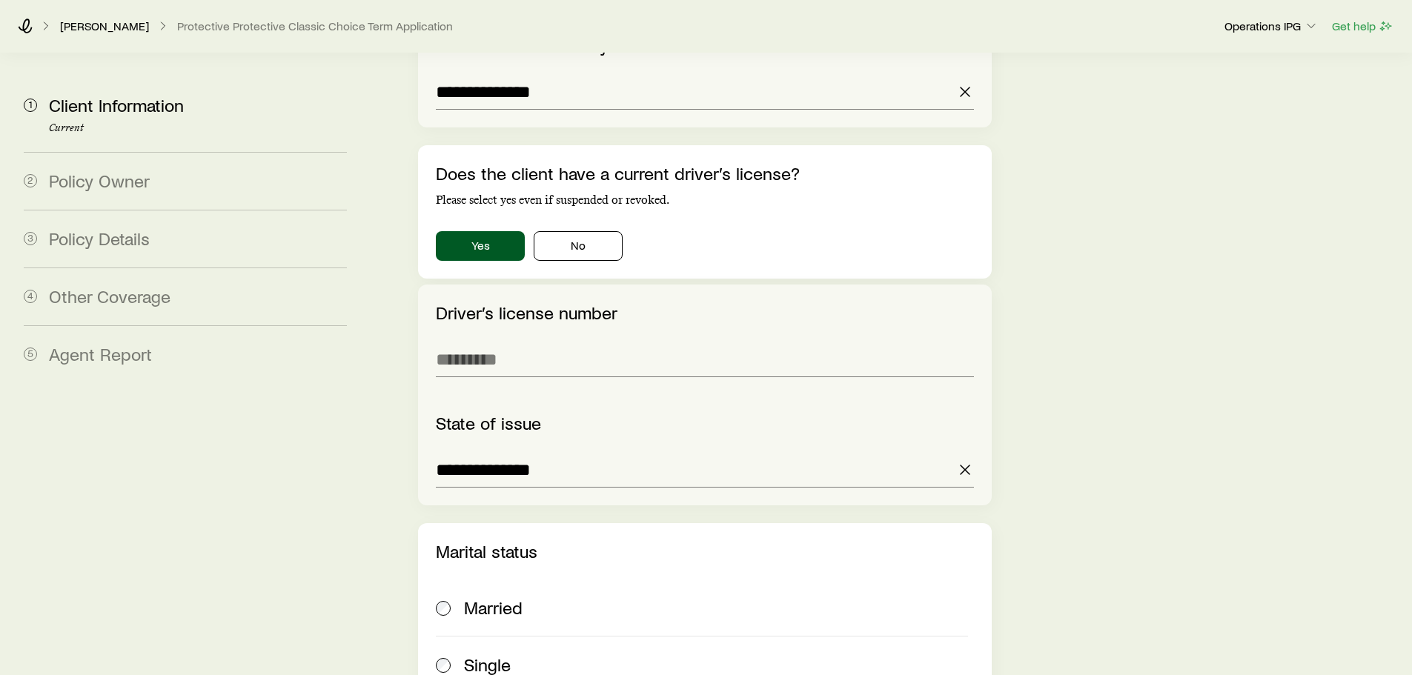
scroll to position [2001, 0]
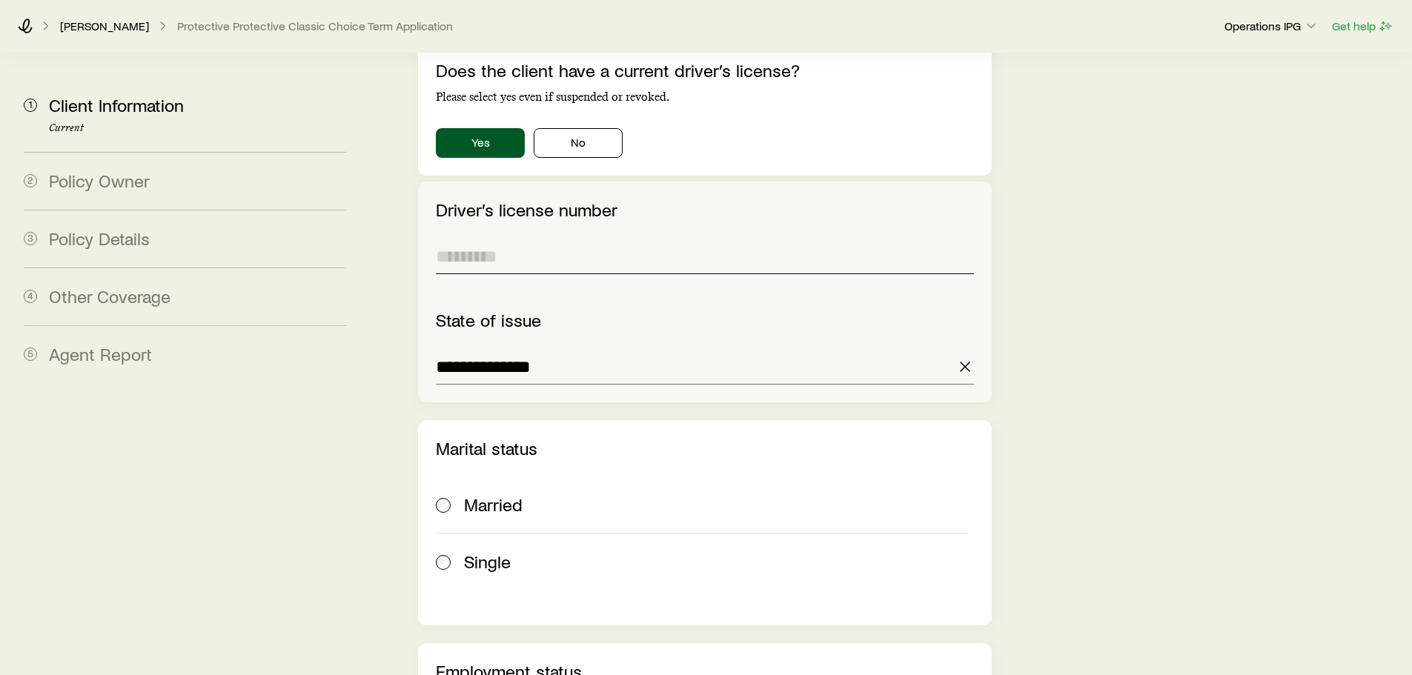
click at [541, 239] on input "text" at bounding box center [704, 257] width 537 height 36
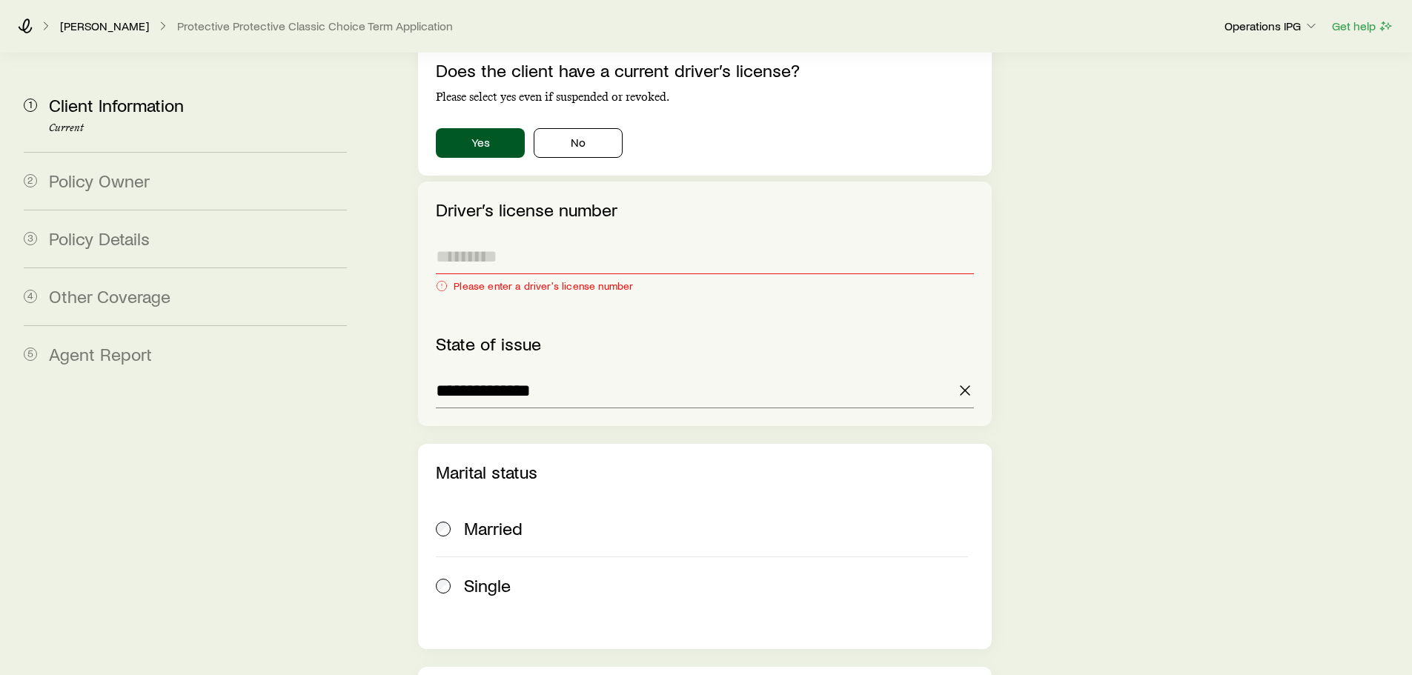
drag, startPoint x: 513, startPoint y: 210, endPoint x: 528, endPoint y: 210, distance: 15.6
click at [513, 239] on input "text" at bounding box center [704, 257] width 537 height 36
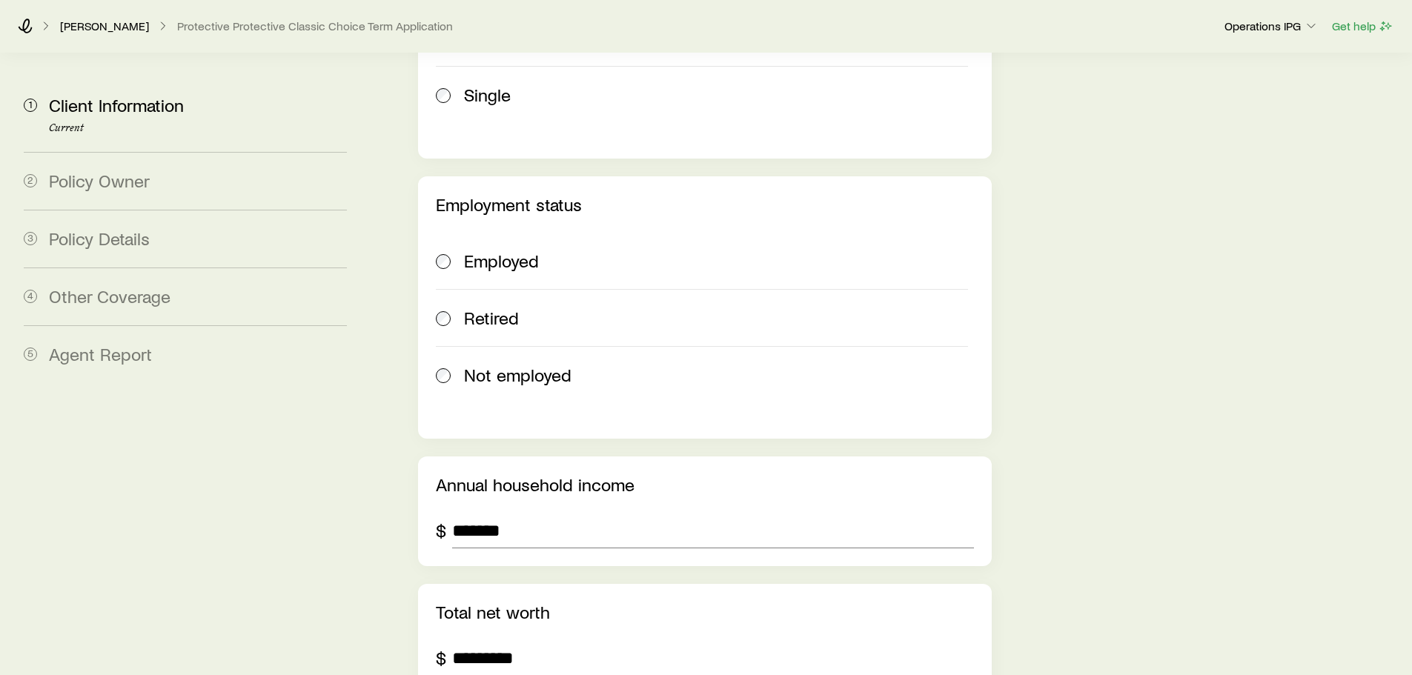
scroll to position [2446, 0]
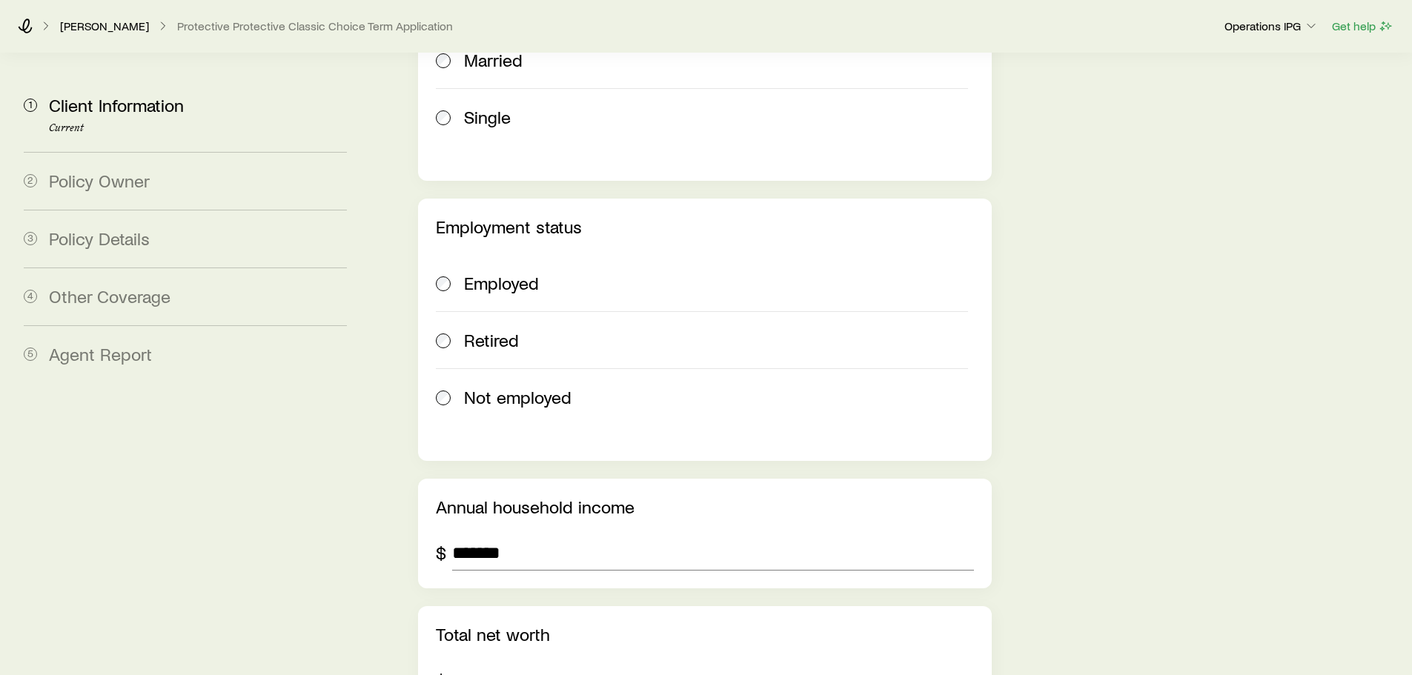
type input "**********"
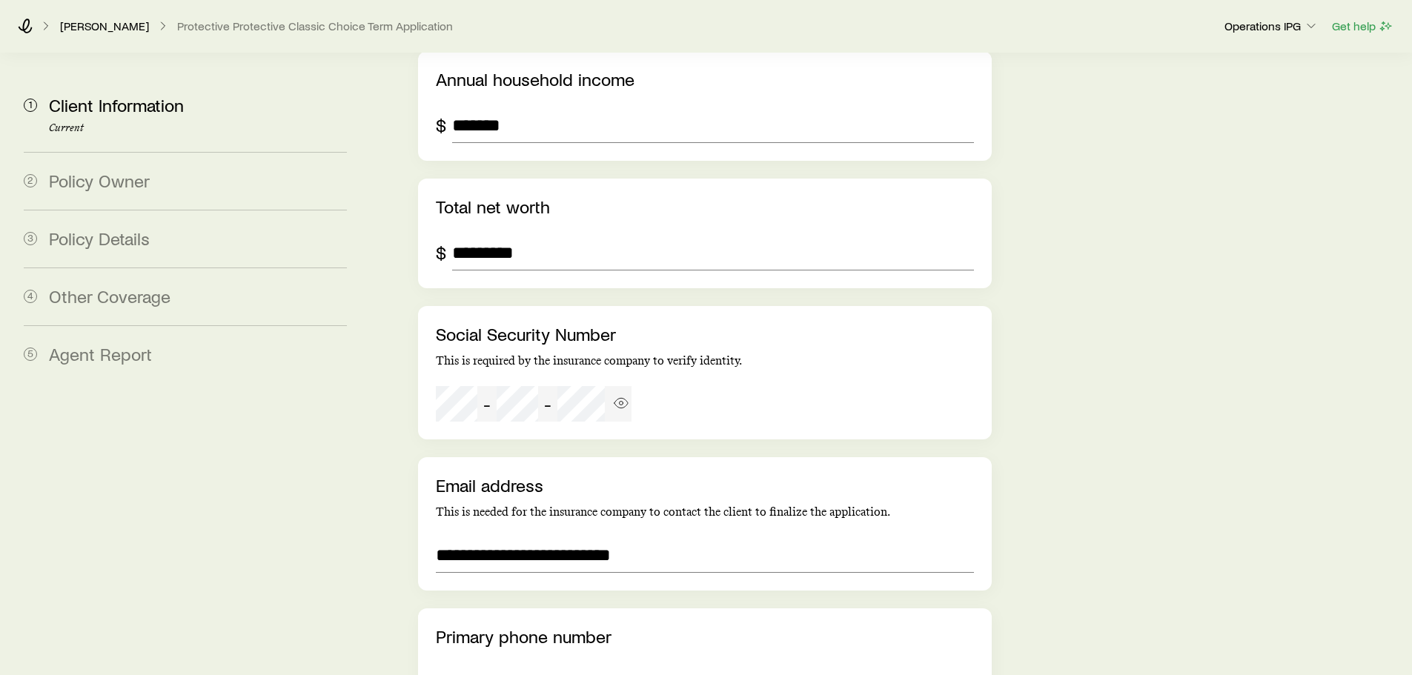
scroll to position [2890, 0]
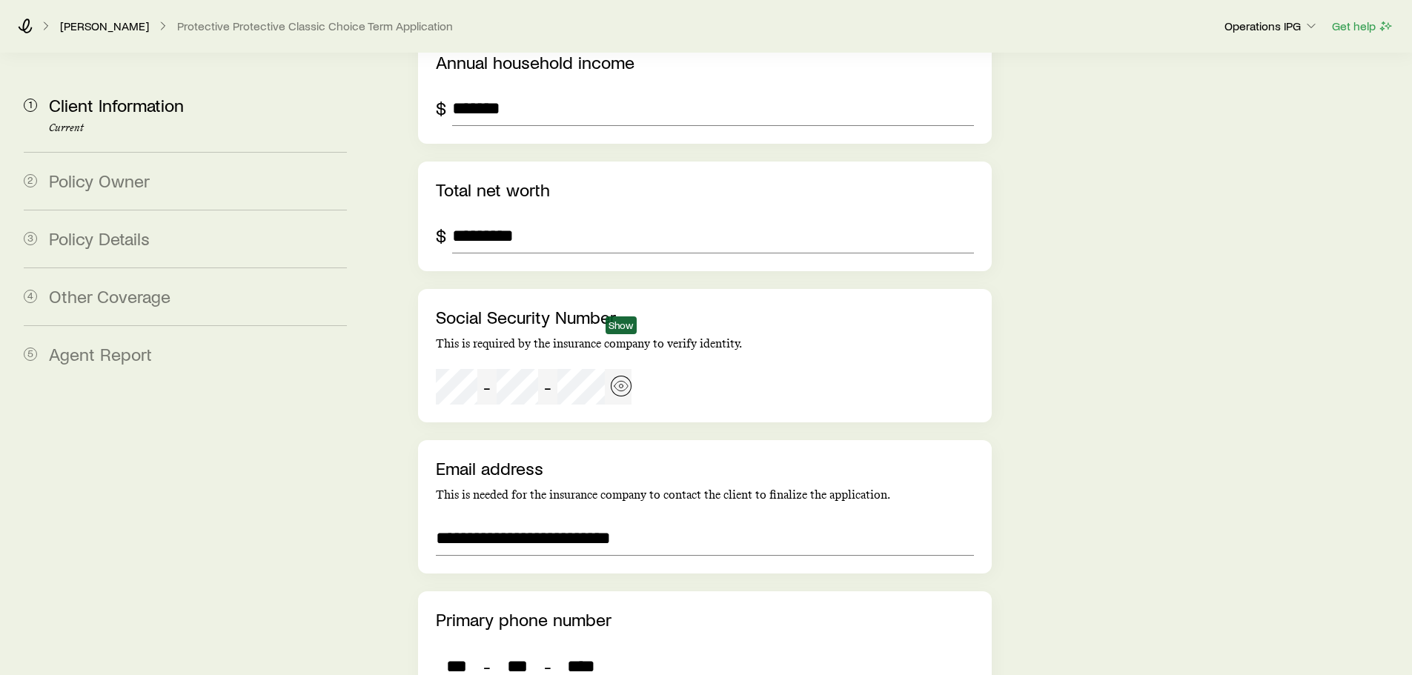
click at [620, 379] on icon "button" at bounding box center [621, 386] width 15 height 15
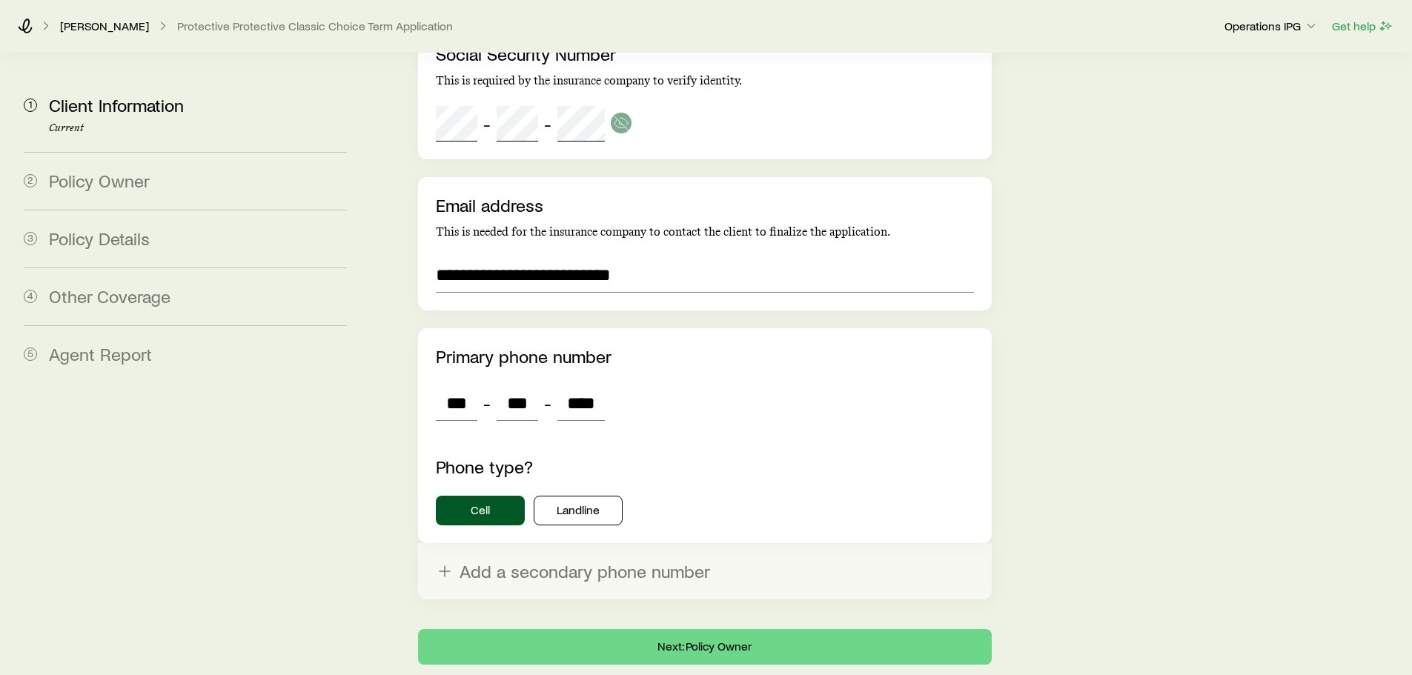
scroll to position [3185, 0]
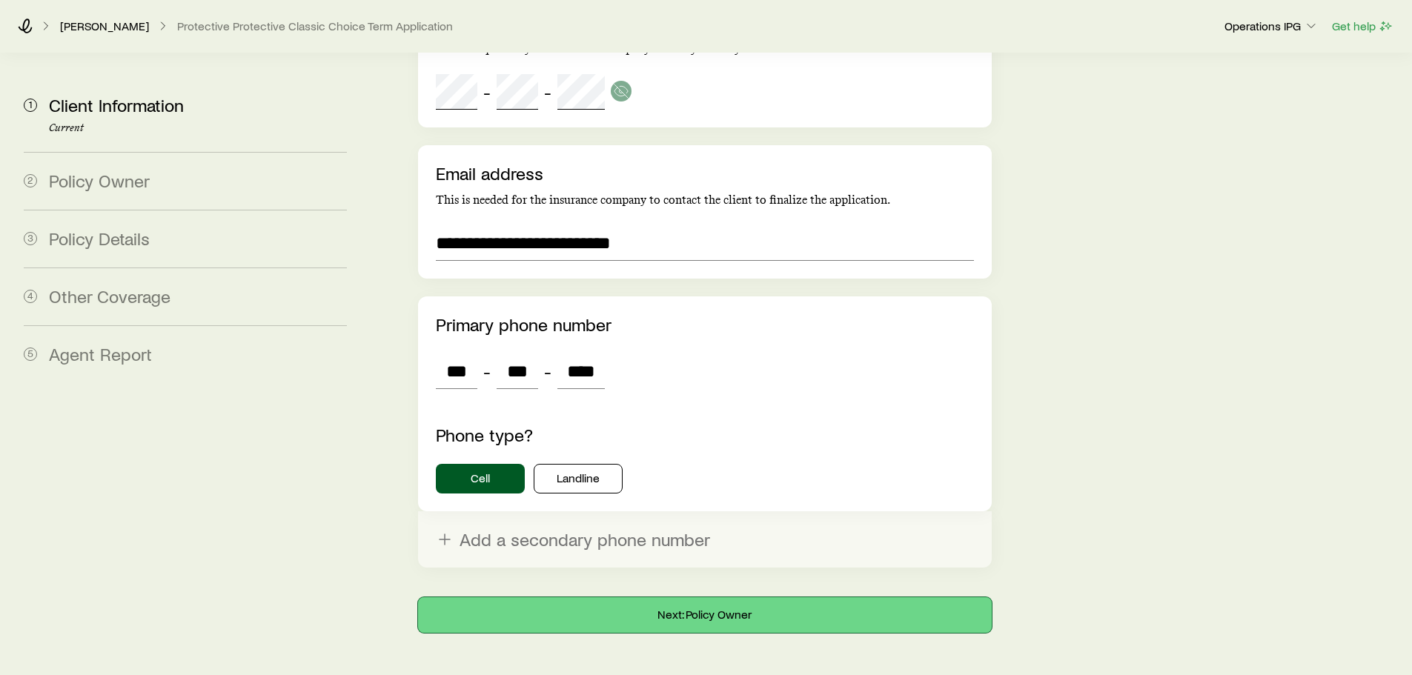
click at [697, 597] on button "Next: Policy Owner" at bounding box center [704, 615] width 573 height 36
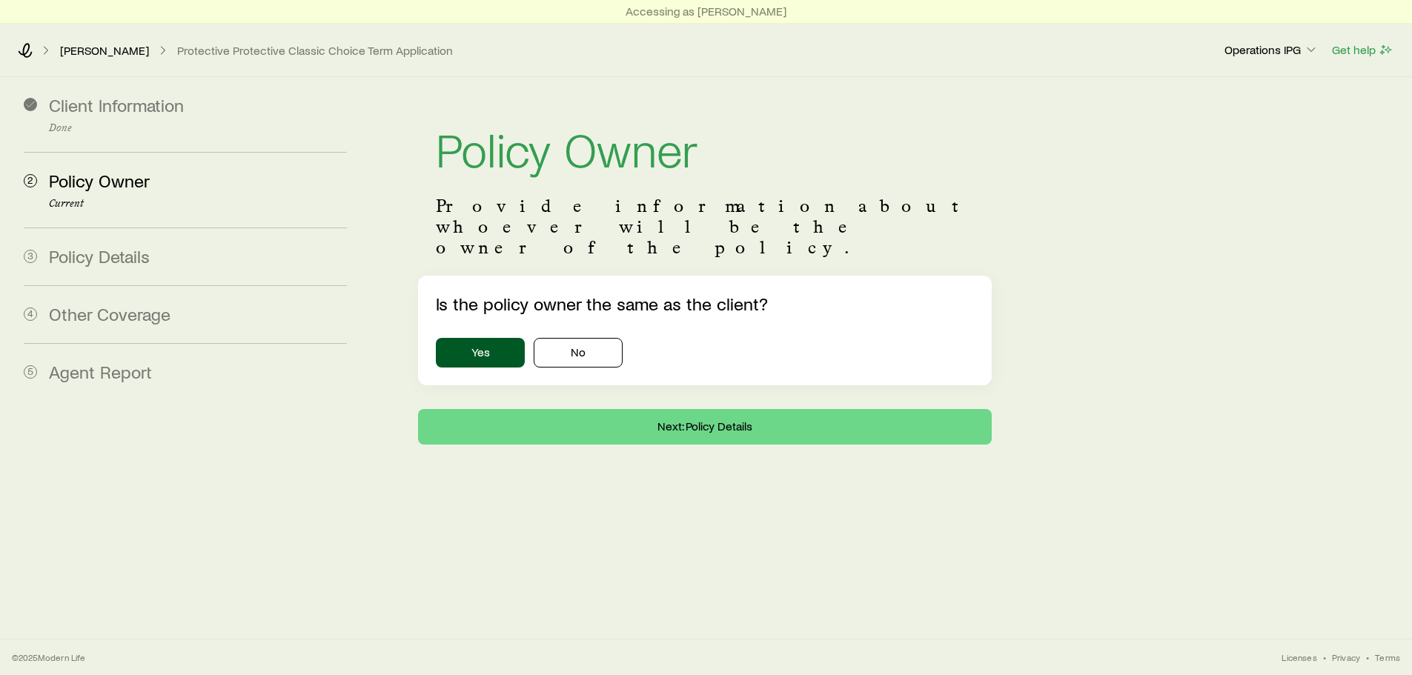
scroll to position [0, 0]
click at [635, 409] on button "Next: Policy Details" at bounding box center [710, 427] width 578 height 36
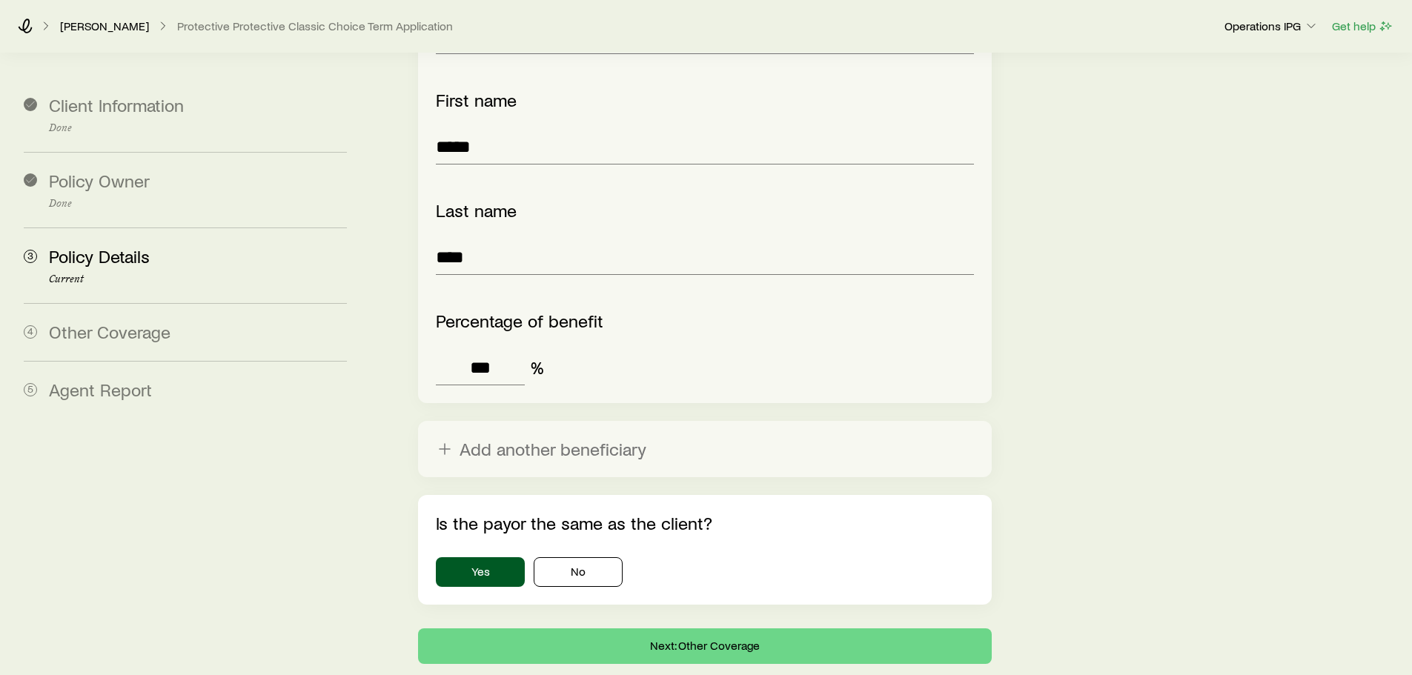
scroll to position [2275, 0]
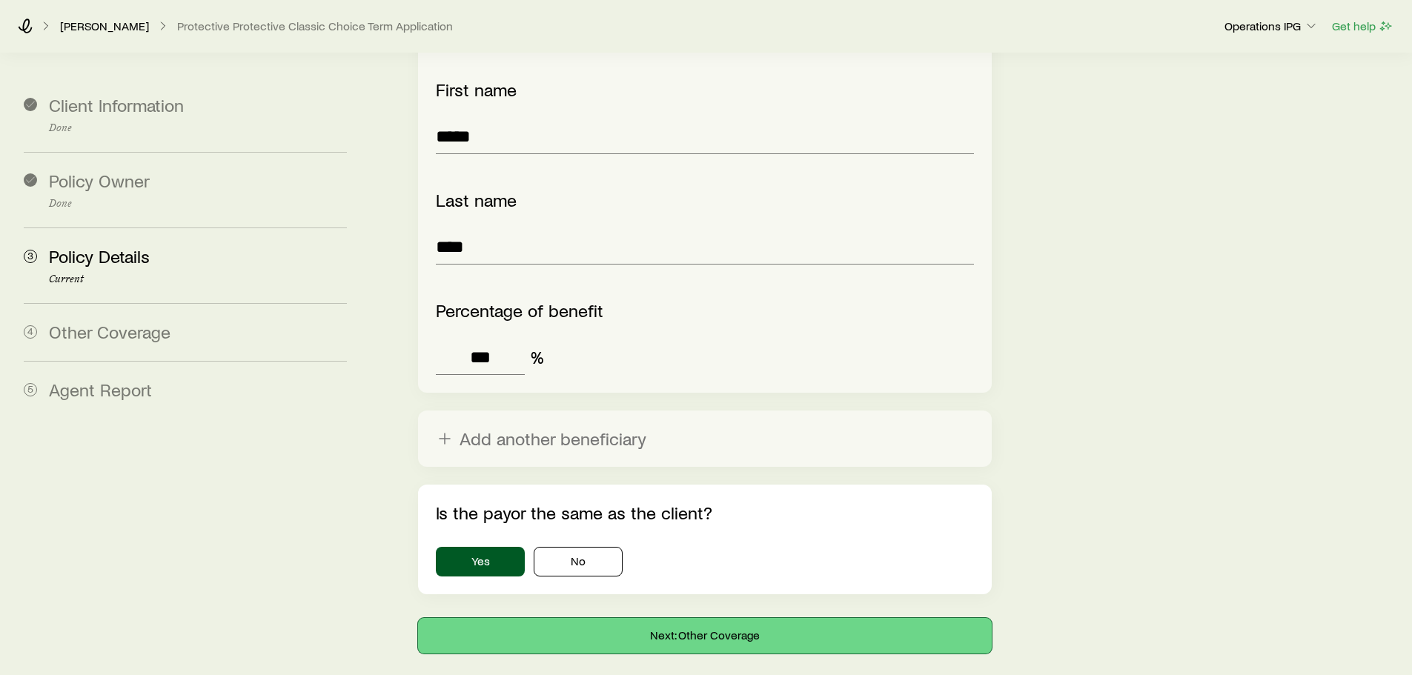
click at [600, 618] on button "Next: Other Coverage" at bounding box center [704, 636] width 573 height 36
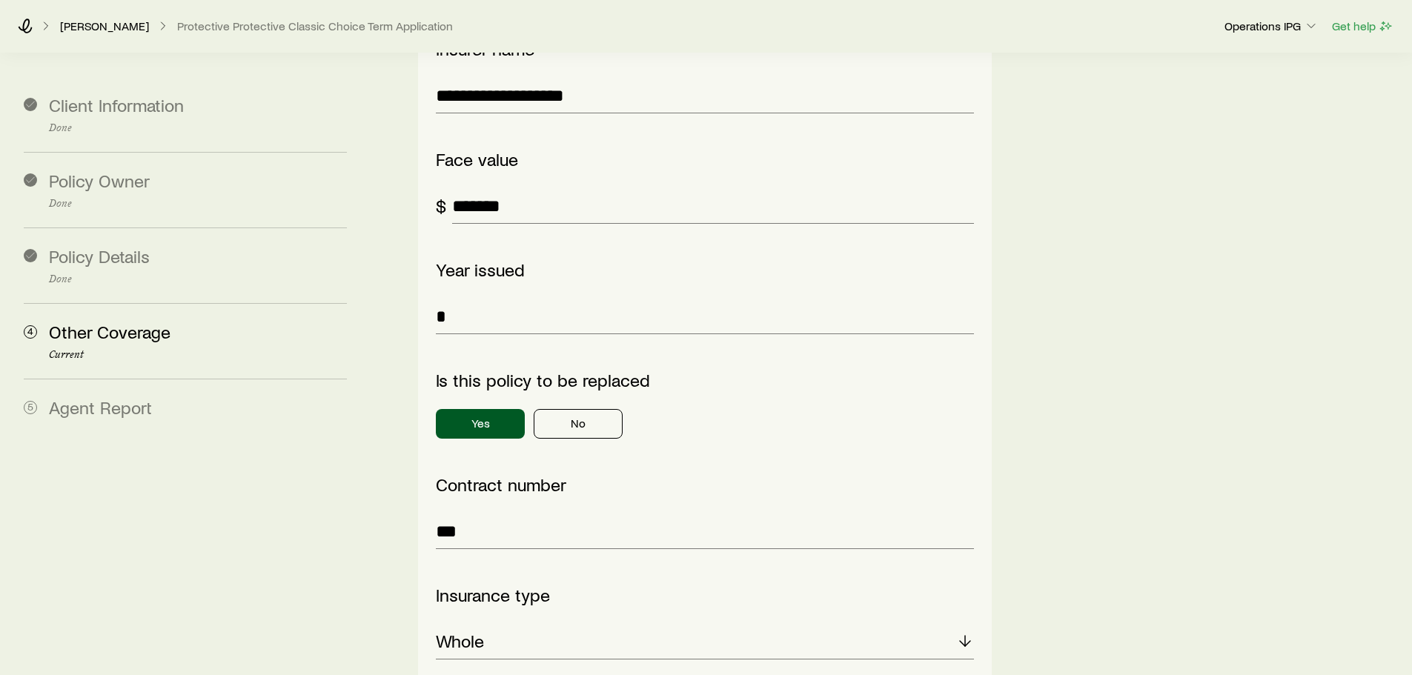
scroll to position [445, 0]
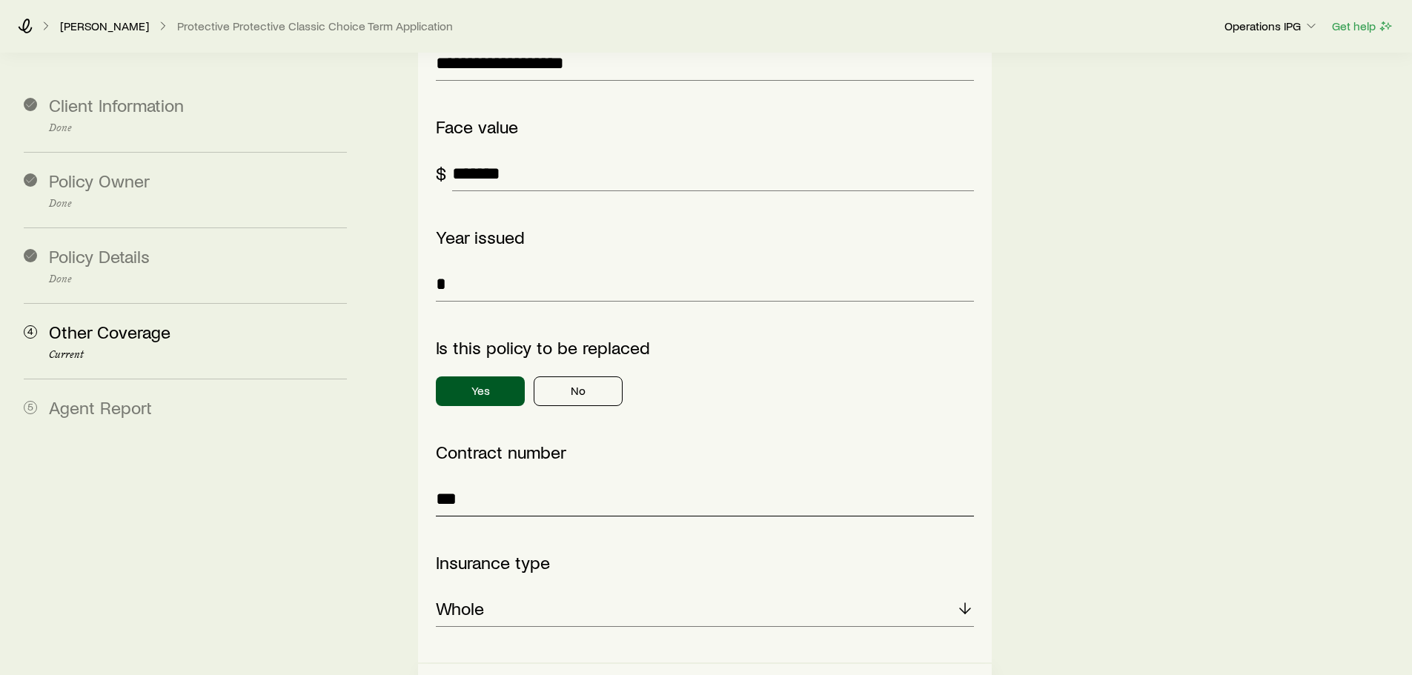
click at [502, 481] on input "***" at bounding box center [704, 499] width 537 height 36
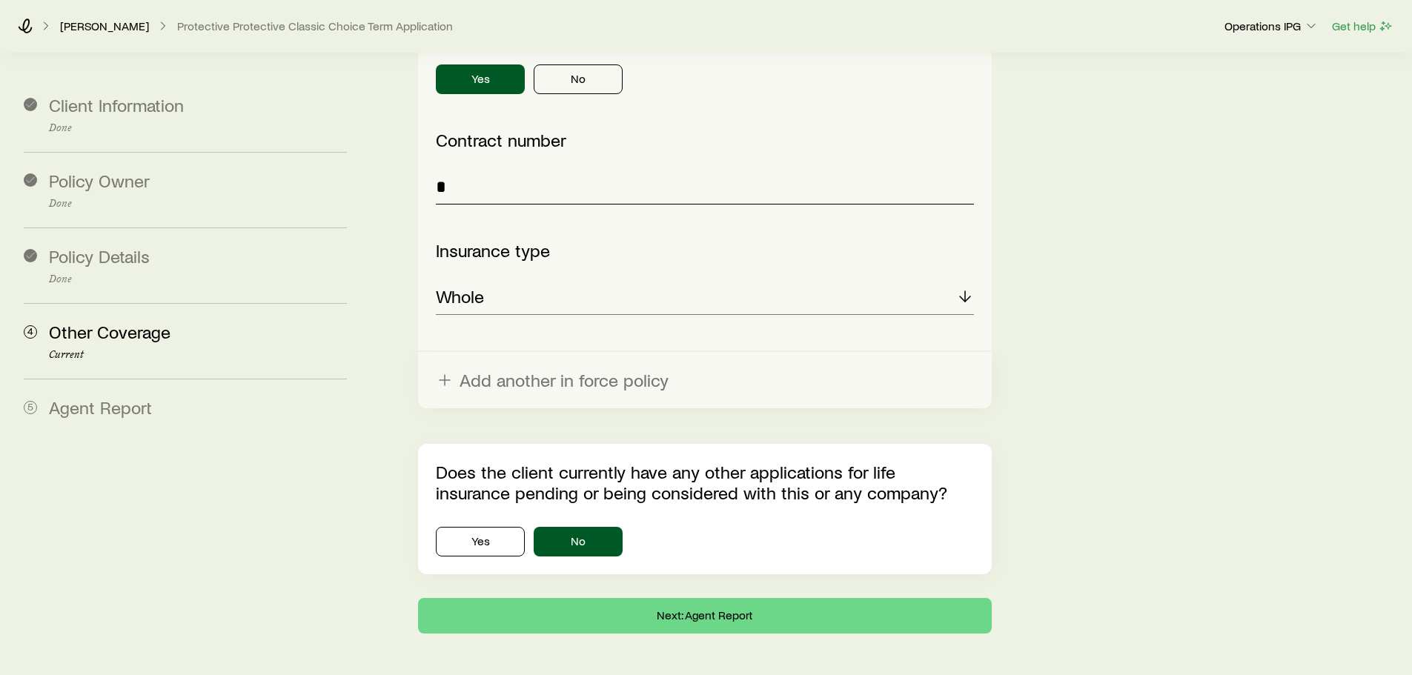
scroll to position [757, 0]
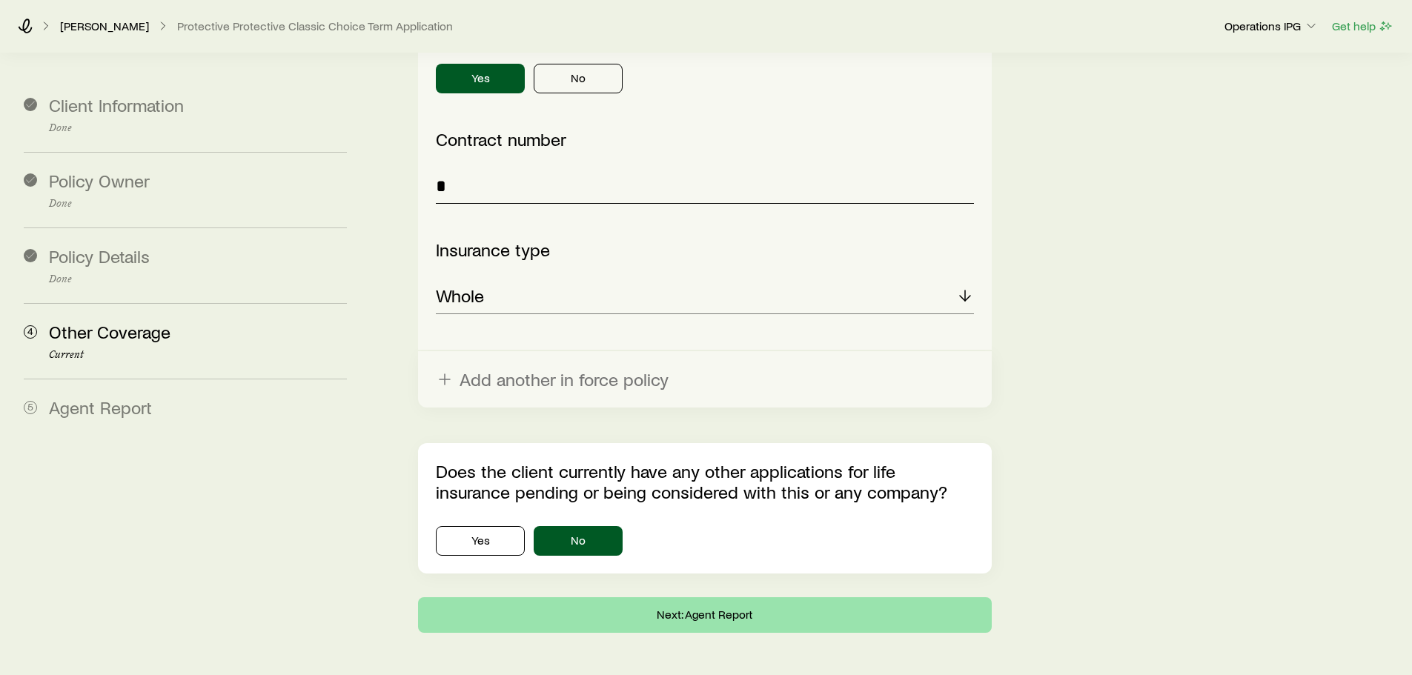
type input "*"
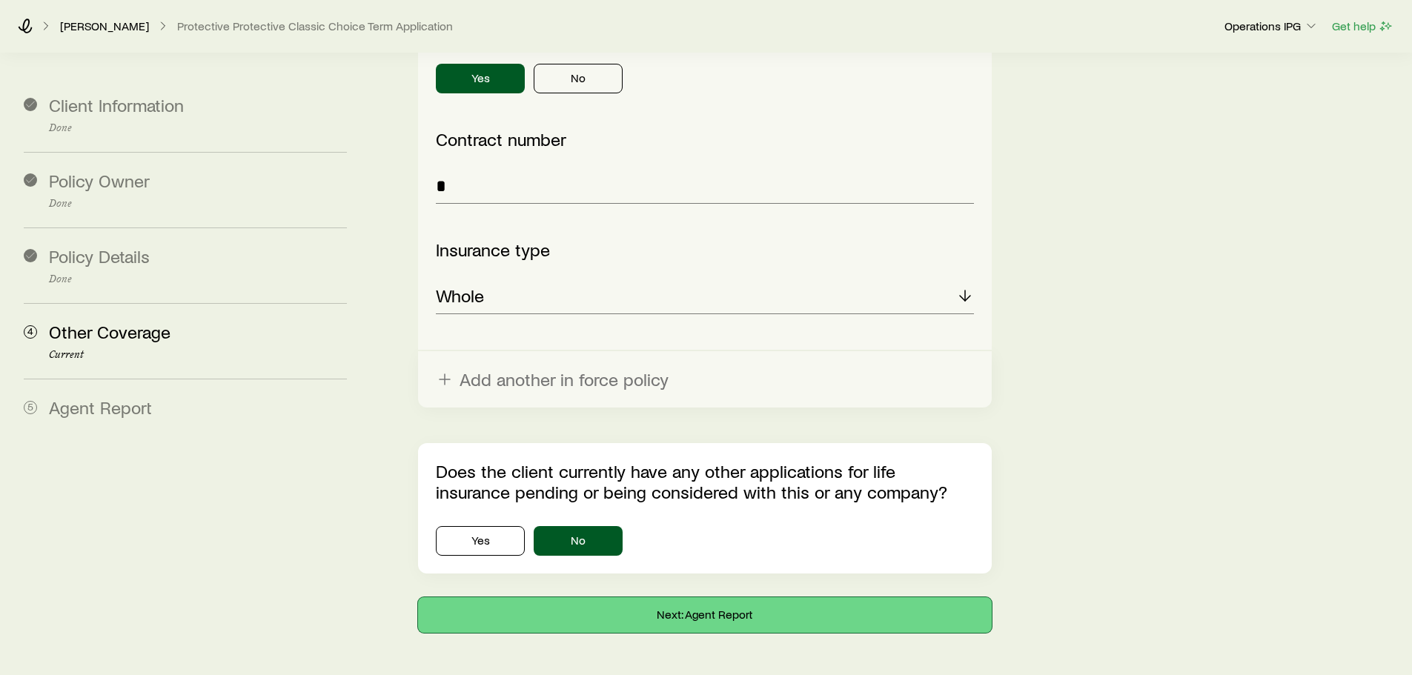
click at [606, 597] on button "Next: Agent Report" at bounding box center [704, 615] width 573 height 36
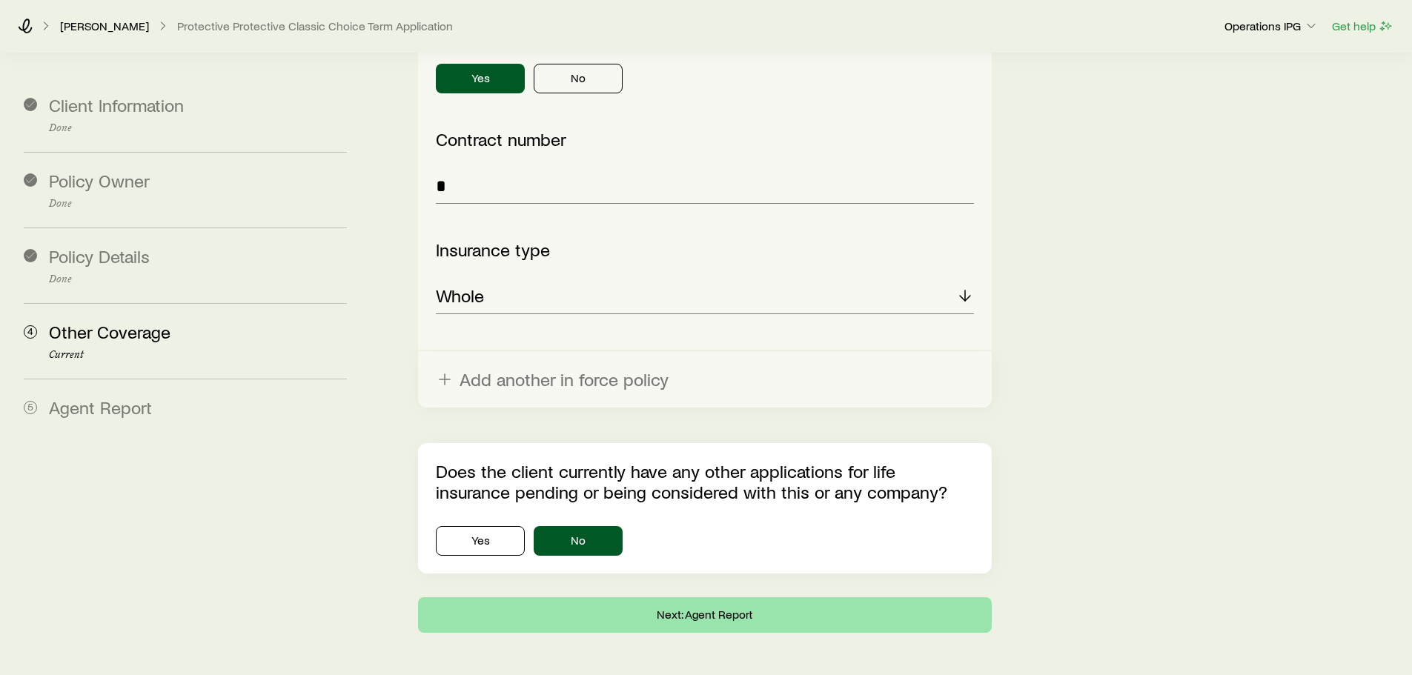
scroll to position [0, 0]
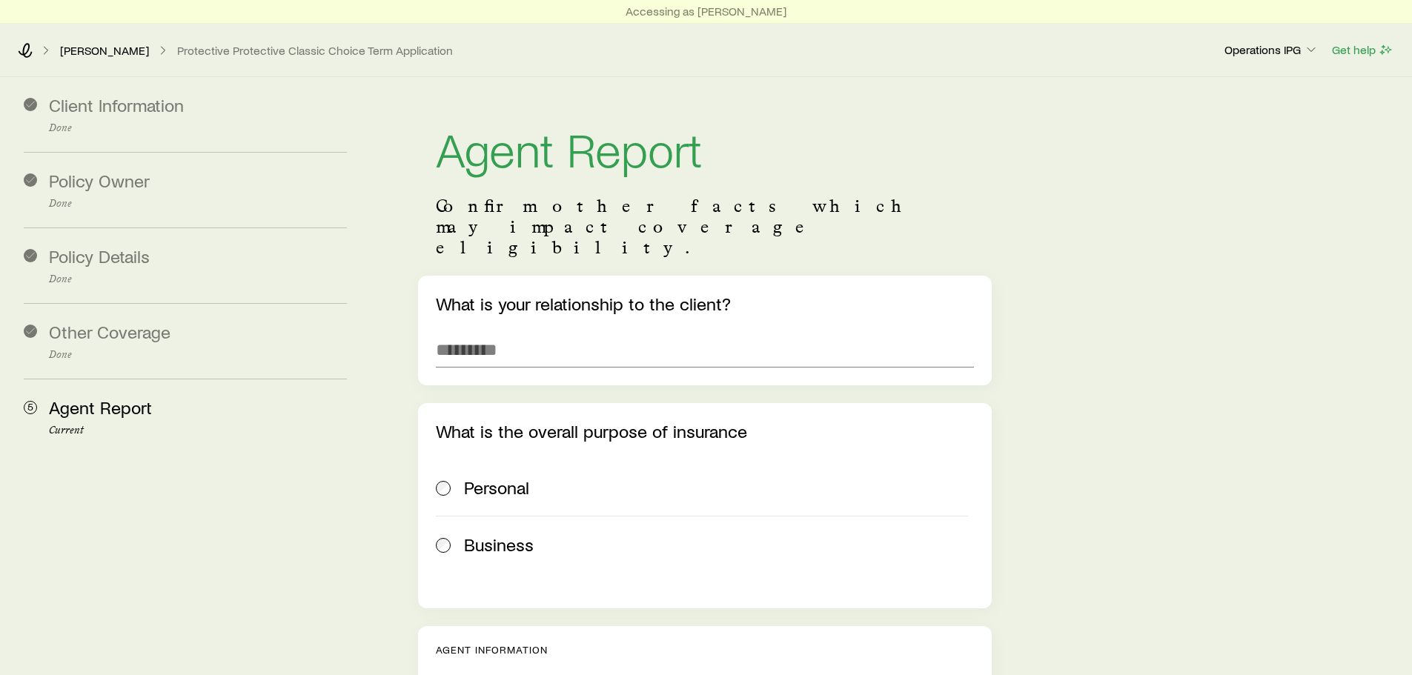
click at [497, 477] on span "Personal" at bounding box center [496, 487] width 65 height 21
drag, startPoint x: 512, startPoint y: 305, endPoint x: 534, endPoint y: 296, distance: 24.2
click at [514, 332] on input "text" at bounding box center [704, 350] width 537 height 36
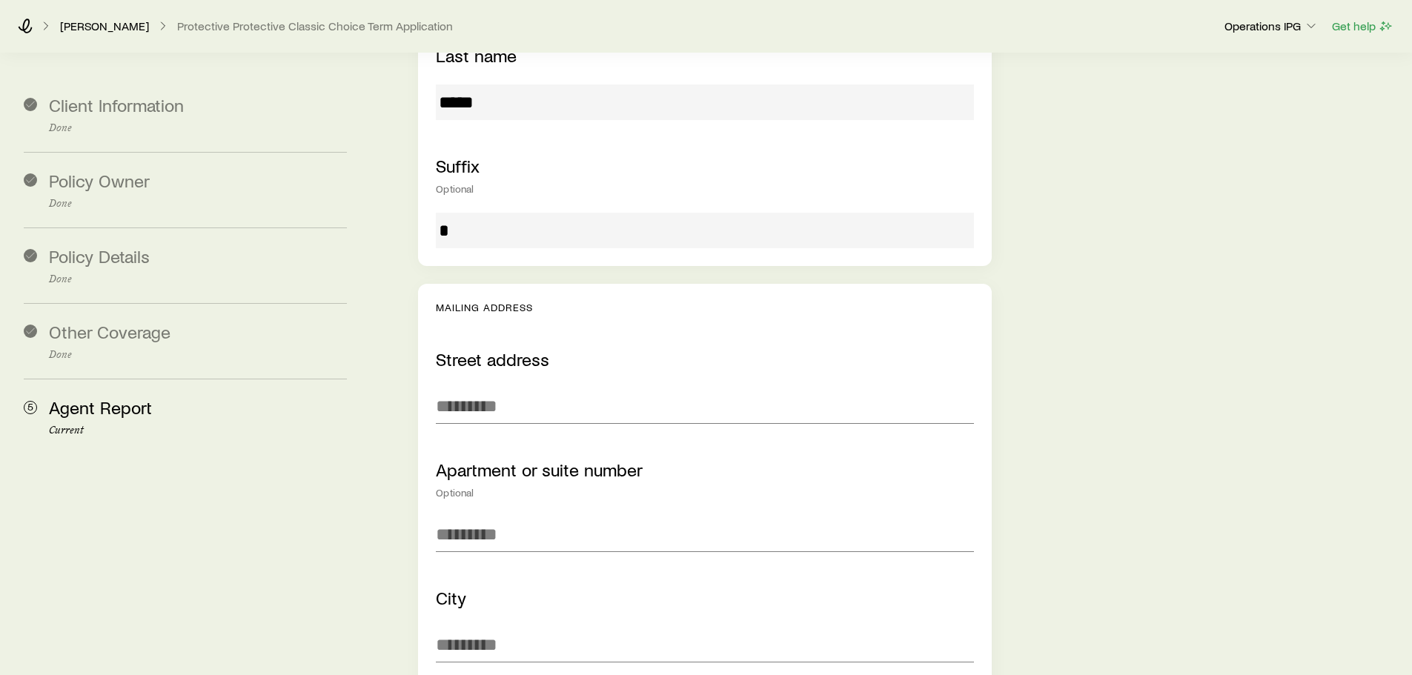
scroll to position [963, 0]
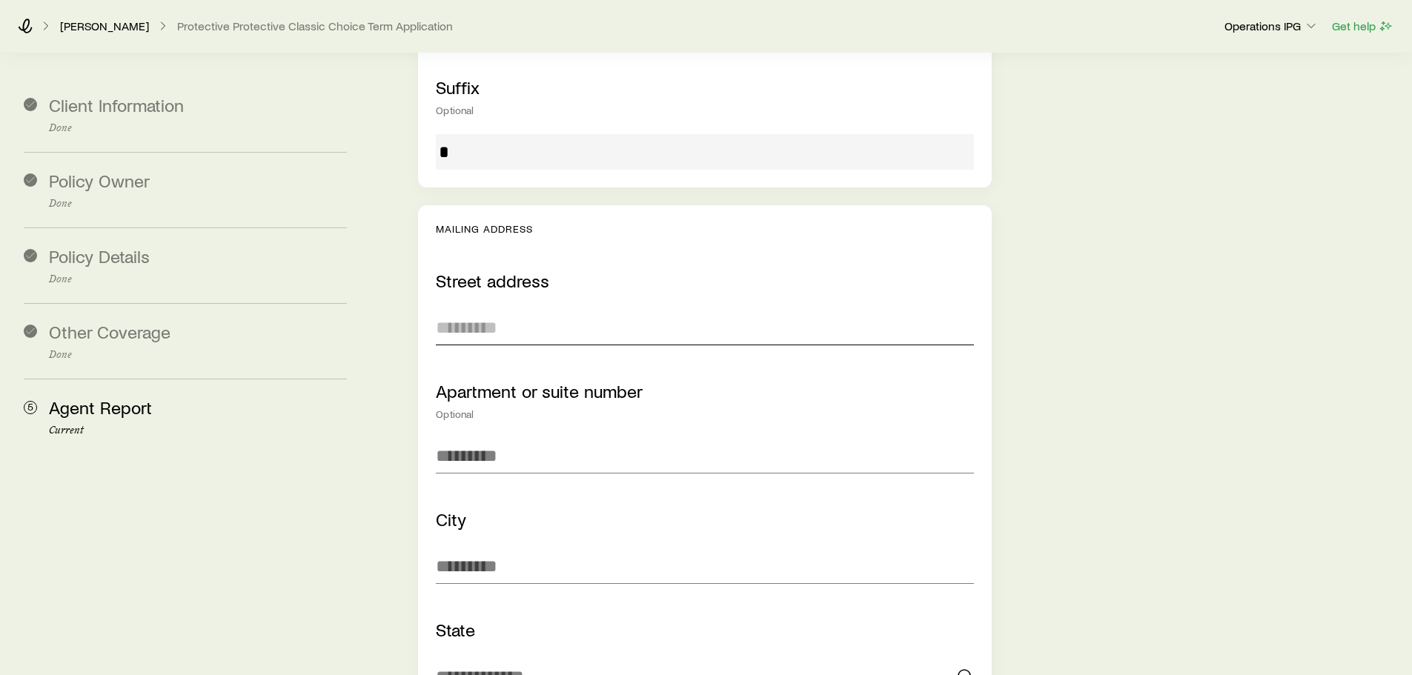
type input "**********"
click at [531, 310] on input "text" at bounding box center [704, 328] width 537 height 36
type input "**********"
type input "***"
type input "********"
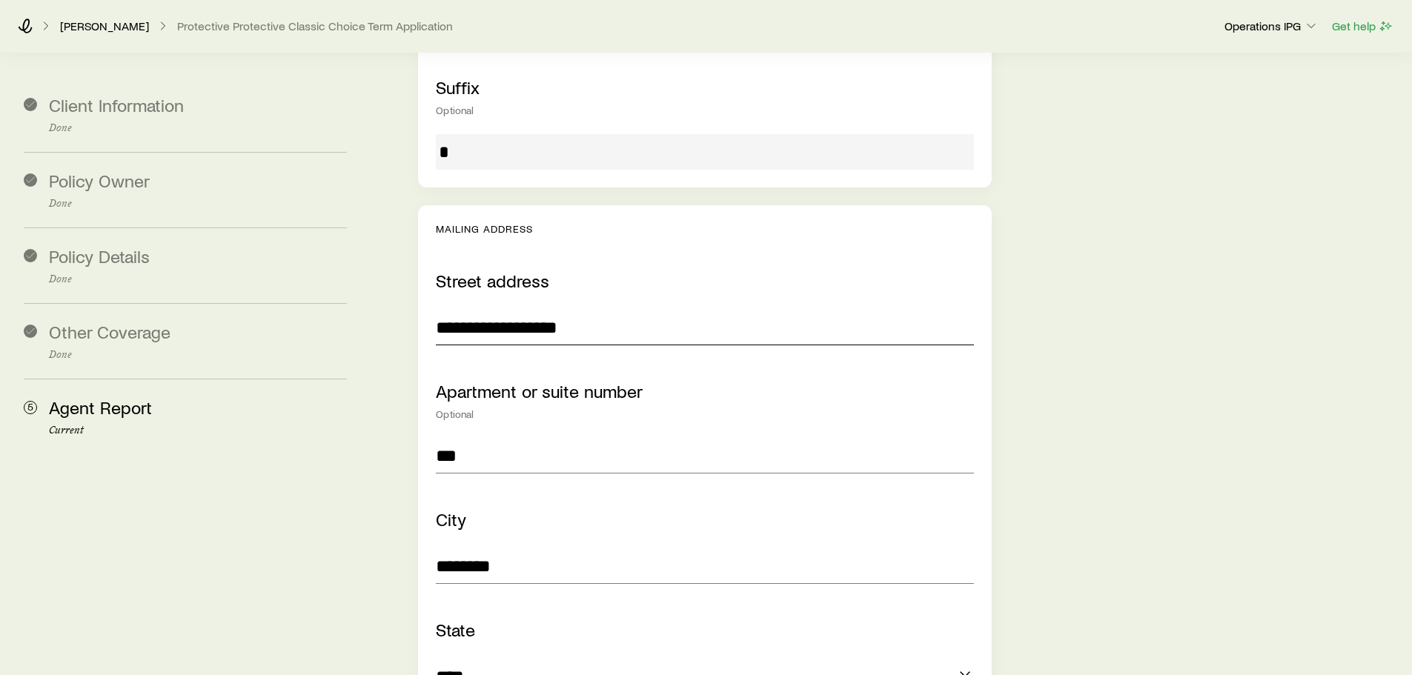
type input "**********"
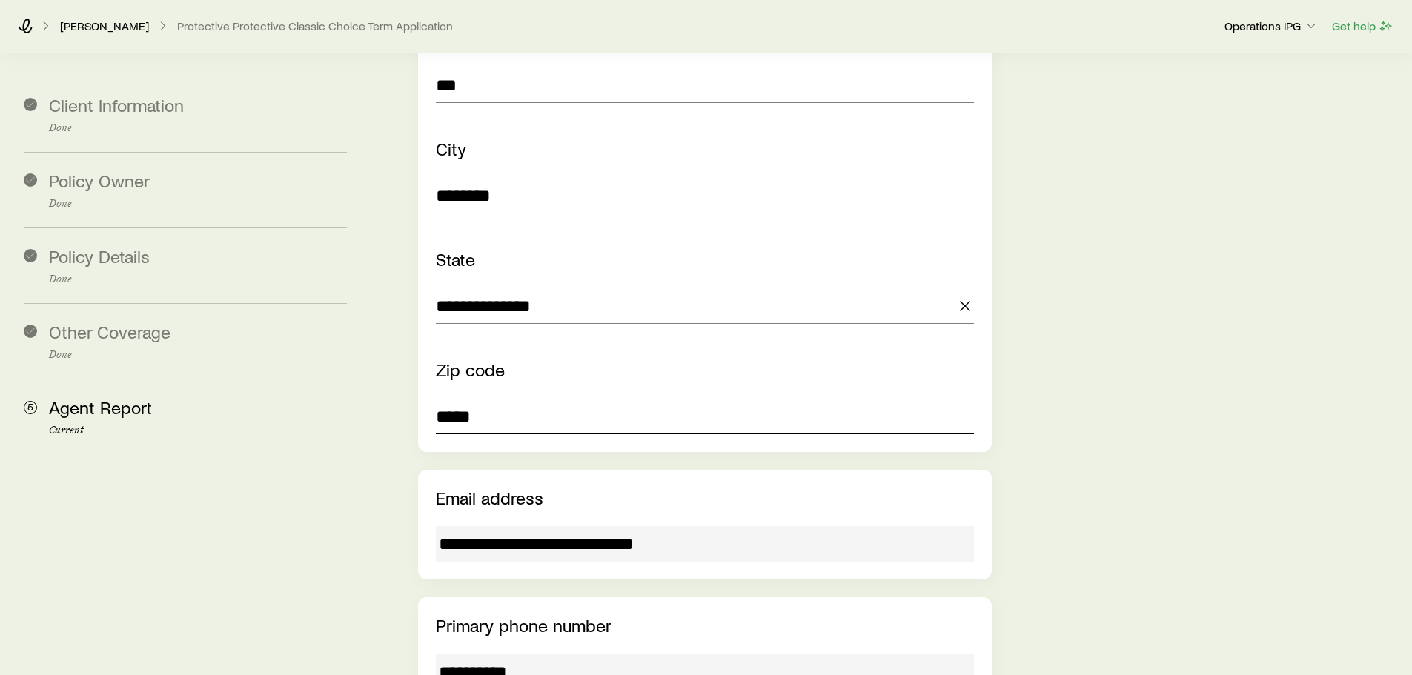
scroll to position [1705, 0]
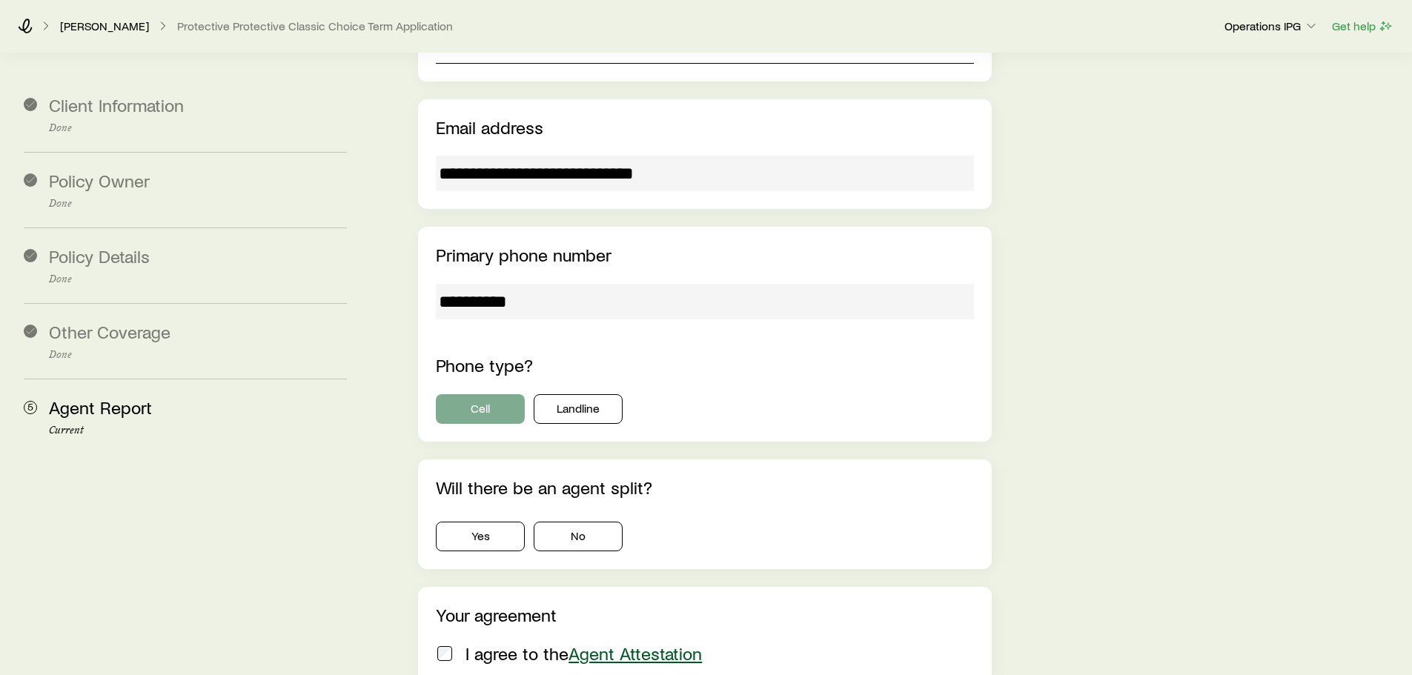
type input "*****"
click at [500, 394] on button "Cell" at bounding box center [480, 409] width 89 height 30
click at [571, 522] on button "No" at bounding box center [578, 537] width 89 height 30
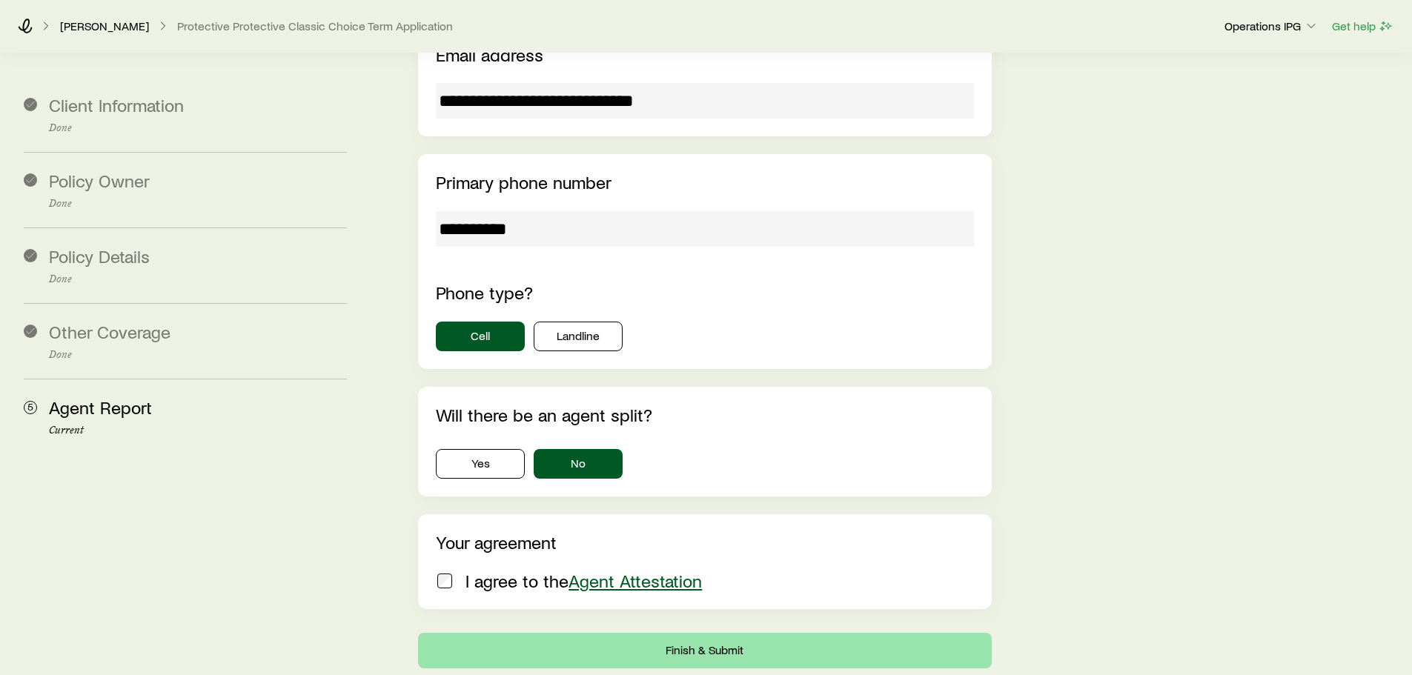
scroll to position [1881, 0]
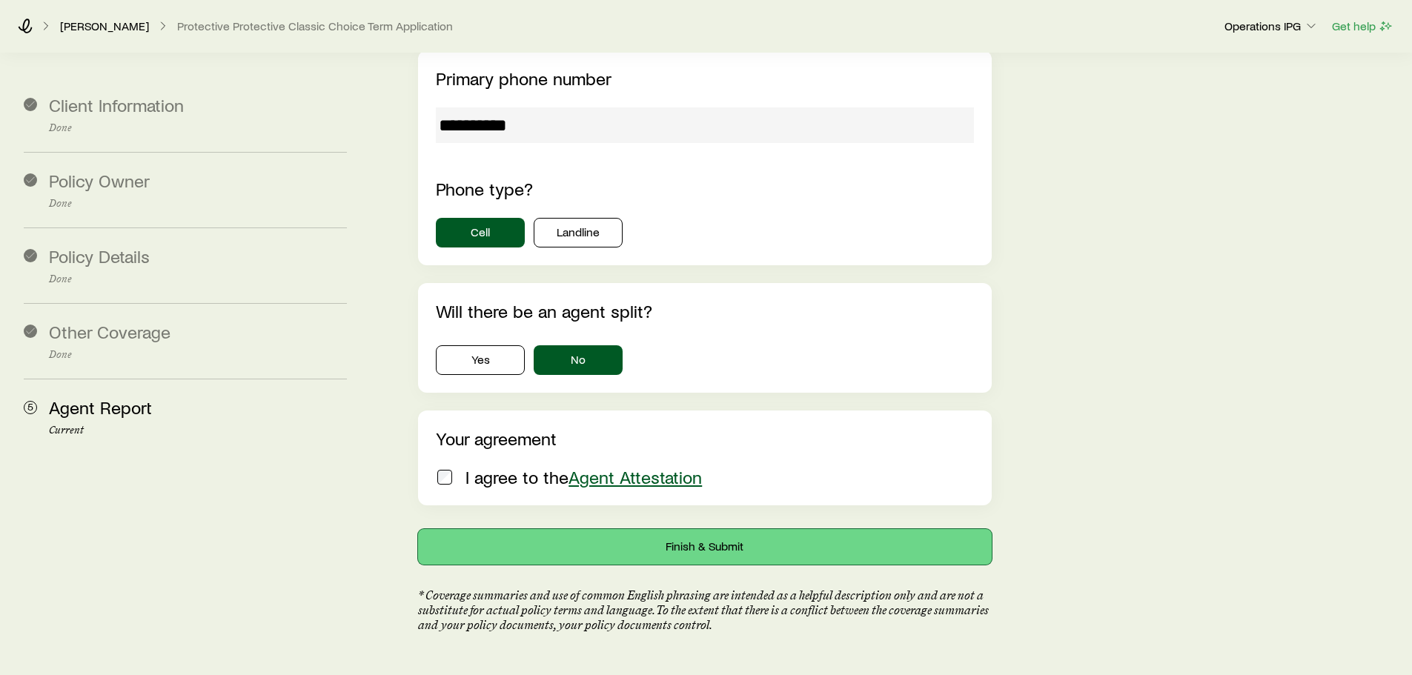
click at [645, 529] on button "Finish & Submit" at bounding box center [704, 547] width 573 height 36
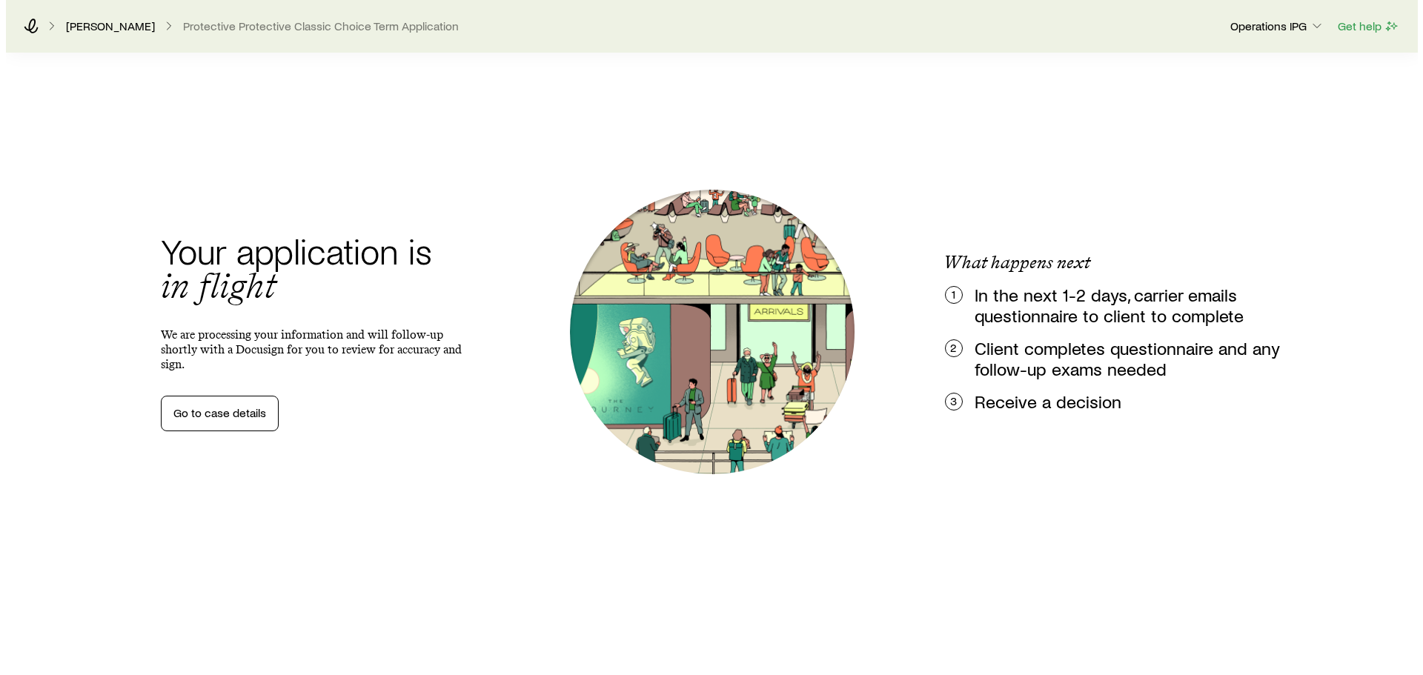
scroll to position [0, 0]
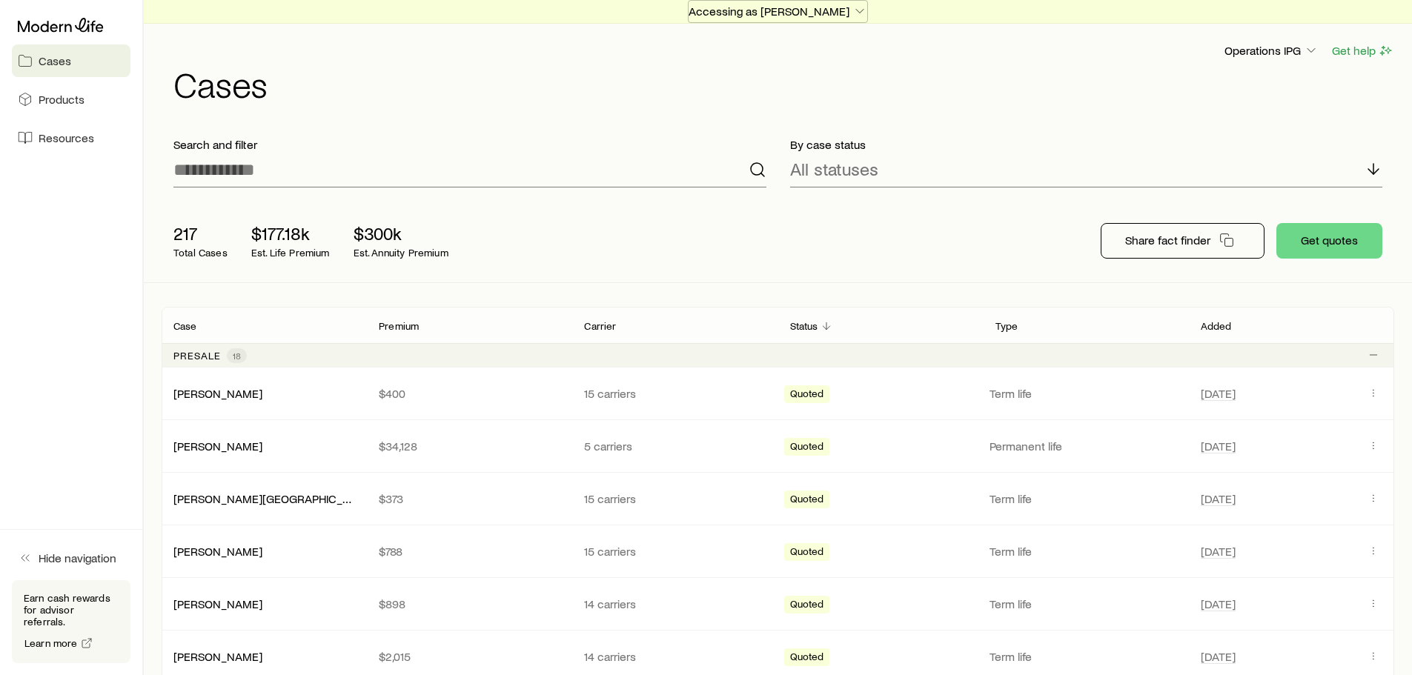
click at [774, 13] on p "Accessing as [PERSON_NAME]" at bounding box center [778, 11] width 179 height 15
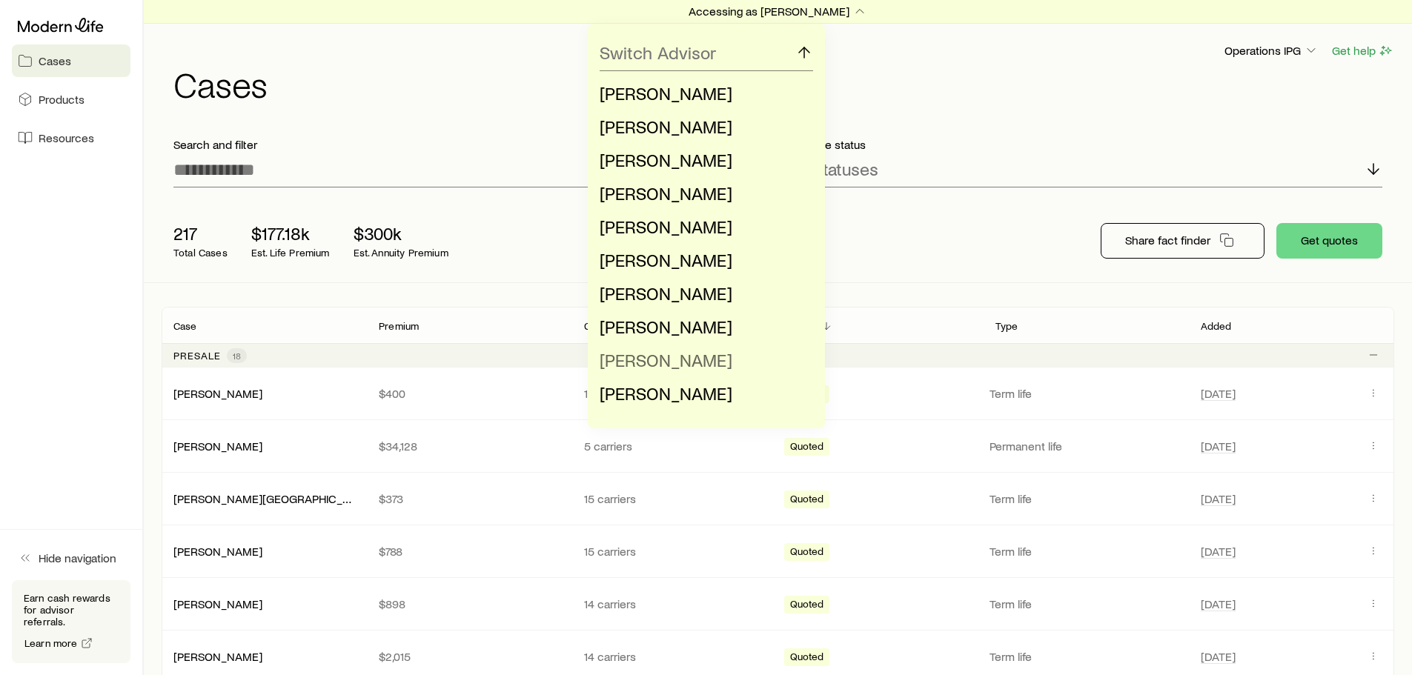
click at [655, 362] on span "[PERSON_NAME]" at bounding box center [666, 359] width 133 height 21
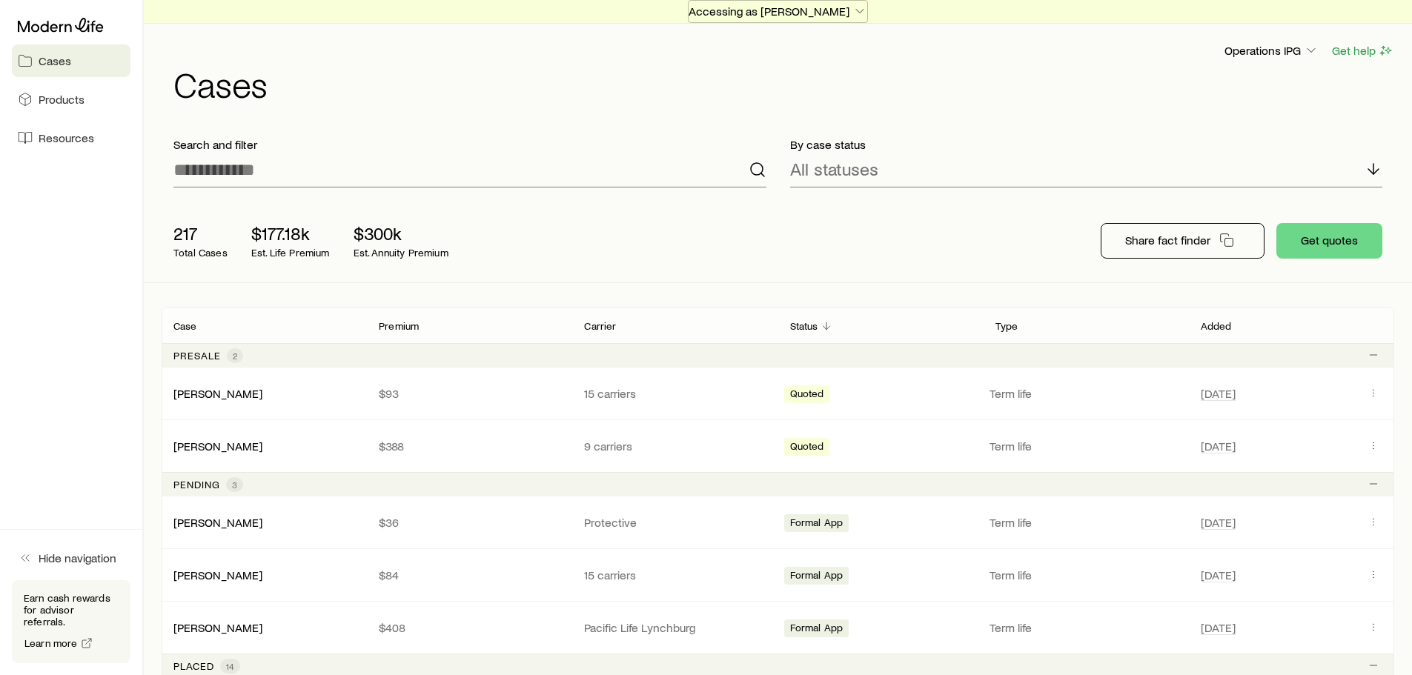
click at [746, 16] on p "Accessing as Ellen Welsh" at bounding box center [778, 11] width 179 height 15
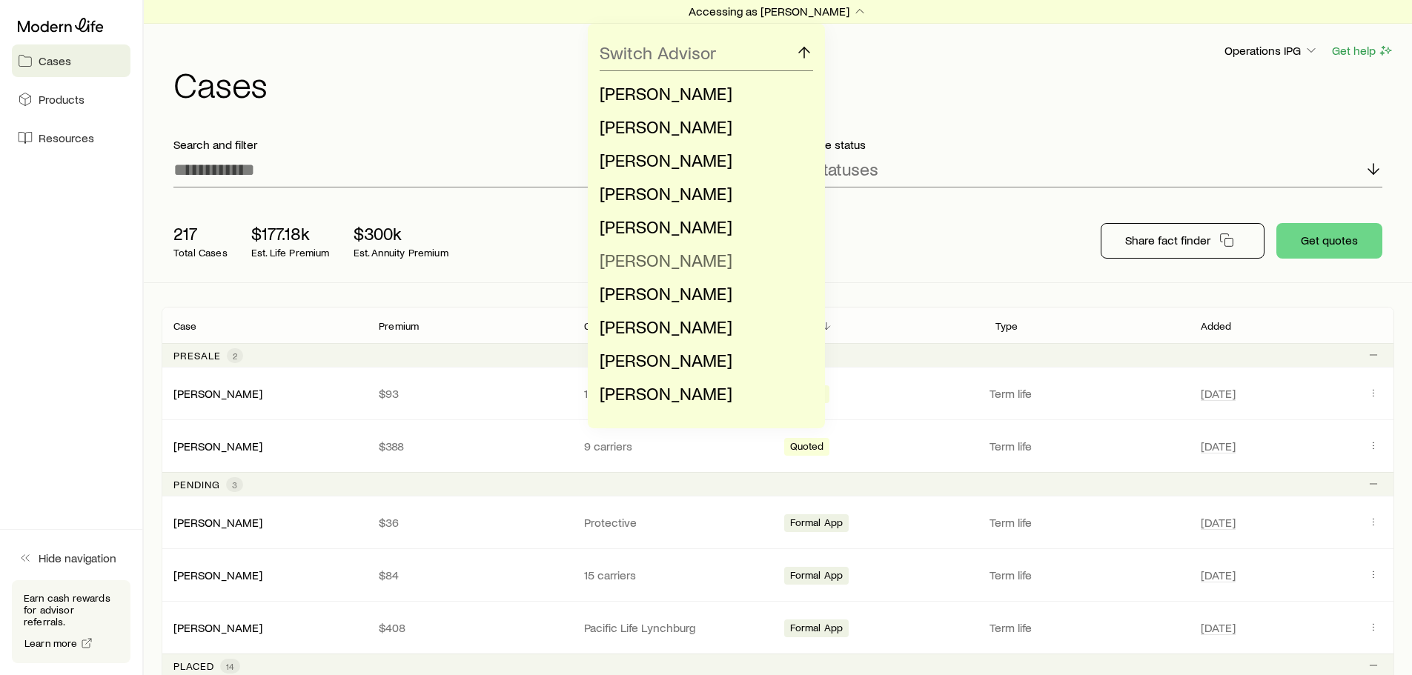
click at [678, 258] on span "[PERSON_NAME]" at bounding box center [666, 259] width 133 height 21
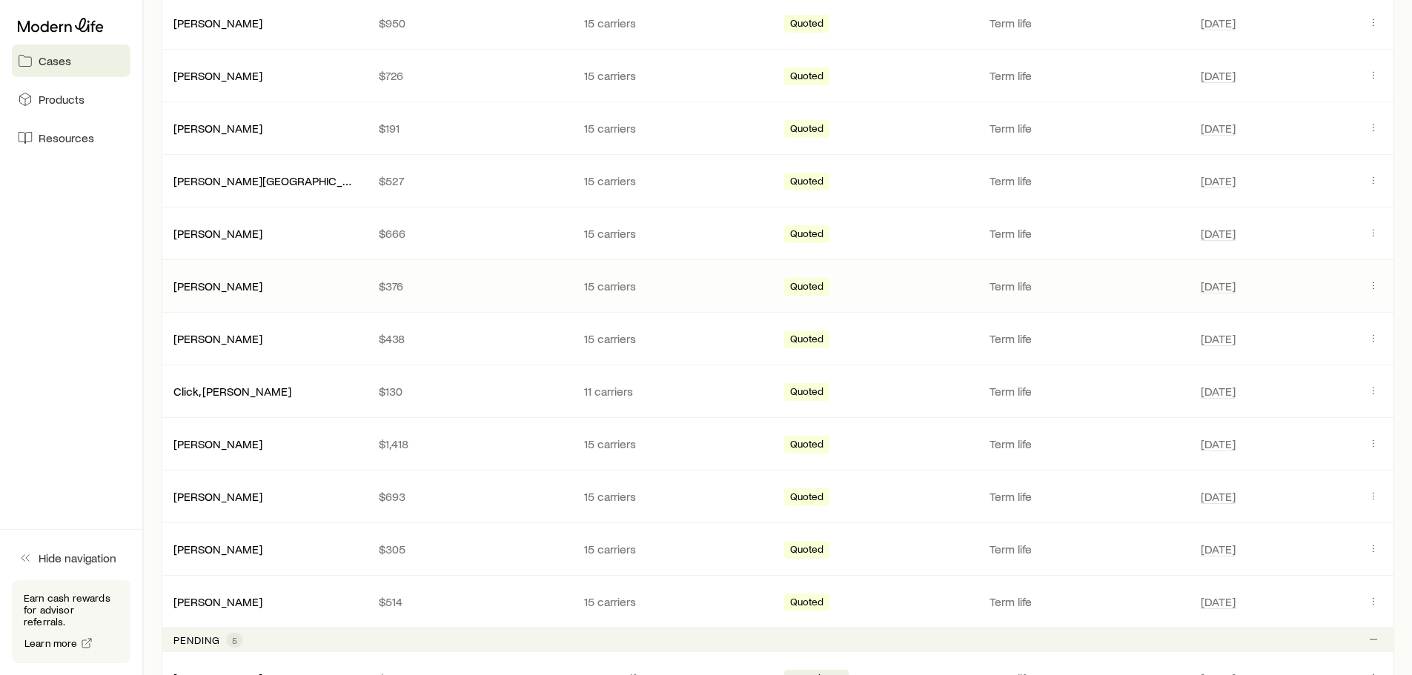
scroll to position [889, 0]
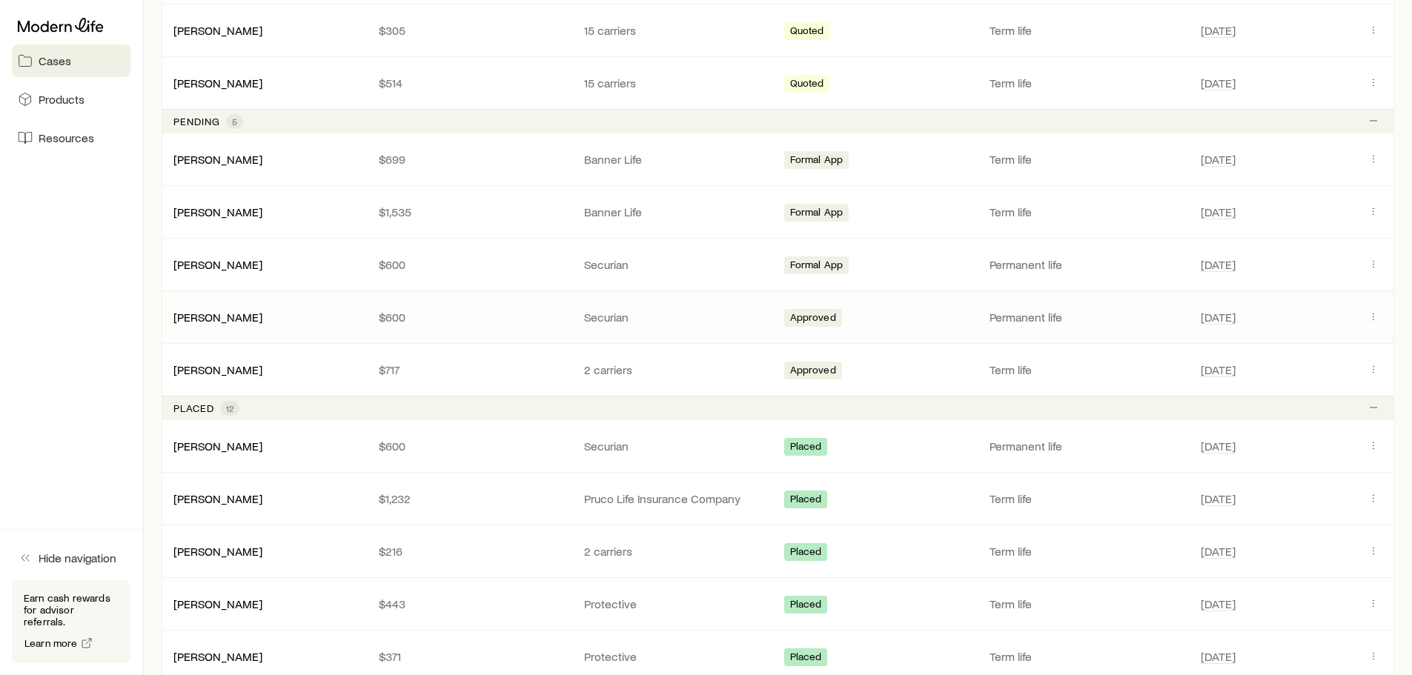
click at [258, 315] on div "Beller, Elia" at bounding box center [264, 317] width 205 height 15
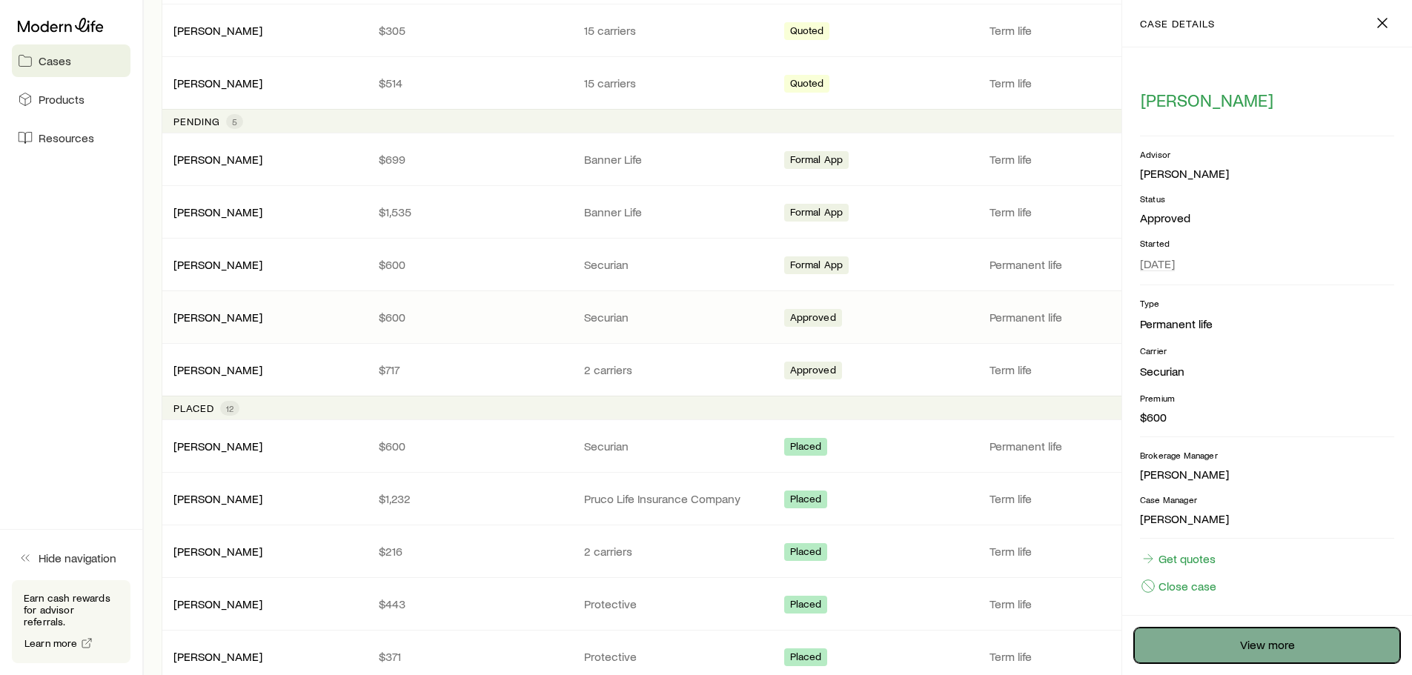
click at [1221, 647] on link "View more" at bounding box center [1267, 646] width 266 height 36
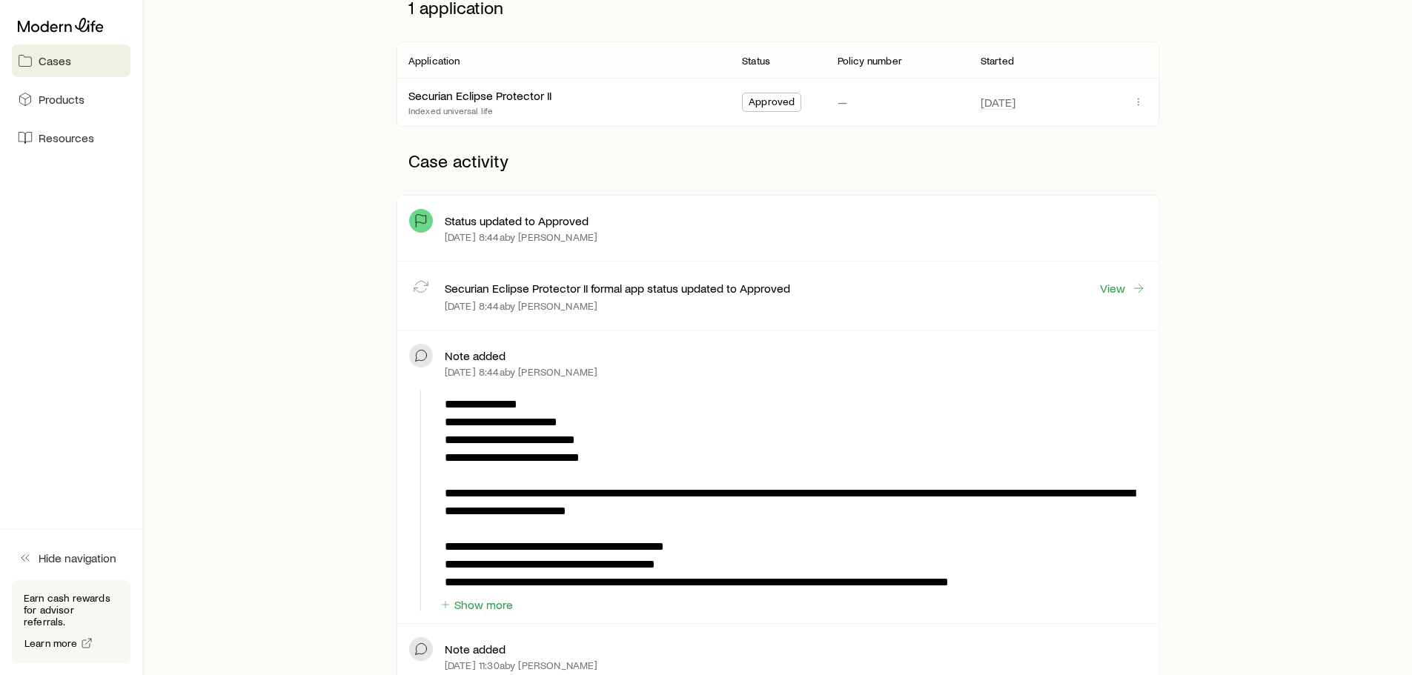
scroll to position [371, 0]
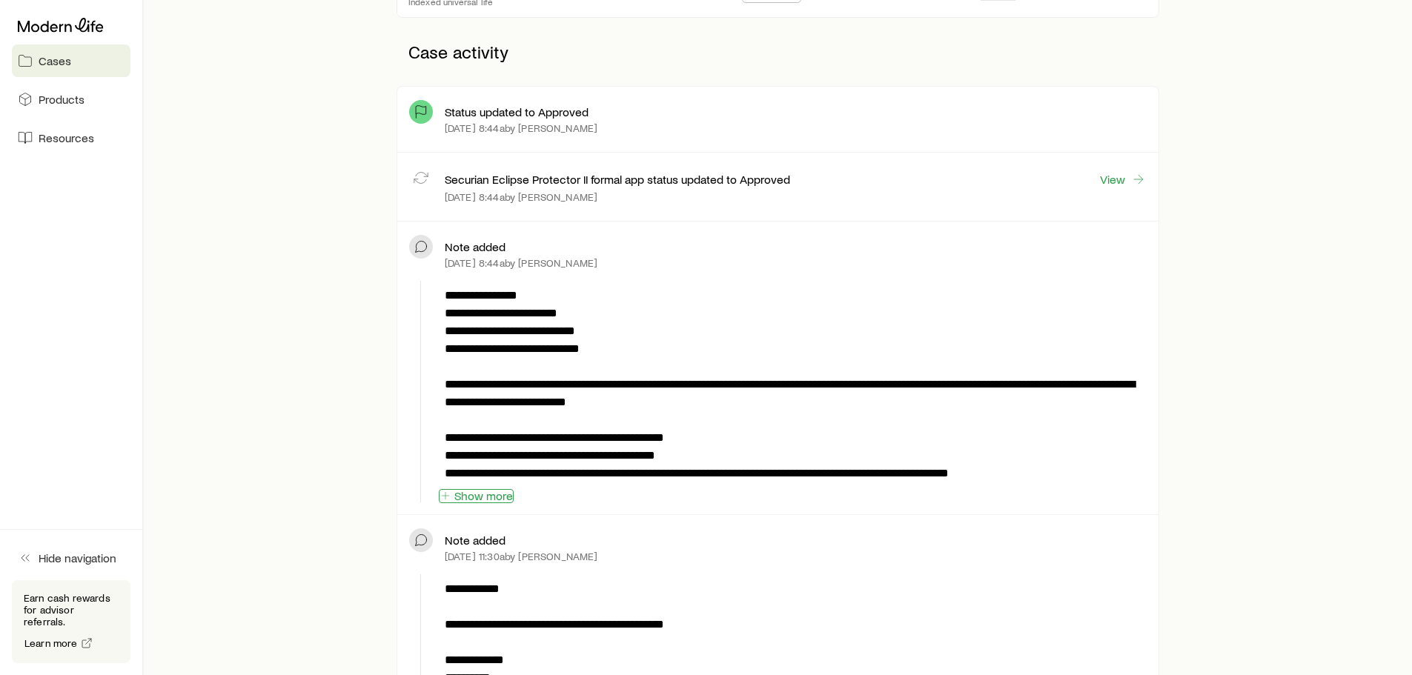
click at [491, 493] on button "Show more" at bounding box center [476, 496] width 75 height 14
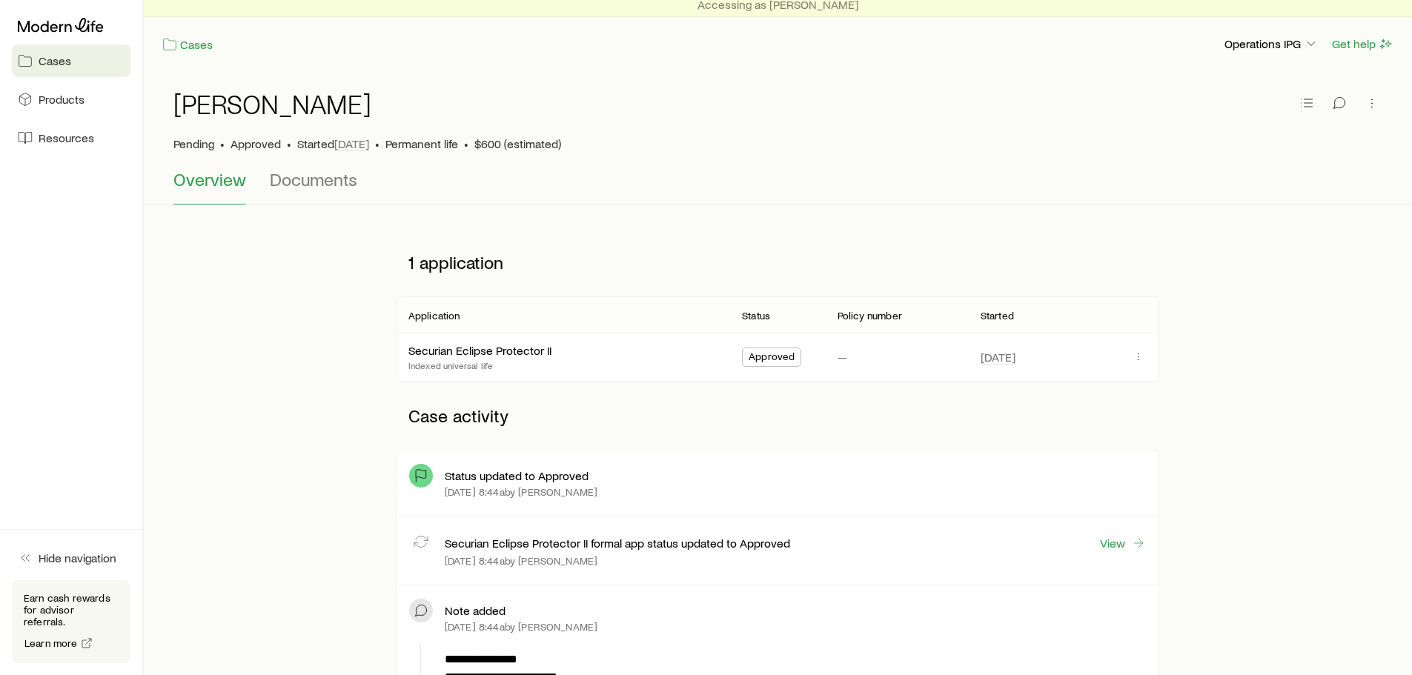
scroll to position [0, 0]
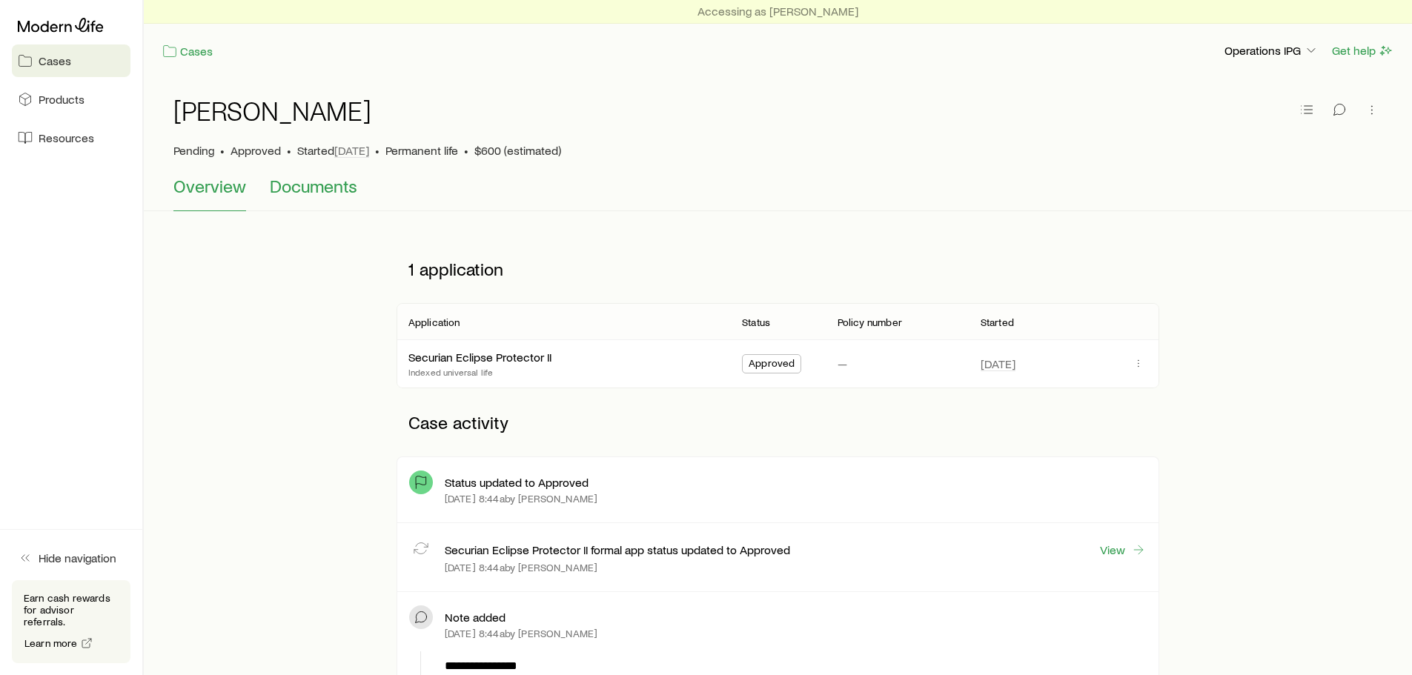
click at [318, 193] on span "Documents" at bounding box center [313, 186] width 87 height 21
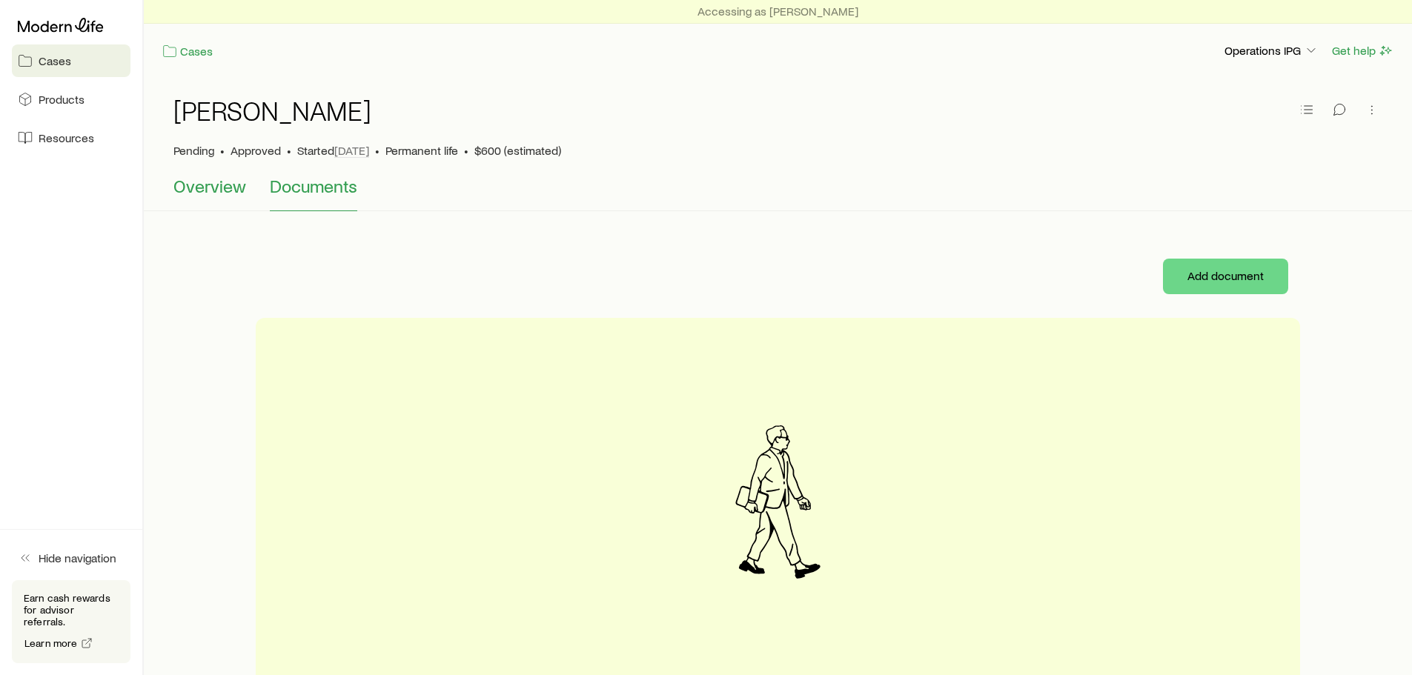
click at [193, 180] on span "Overview" at bounding box center [209, 186] width 73 height 21
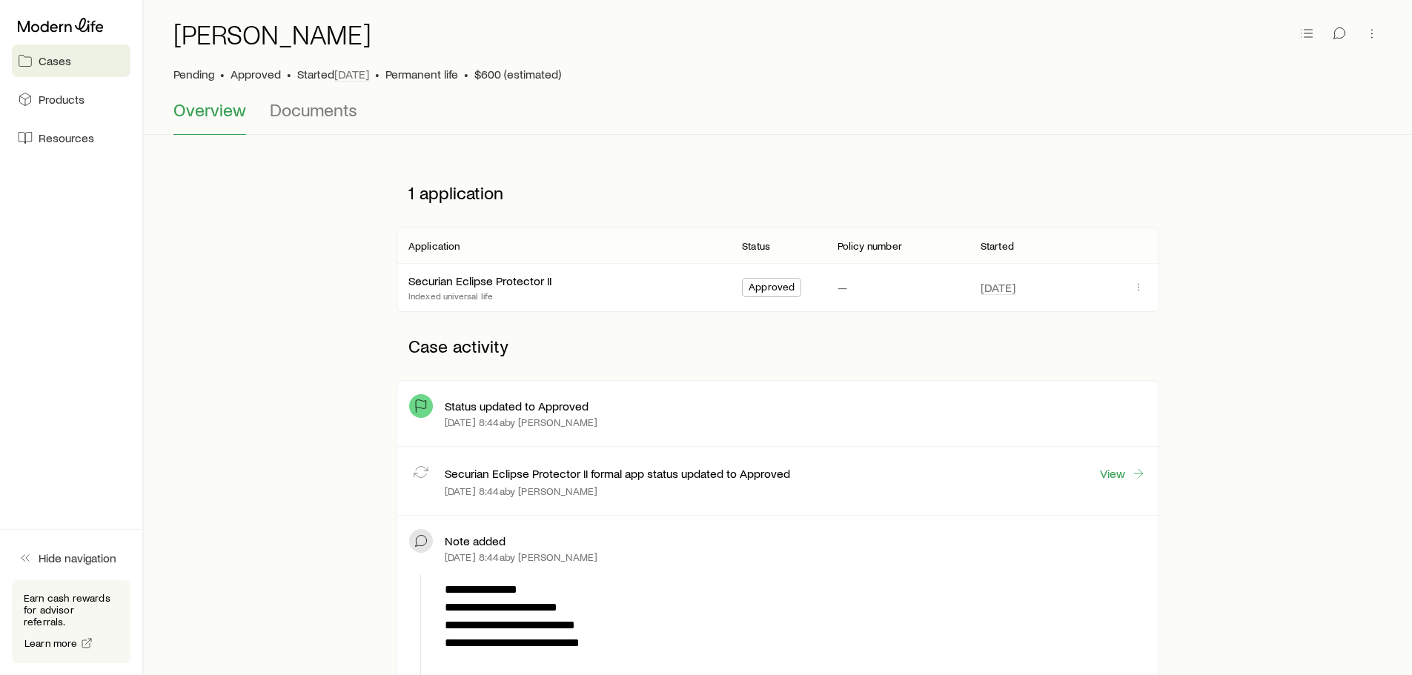
scroll to position [445, 0]
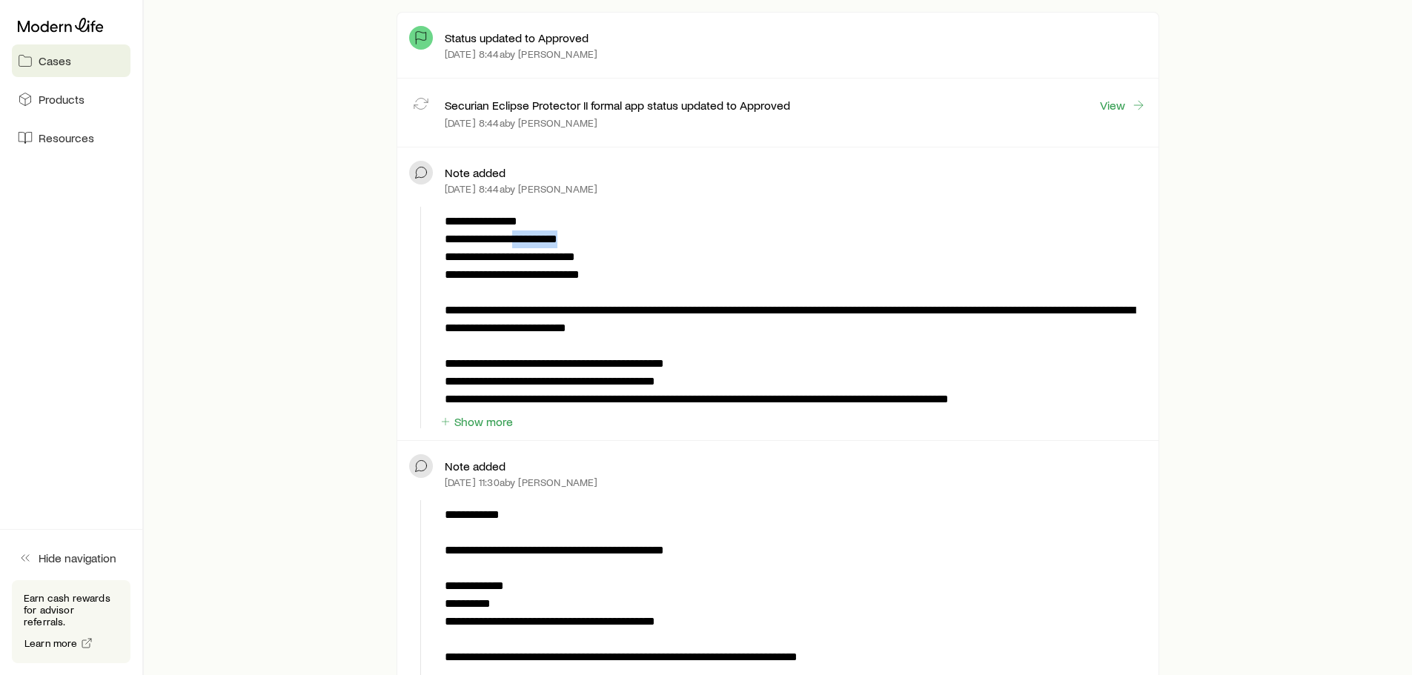
drag, startPoint x: 592, startPoint y: 238, endPoint x: 532, endPoint y: 239, distance: 60.0
click at [525, 238] on p "**********" at bounding box center [793, 311] width 696 height 196
copy p "**********"
drag, startPoint x: 588, startPoint y: 276, endPoint x: 541, endPoint y: 273, distance: 47.5
click at [541, 273] on p "**********" at bounding box center [793, 311] width 696 height 196
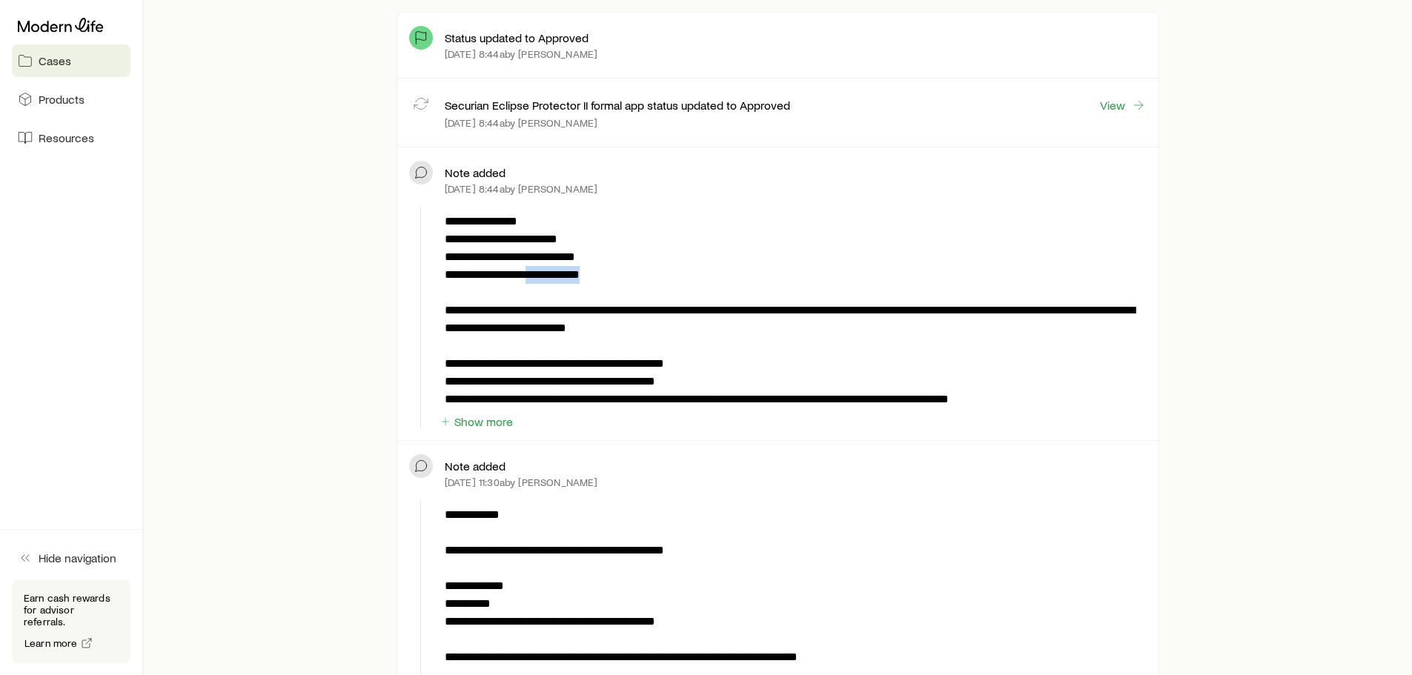
copy p "**********"
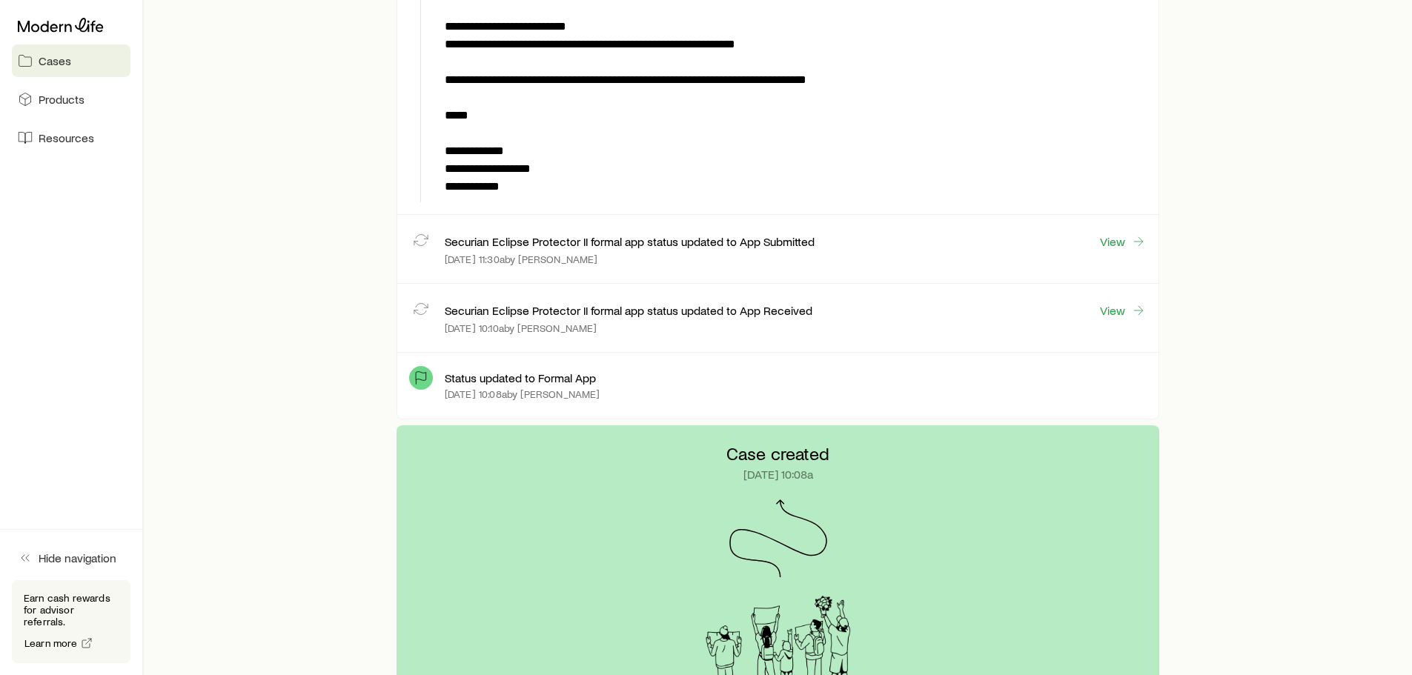
scroll to position [1112, 0]
click at [1118, 306] on link "View" at bounding box center [1122, 310] width 47 height 17
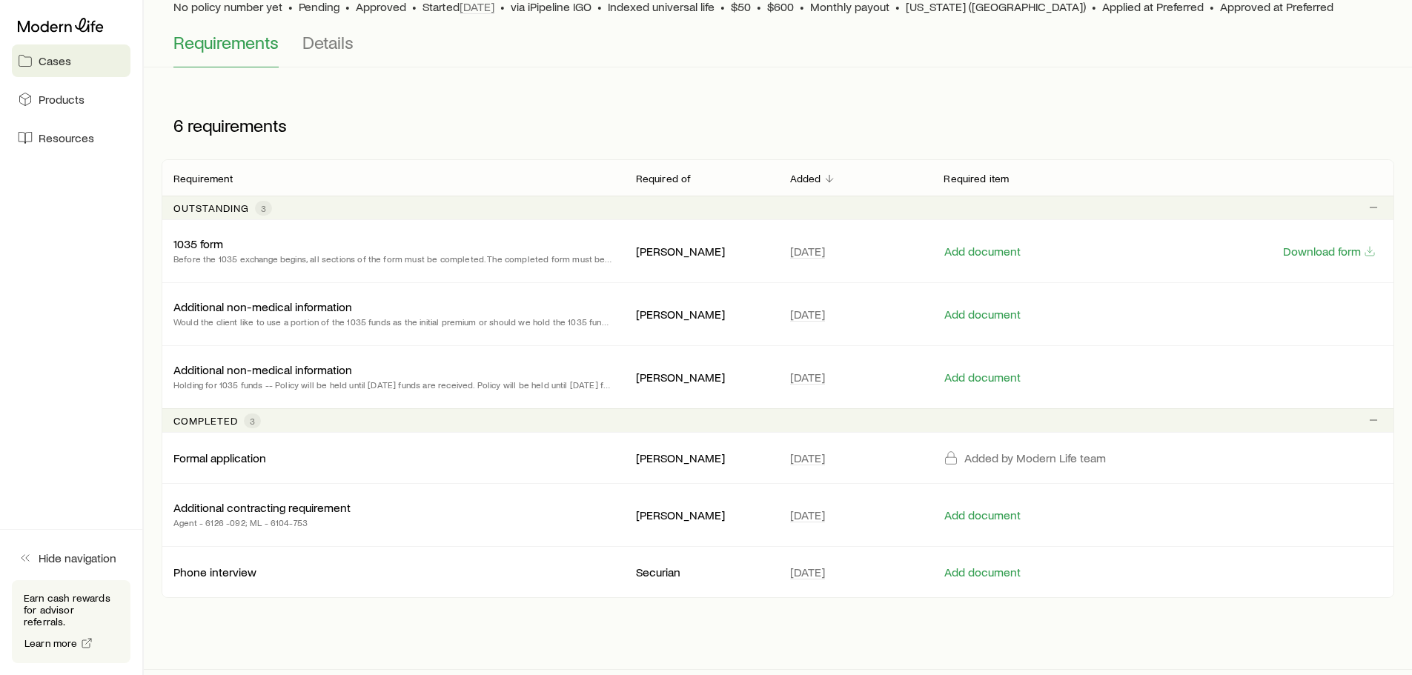
scroll to position [148, 0]
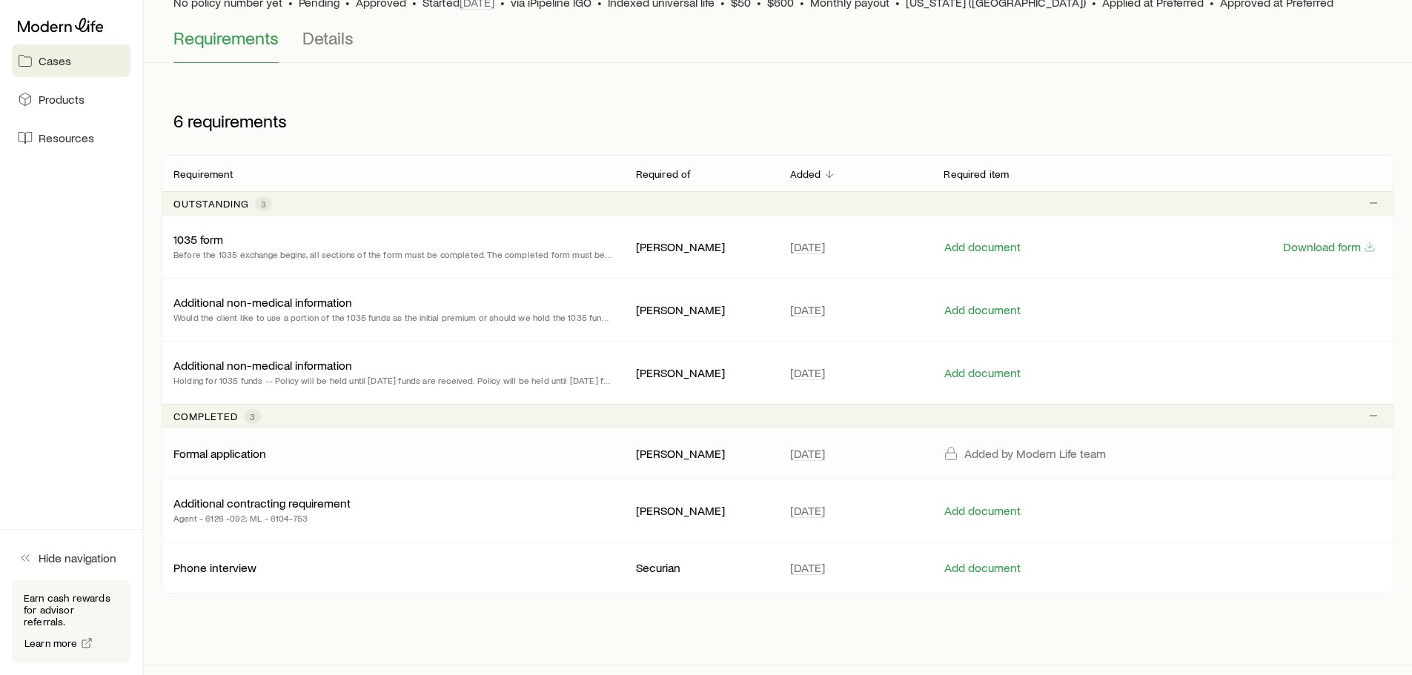
click at [306, 458] on div "Formal application" at bounding box center [392, 453] width 439 height 15
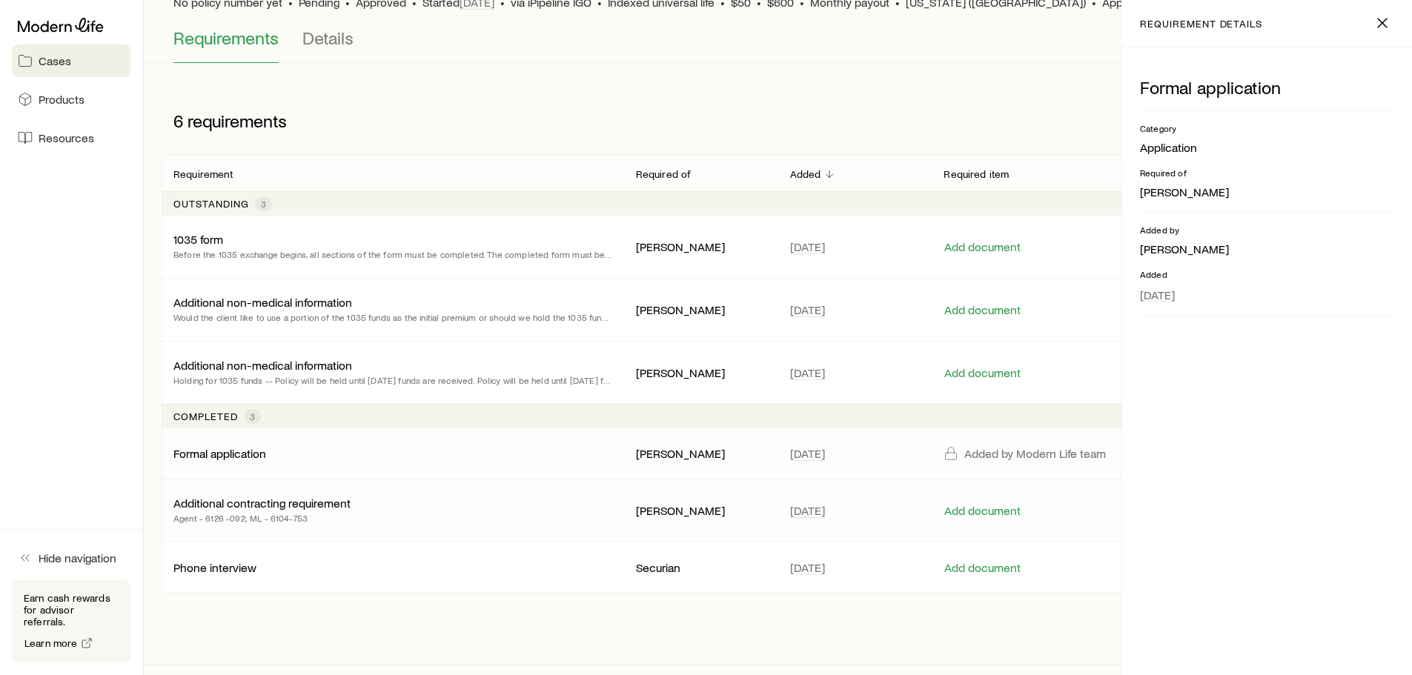
click at [302, 502] on p "Additional contracting requirement" at bounding box center [261, 503] width 177 height 15
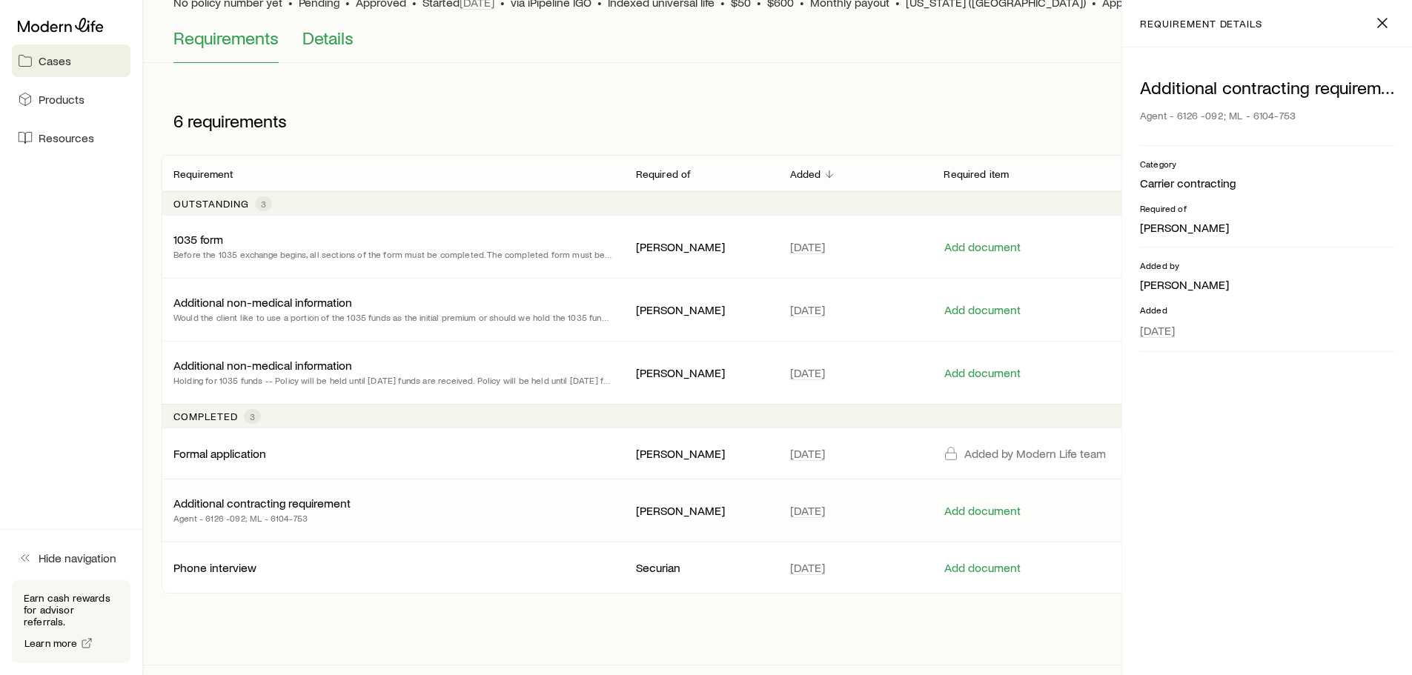
click at [319, 36] on span "Details" at bounding box center [327, 37] width 51 height 21
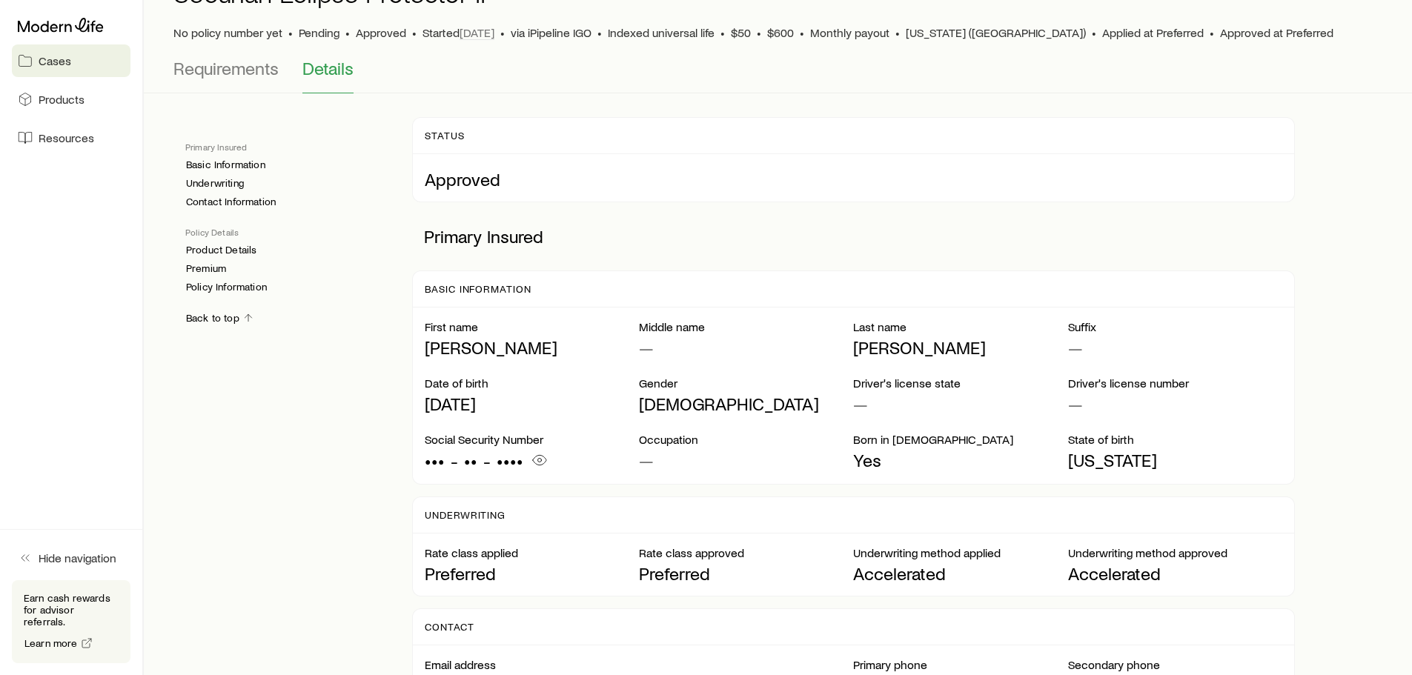
scroll to position [148, 0]
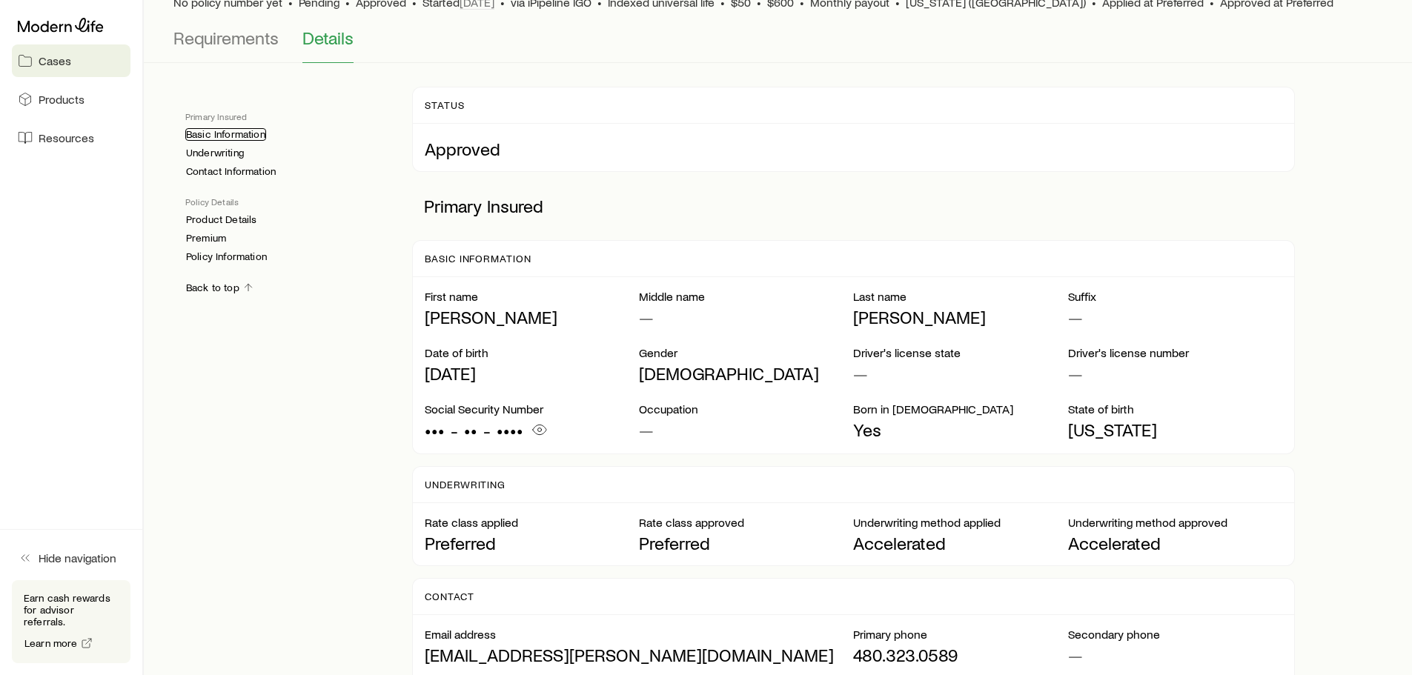
click at [239, 133] on link "Basic Information" at bounding box center [225, 134] width 81 height 13
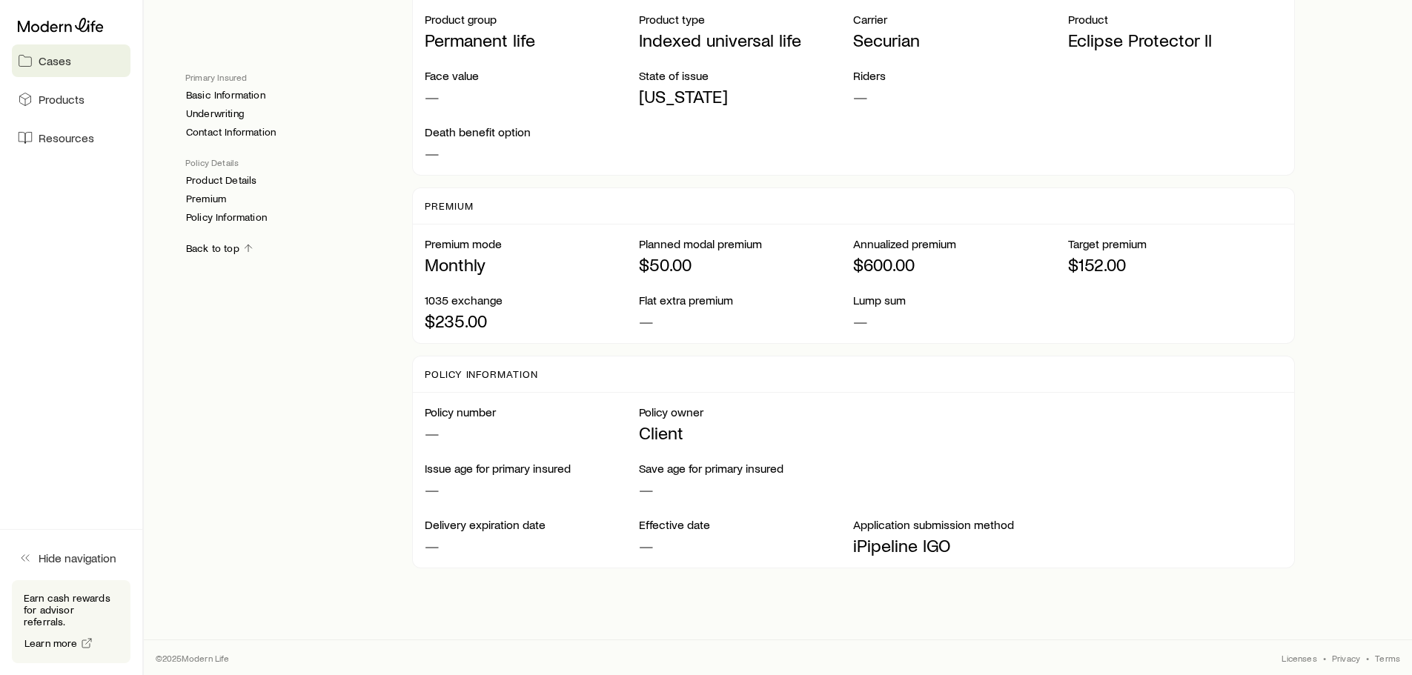
scroll to position [1045, 0]
click at [213, 114] on link "Underwriting" at bounding box center [214, 113] width 59 height 13
click at [218, 214] on link "Policy Information" at bounding box center [226, 217] width 82 height 13
